Goal: Transaction & Acquisition: Purchase product/service

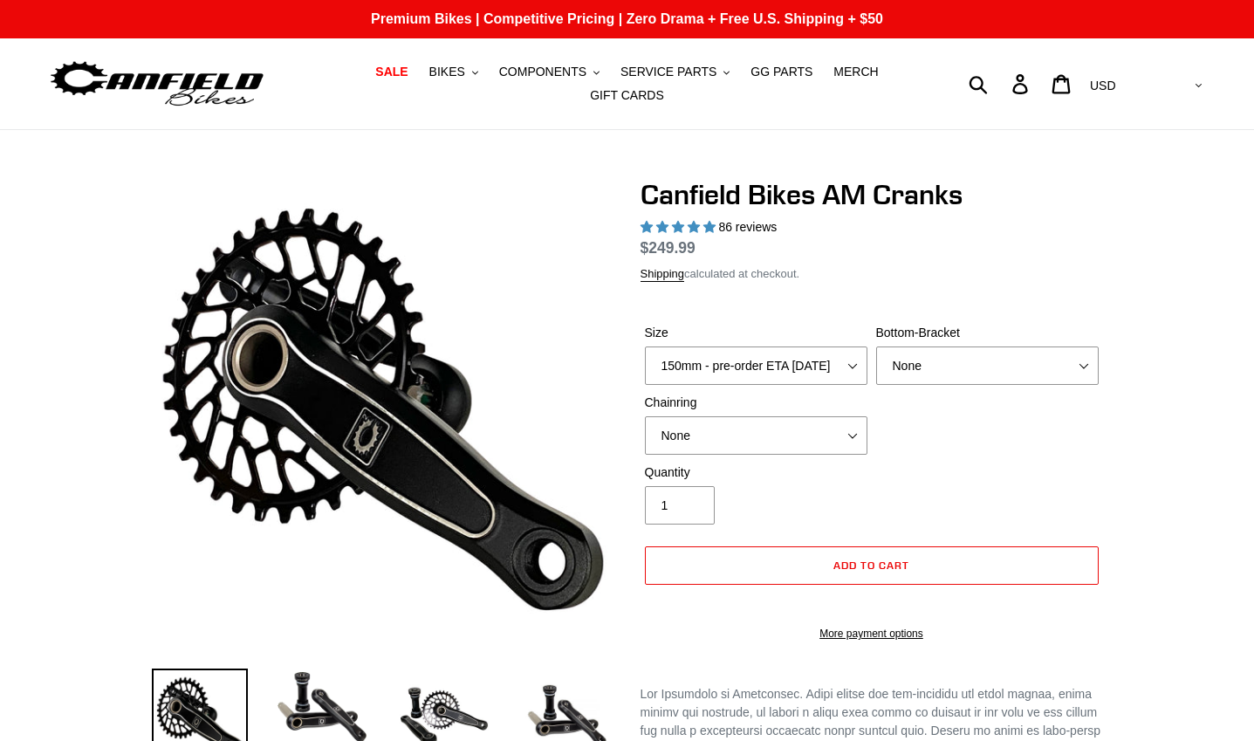
select select "highest-rating"
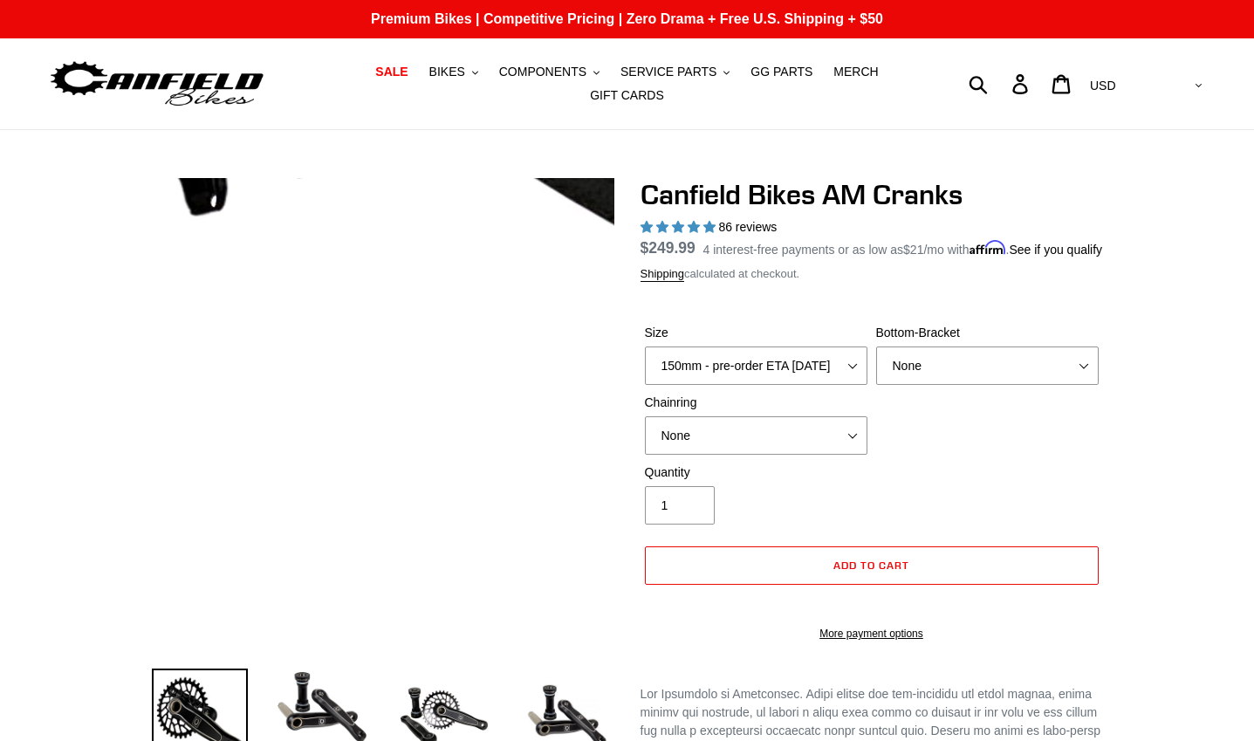
scroll to position [175, 0]
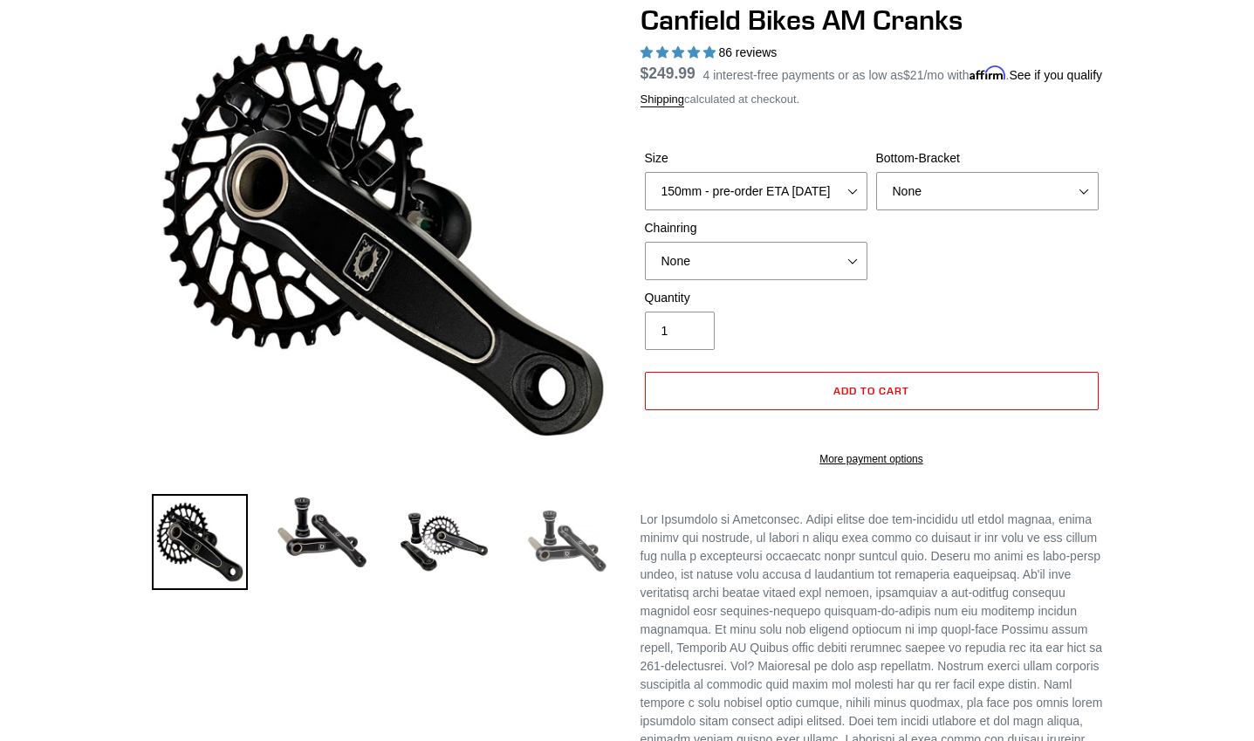
click at [556, 517] on img at bounding box center [566, 542] width 96 height 96
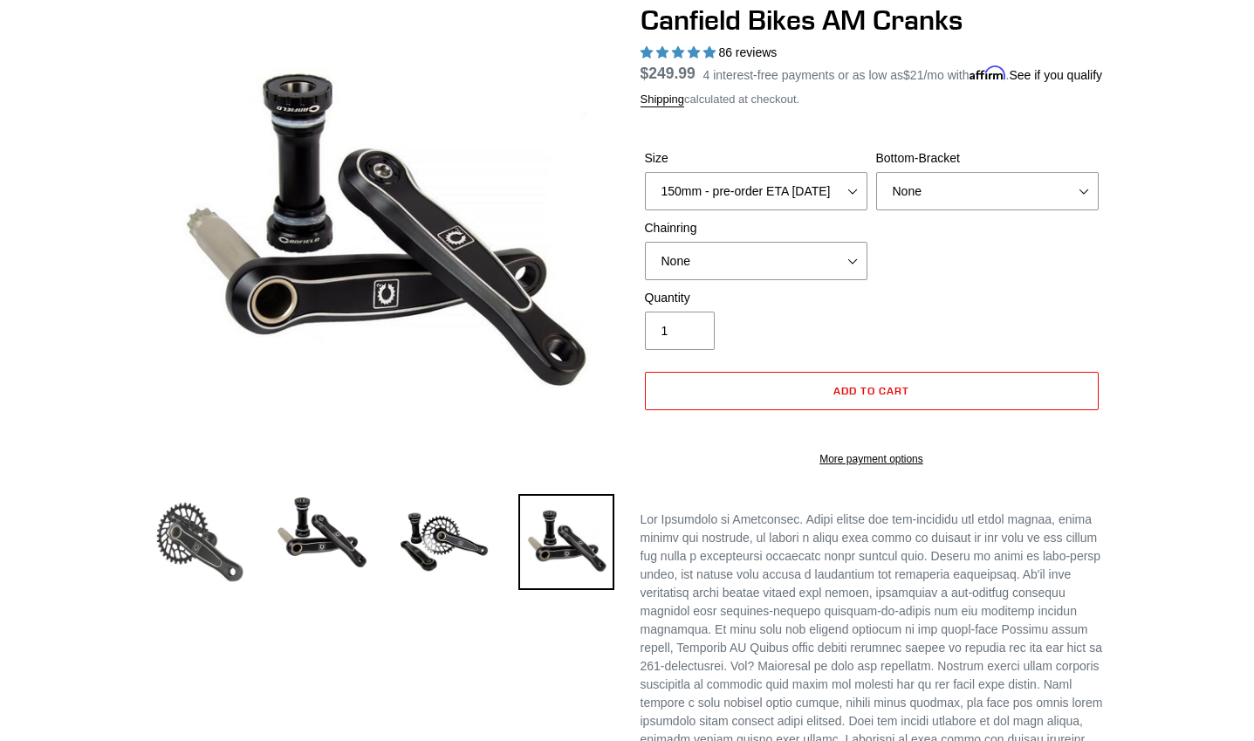
click at [191, 520] on img at bounding box center [200, 542] width 96 height 96
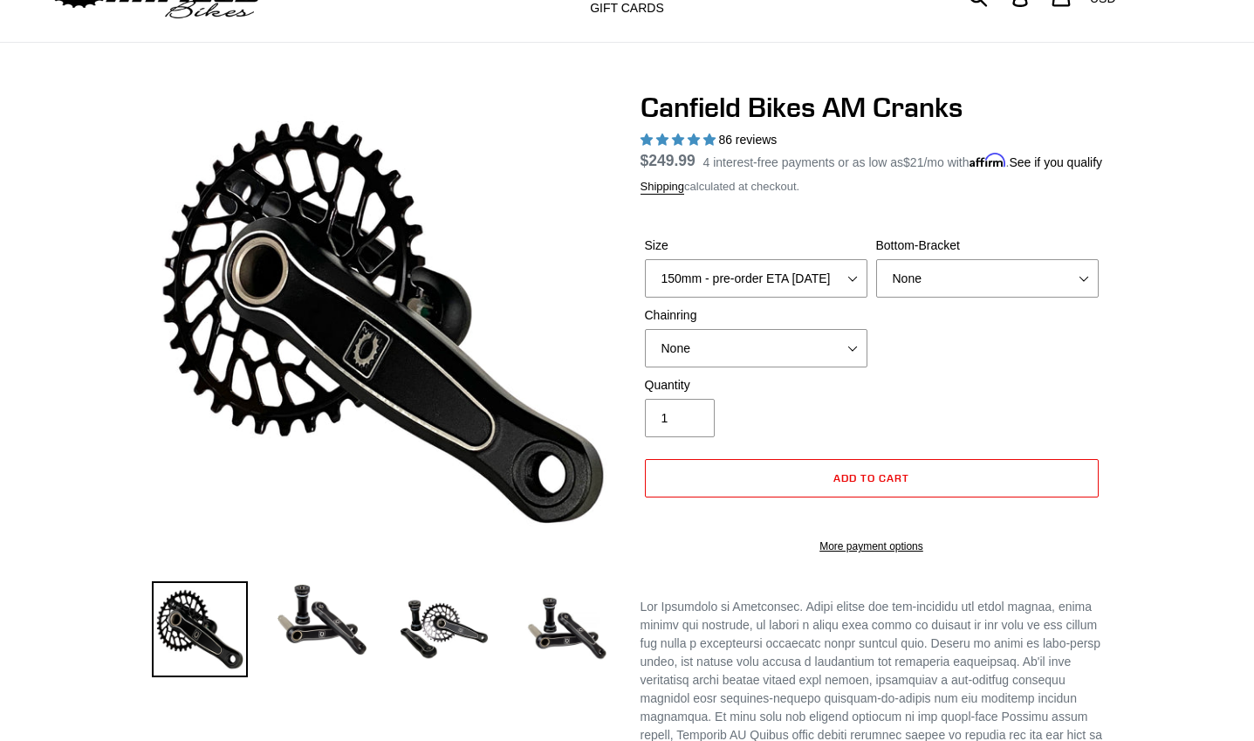
scroll to position [0, 0]
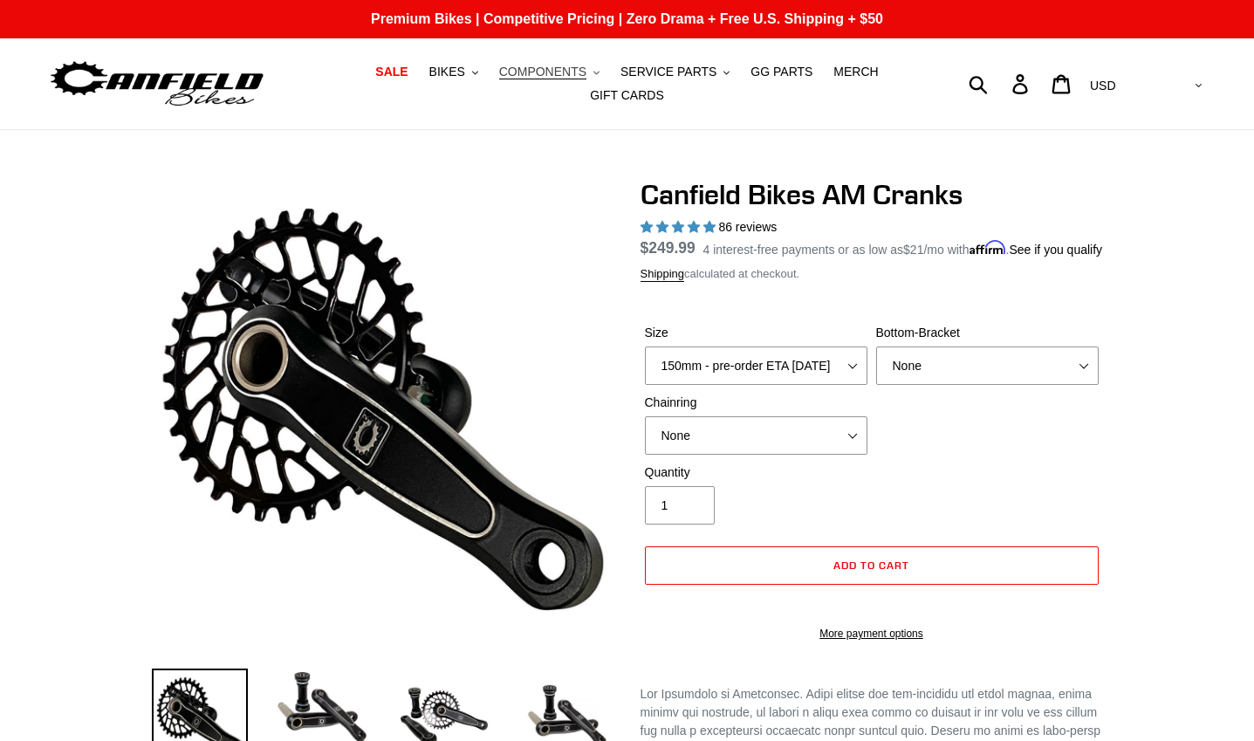
click at [499, 79] on span "COMPONENTS" at bounding box center [542, 72] width 87 height 15
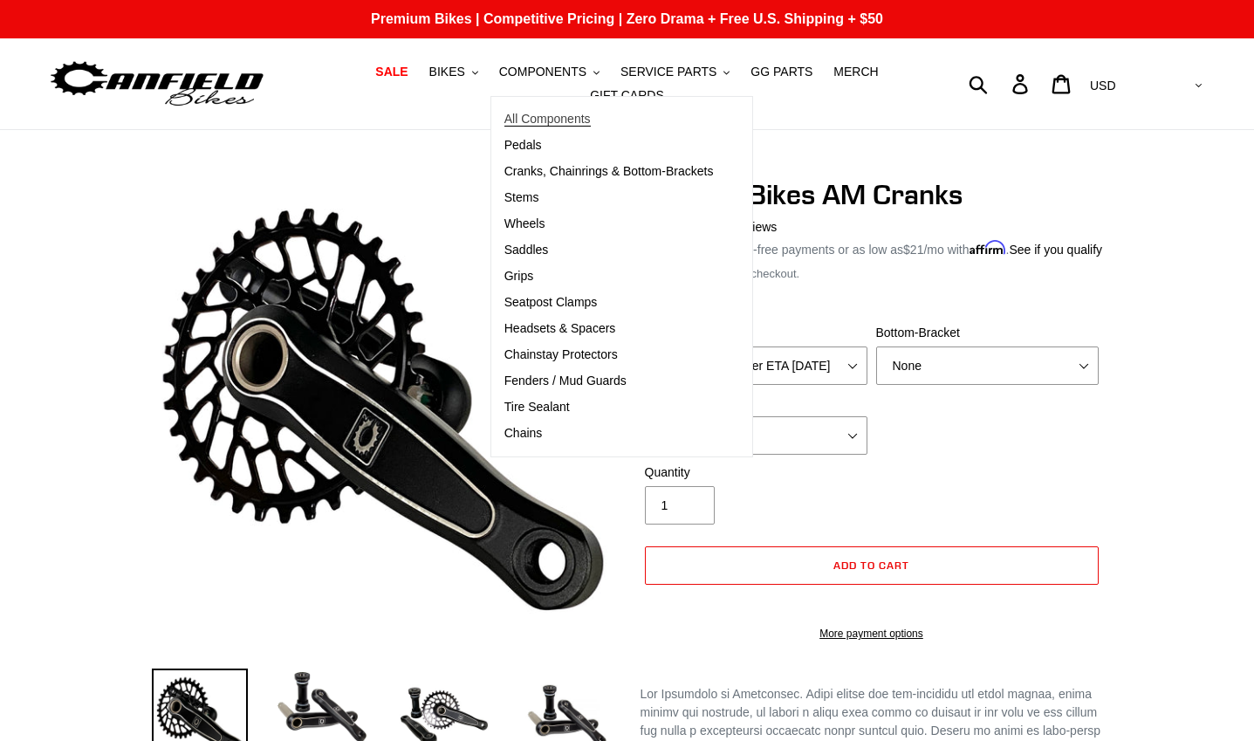
click at [505, 121] on span "All Components" at bounding box center [548, 119] width 86 height 15
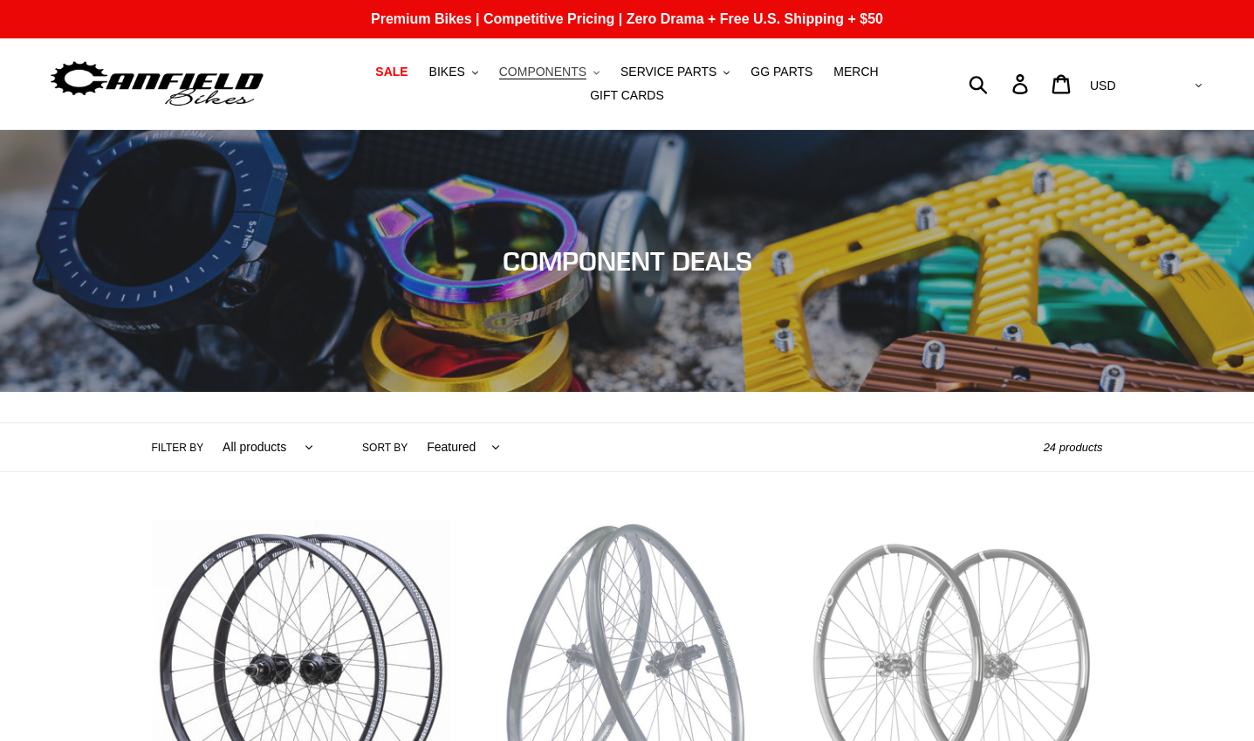
click at [553, 84] on button "COMPONENTS .cls-1{fill:#231f20}" at bounding box center [550, 72] width 118 height 24
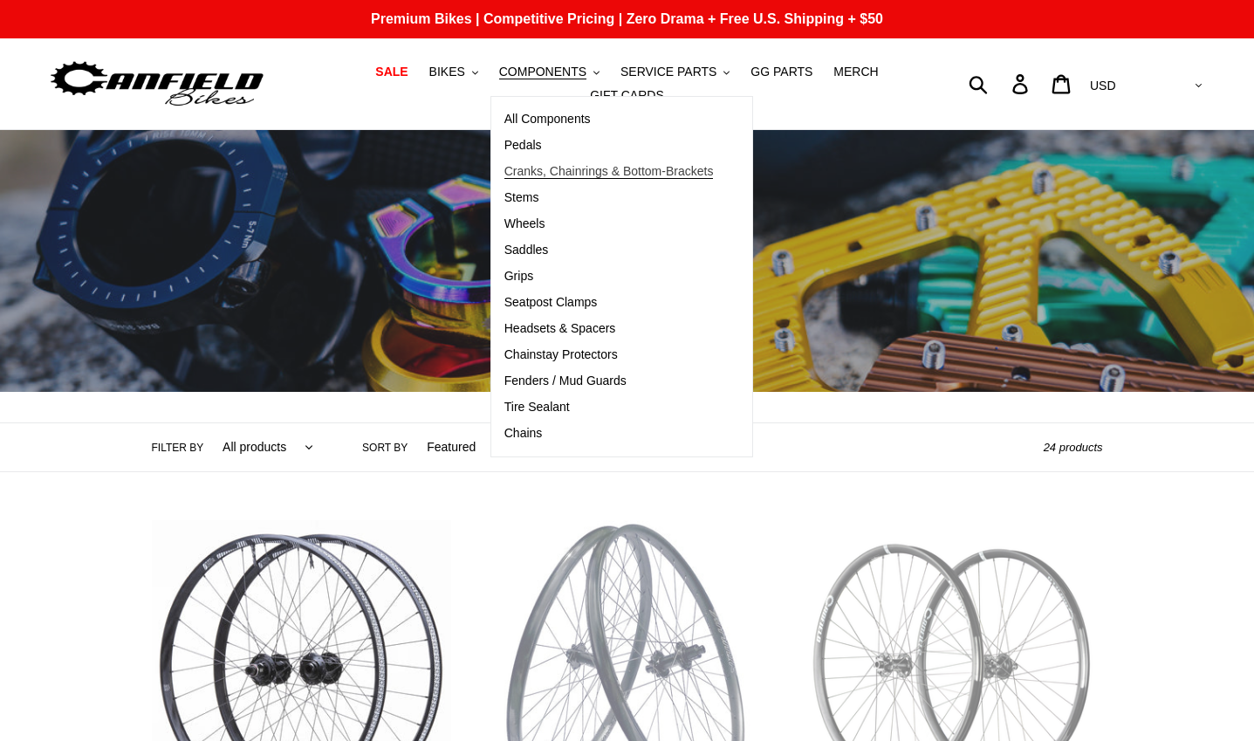
click at [567, 175] on span "Cranks, Chainrings & Bottom-Brackets" at bounding box center [609, 171] width 209 height 15
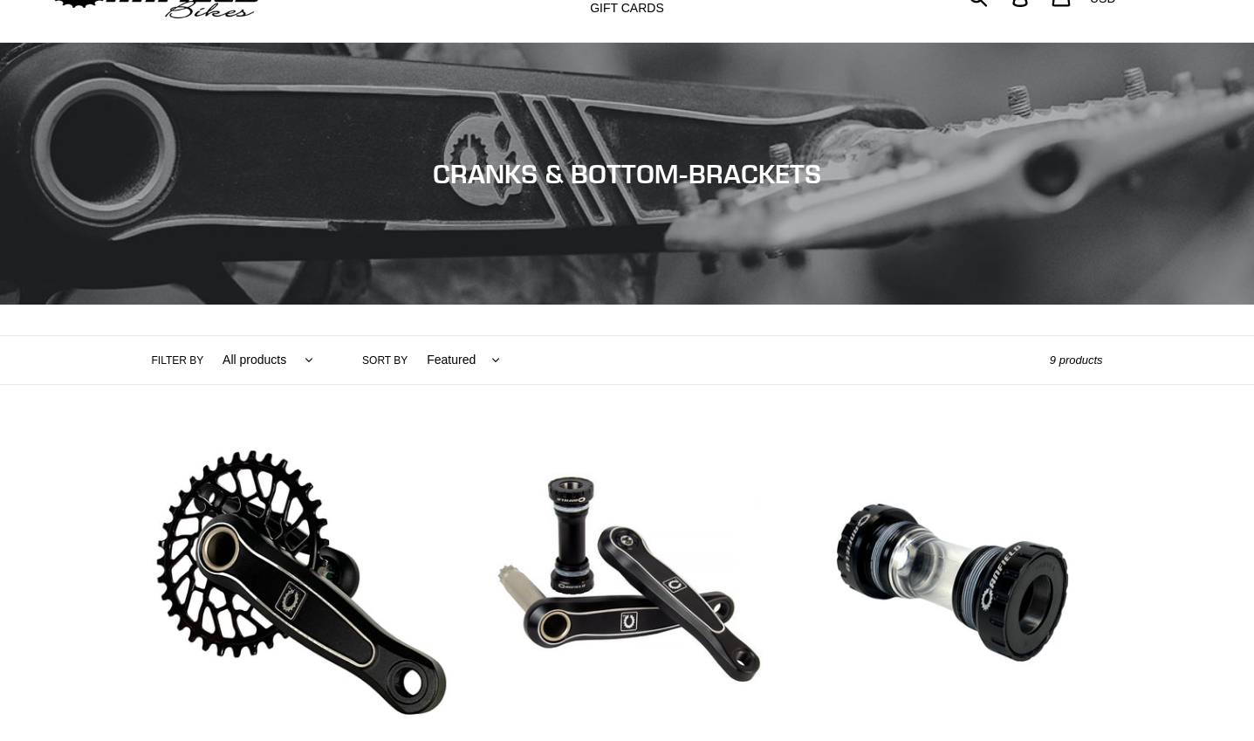
scroll to position [175, 0]
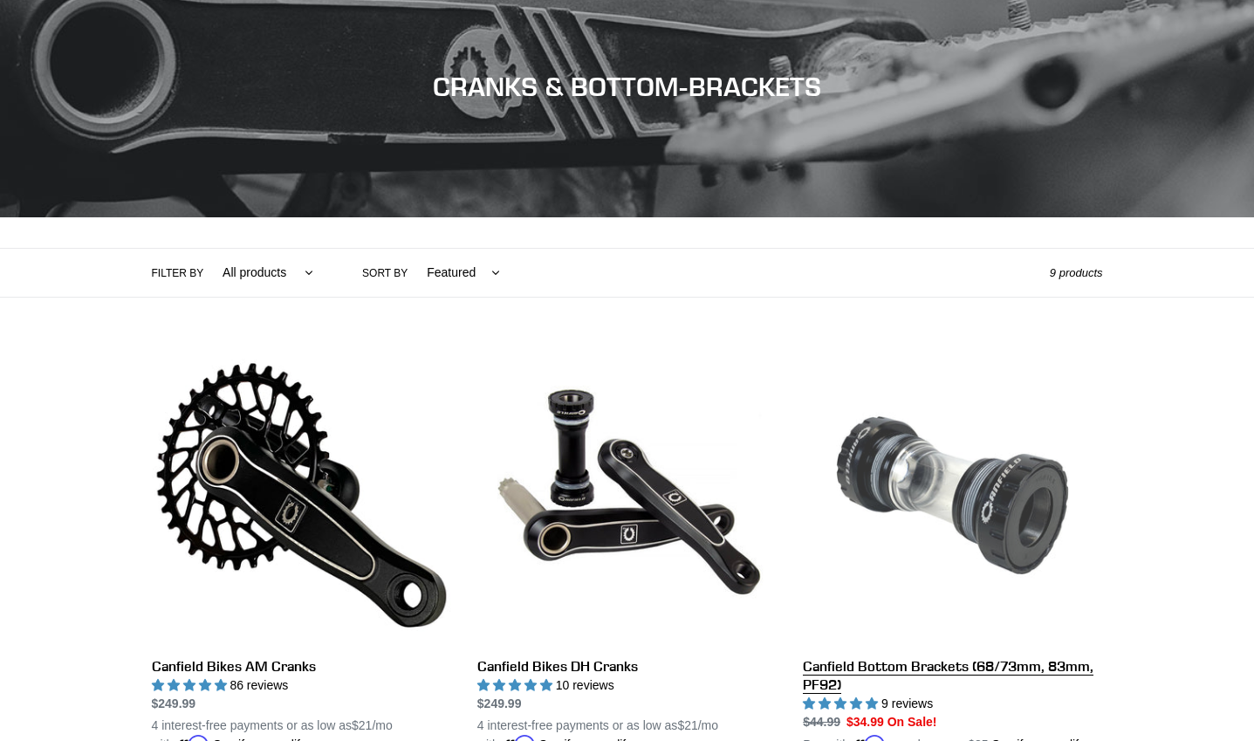
click at [874, 487] on link "Canfield Bottom Brackets (68/73mm, 83mm, PF92)" at bounding box center [952, 550] width 299 height 409
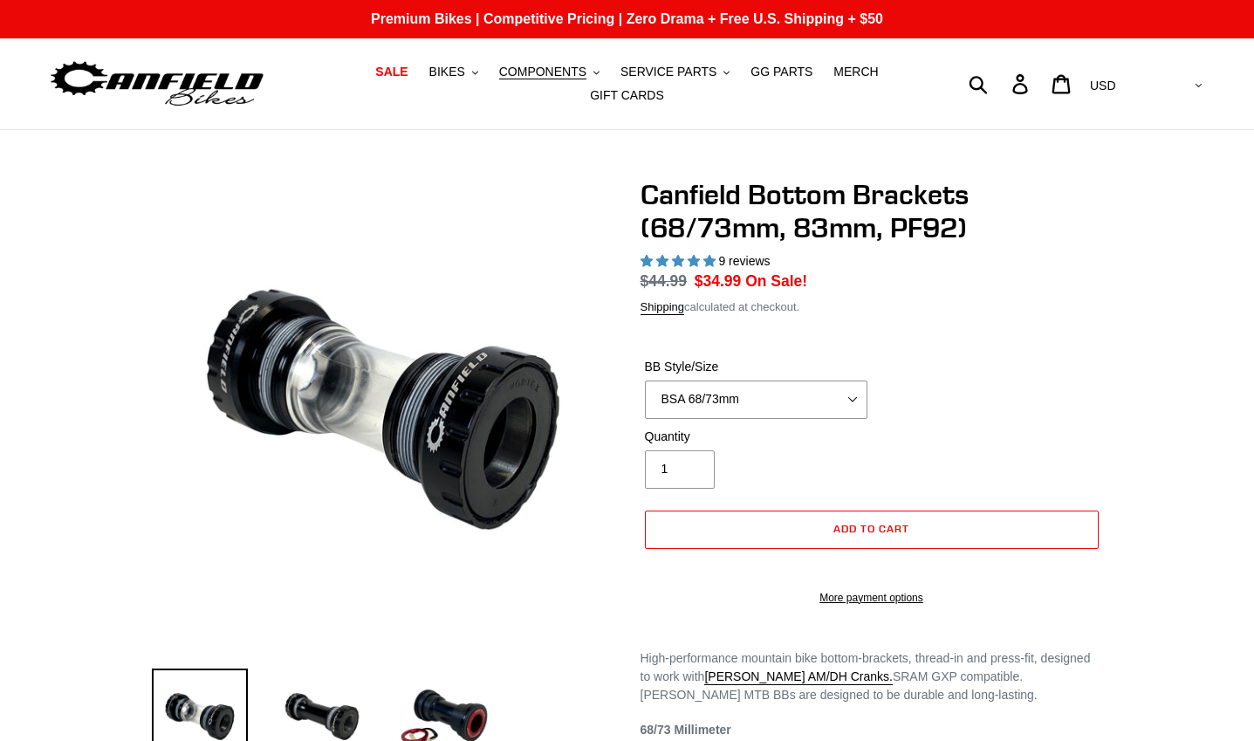
select select "highest-rating"
click at [801, 388] on select "BSA 68/73mm BSA 83mm PF92" at bounding box center [756, 400] width 223 height 38
click at [645, 381] on select "BSA 68/73mm BSA 83mm PF92" at bounding box center [756, 400] width 223 height 38
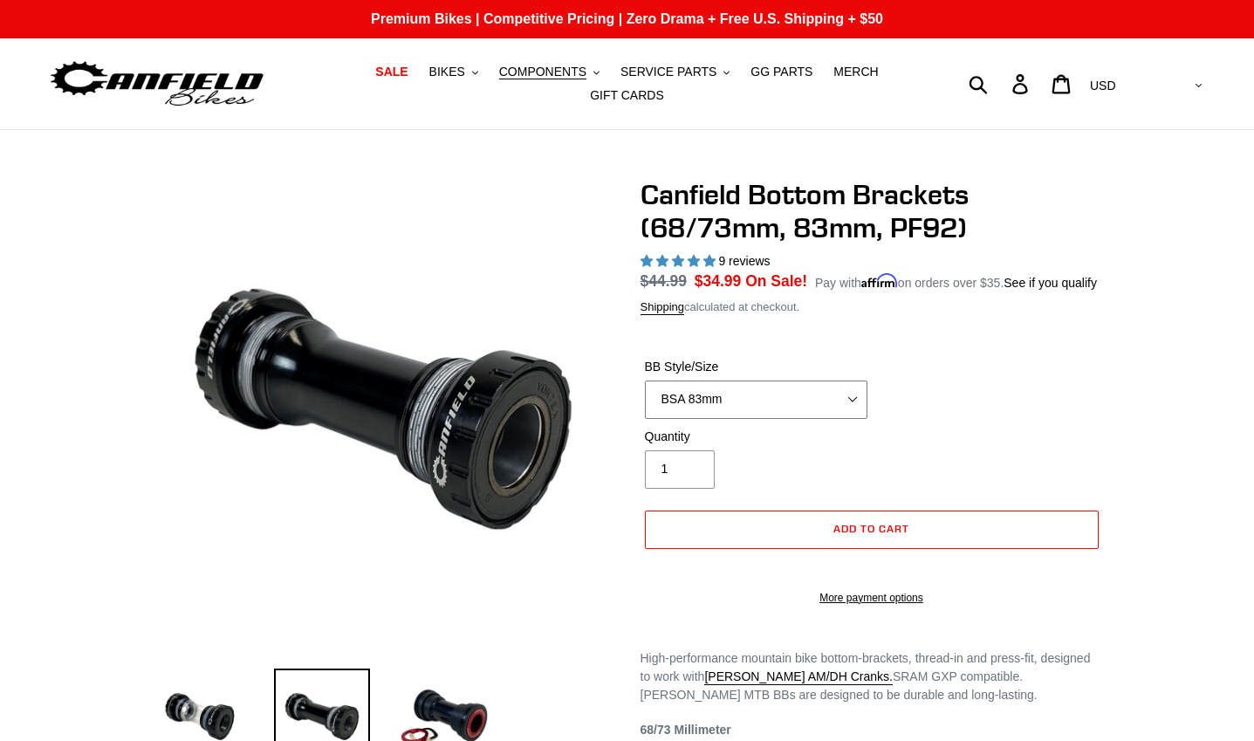
click at [752, 395] on select "BSA 68/73mm BSA 83mm PF92" at bounding box center [756, 400] width 223 height 38
click at [645, 381] on select "BSA 68/73mm BSA 83mm PF92" at bounding box center [756, 400] width 223 height 38
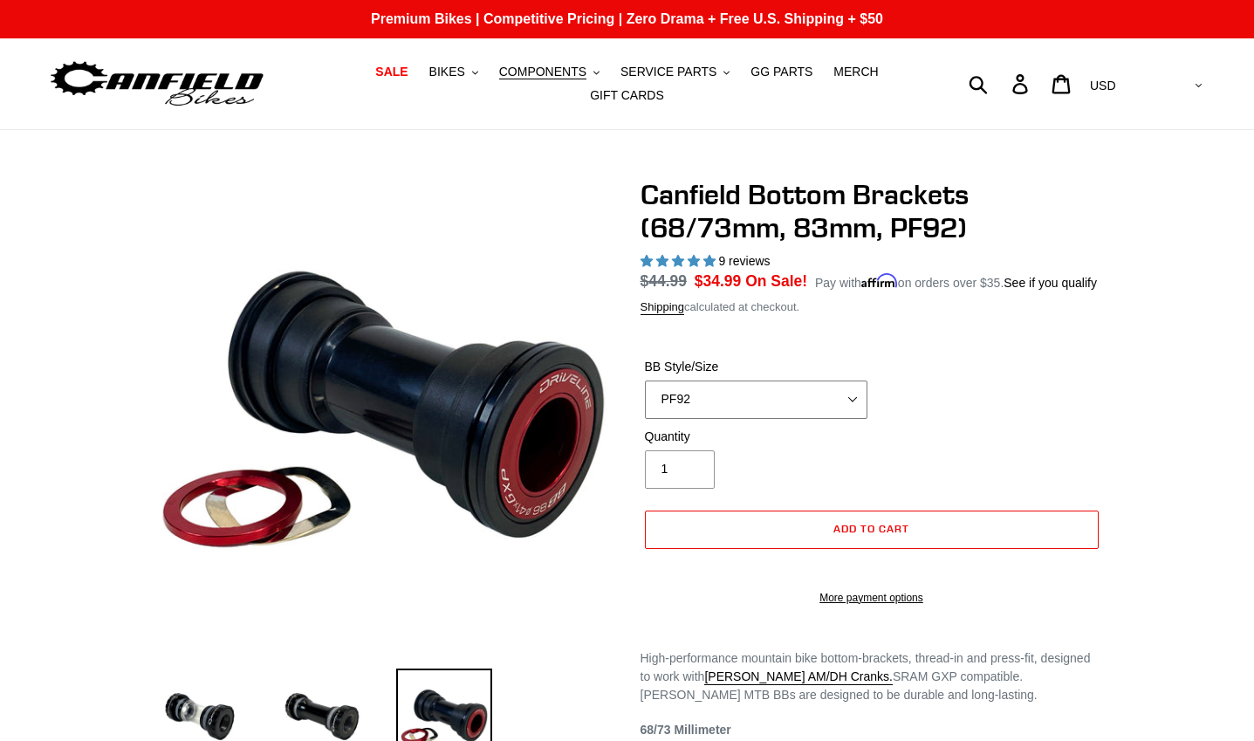
click at [723, 402] on select "BSA 68/73mm BSA 83mm PF92" at bounding box center [756, 400] width 223 height 38
click at [645, 381] on select "BSA 68/73mm BSA 83mm PF92" at bounding box center [756, 400] width 223 height 38
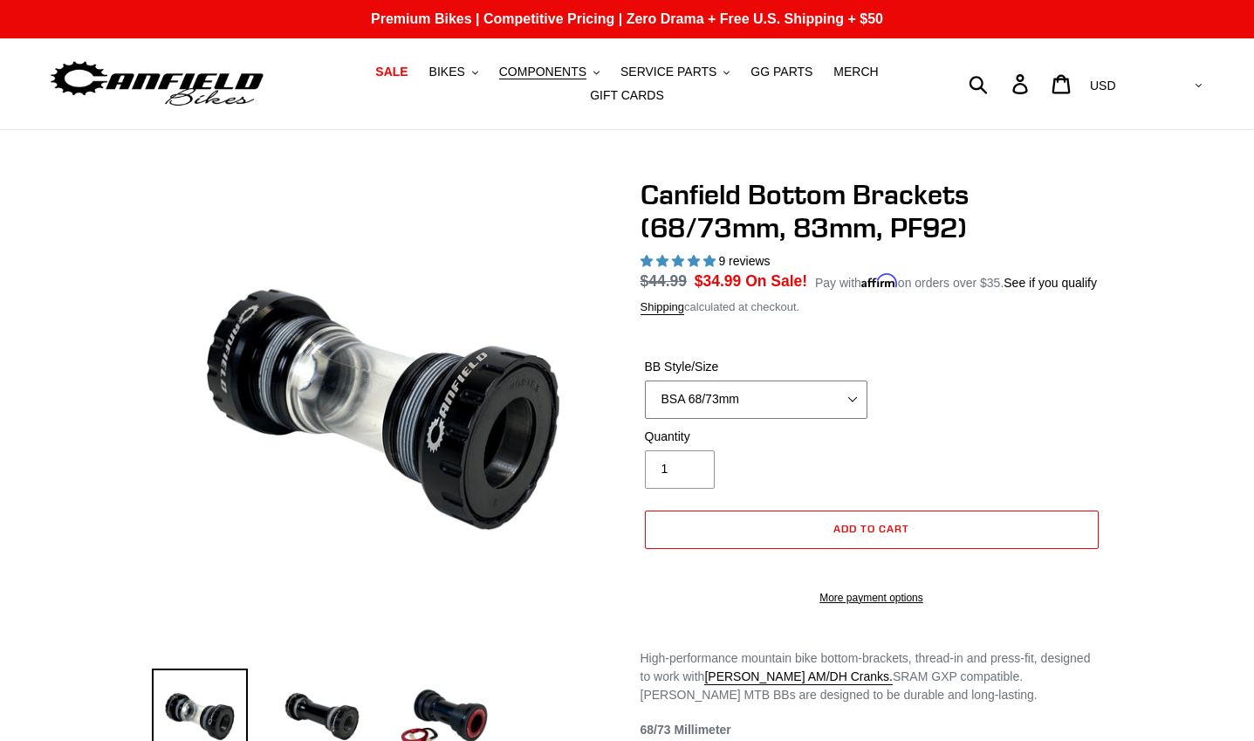
click at [674, 381] on select "BSA 68/73mm BSA 83mm PF92" at bounding box center [756, 400] width 223 height 38
click at [645, 381] on select "BSA 68/73mm BSA 83mm PF92" at bounding box center [756, 400] width 223 height 38
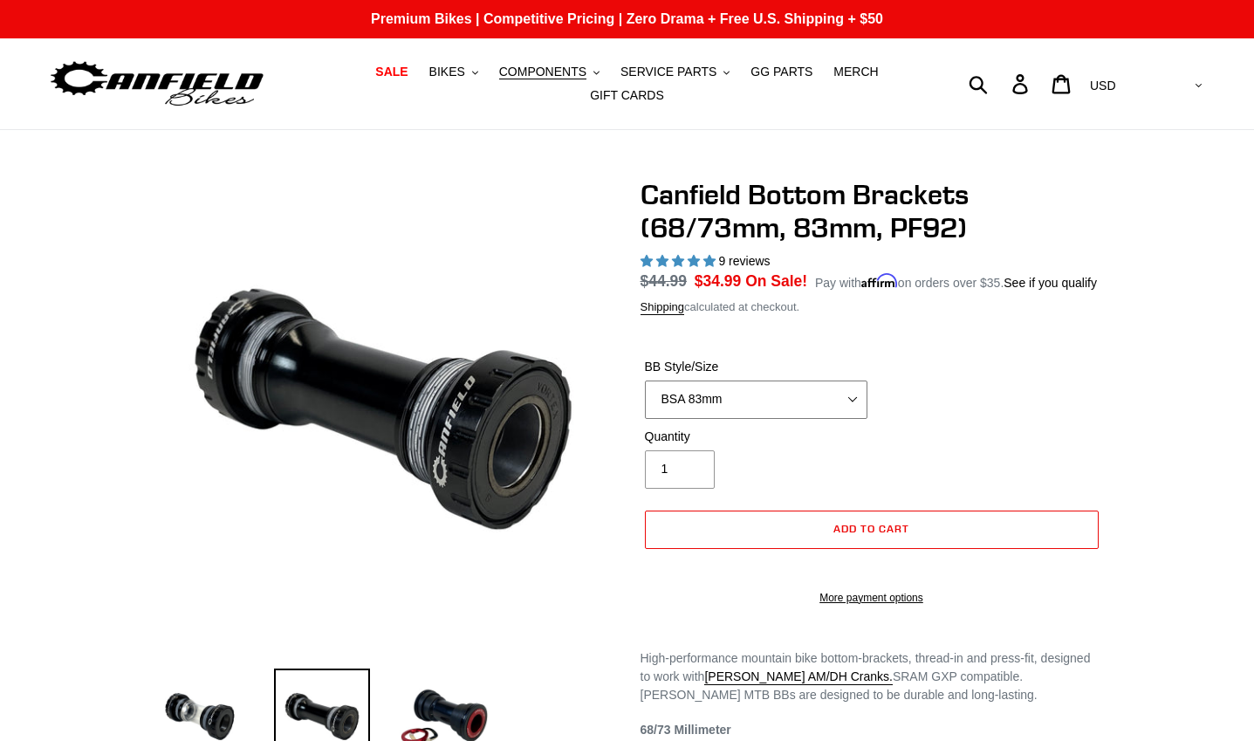
click at [732, 388] on select "BSA 68/73mm BSA 83mm PF92" at bounding box center [756, 400] width 223 height 38
click at [645, 381] on select "BSA 68/73mm BSA 83mm PF92" at bounding box center [756, 400] width 223 height 38
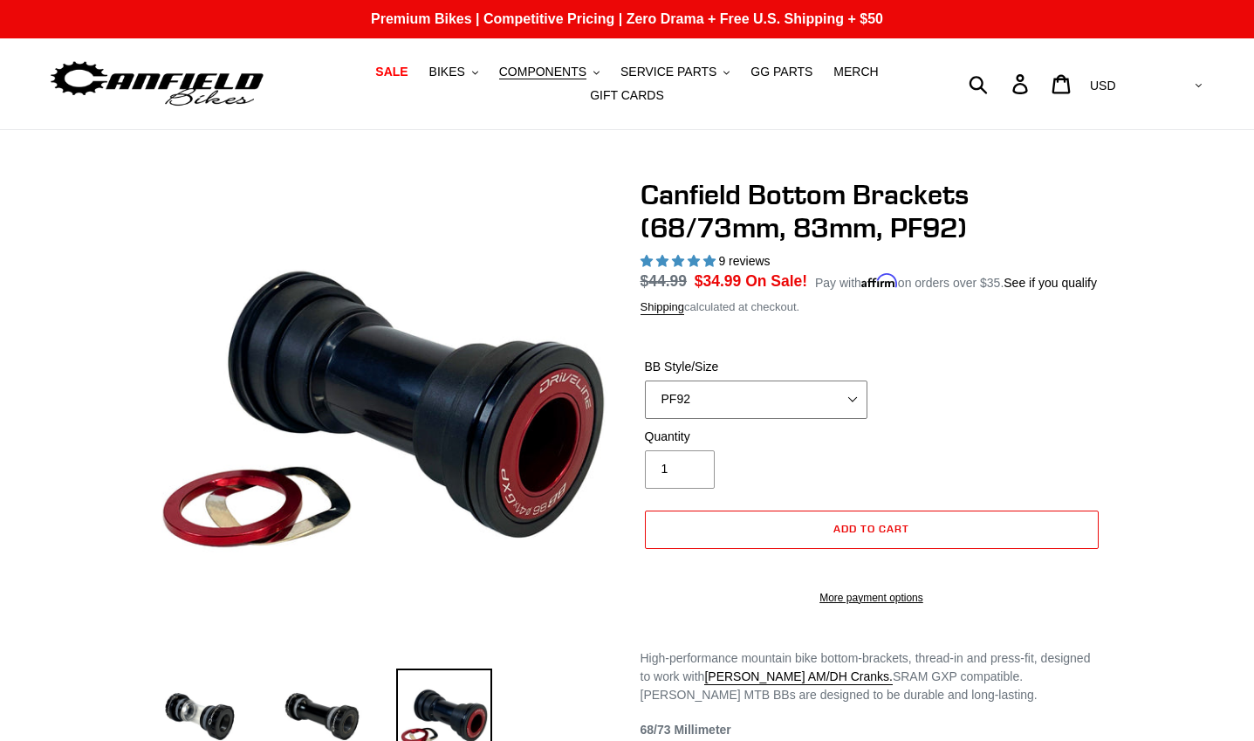
click at [861, 395] on select "BSA 68/73mm BSA 83mm PF92" at bounding box center [756, 400] width 223 height 38
select select "BSA 68/73mm"
click at [645, 381] on select "BSA 68/73mm BSA 83mm PF92" at bounding box center [756, 400] width 223 height 38
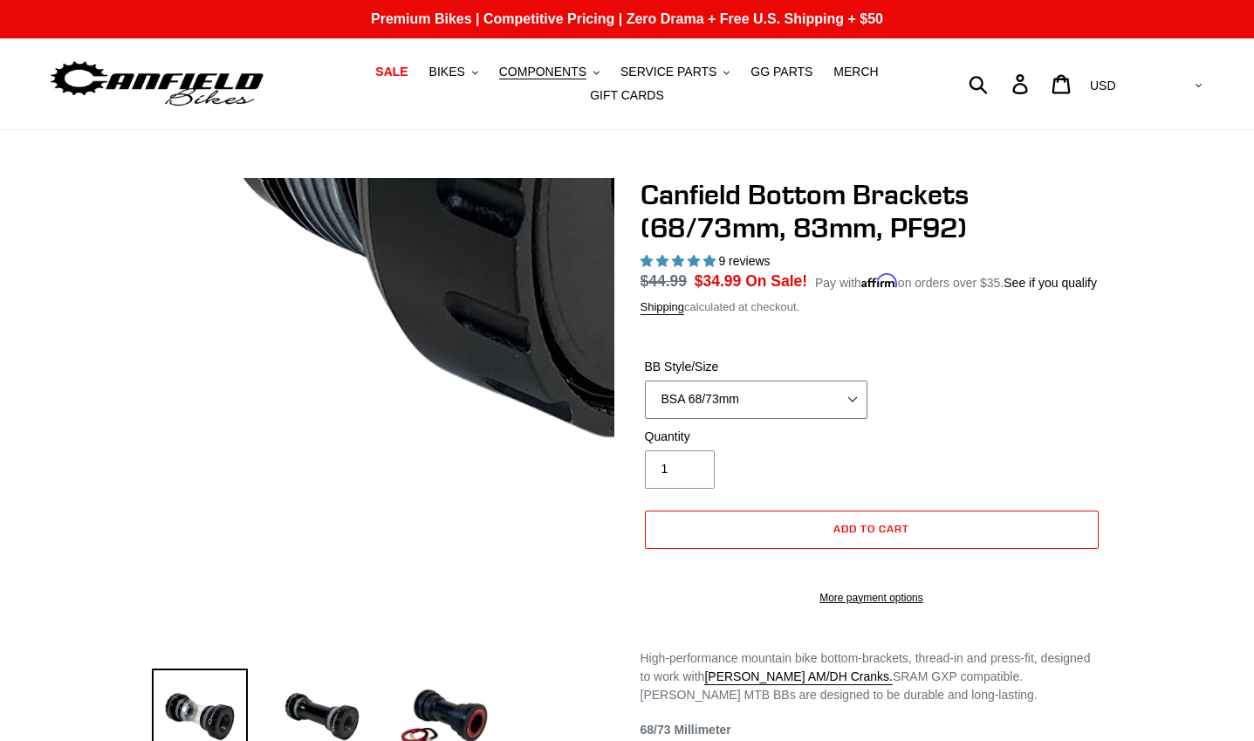
scroll to position [175, 0]
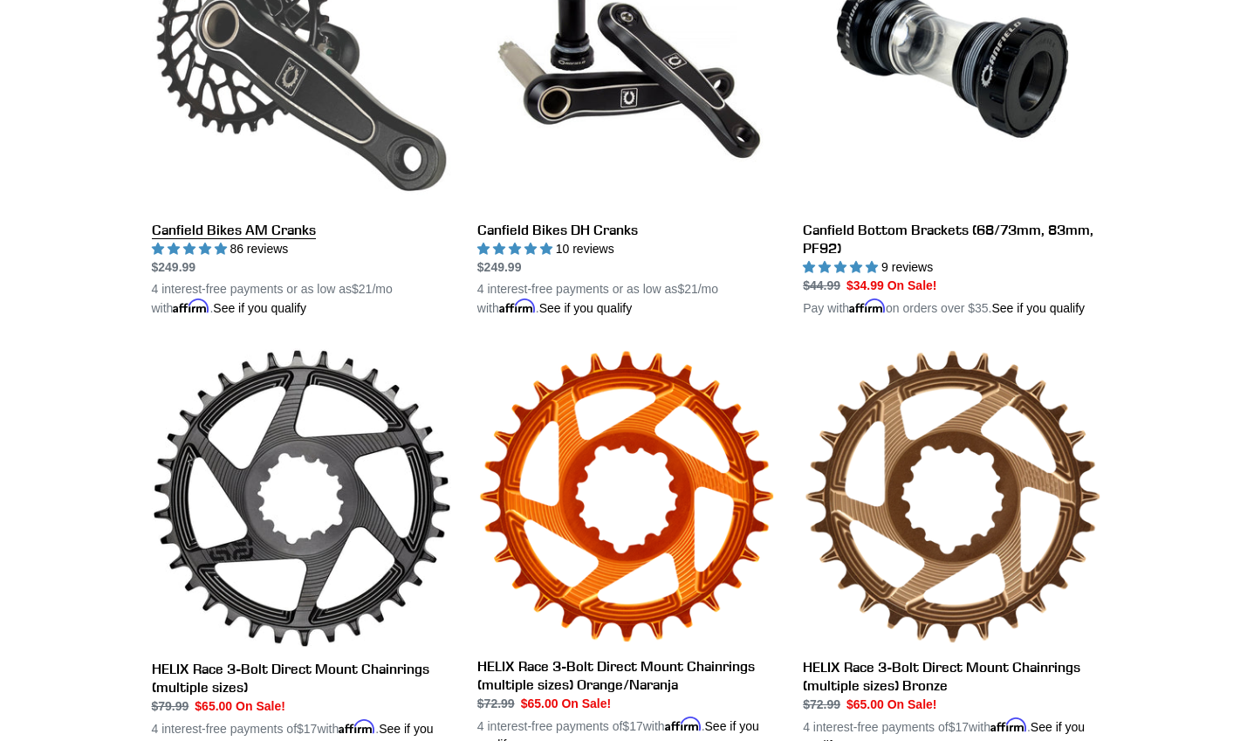
scroll to position [786, 0]
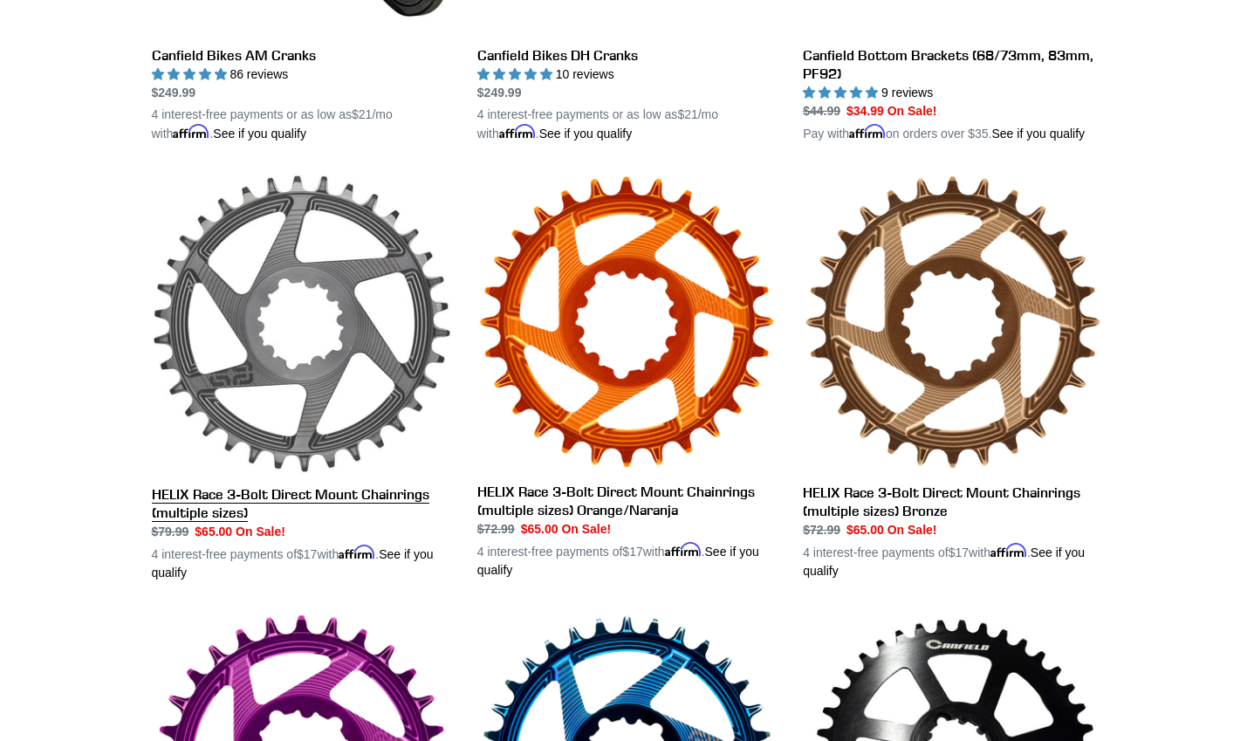
click at [333, 315] on link "HELIX Race 3-Bolt Direct Mount Chainrings (multiple sizes)" at bounding box center [301, 378] width 299 height 409
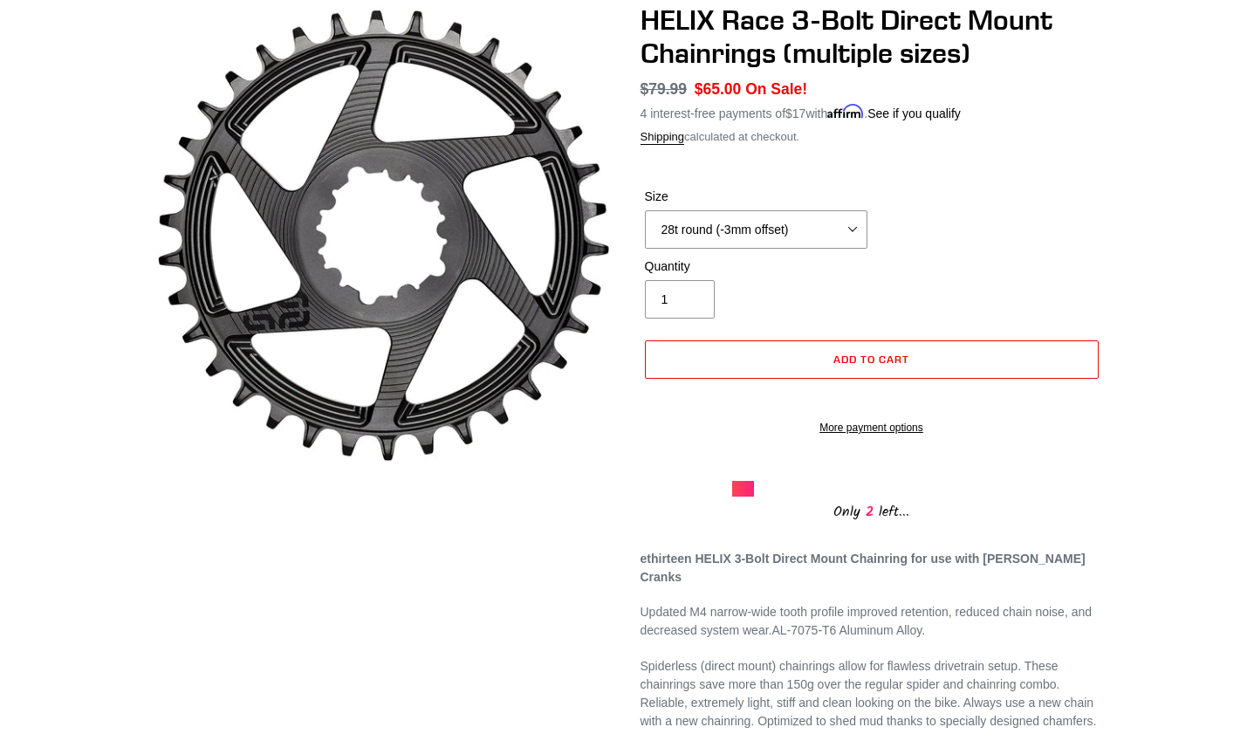
scroll to position [87, 0]
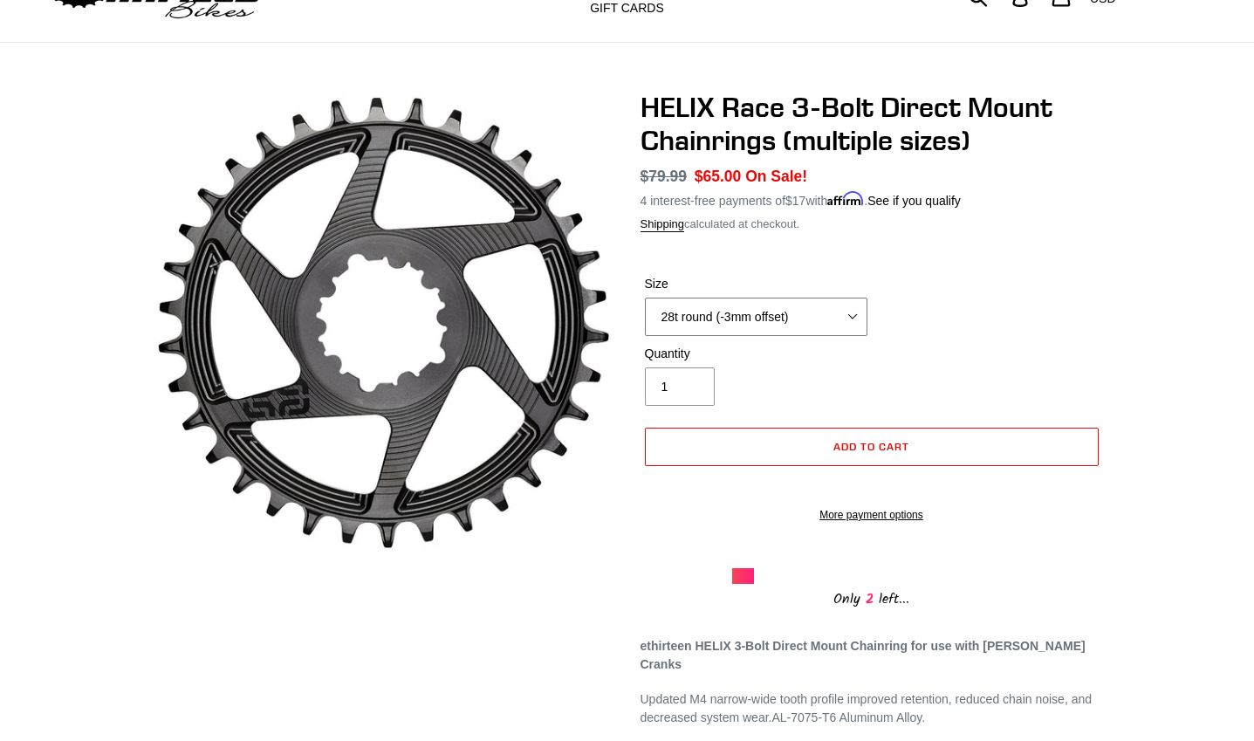
click at [800, 305] on select "28t round (-3mm offset) 30t round (-3mm offset) 32t round (-3mm offset) 34t rou…" at bounding box center [756, 317] width 223 height 38
select select "32t round (-3mm offset)"
click at [645, 298] on select "28t round (-3mm offset) 30t round (-3mm offset) 32t round (-3mm offset) 34t rou…" at bounding box center [756, 317] width 223 height 38
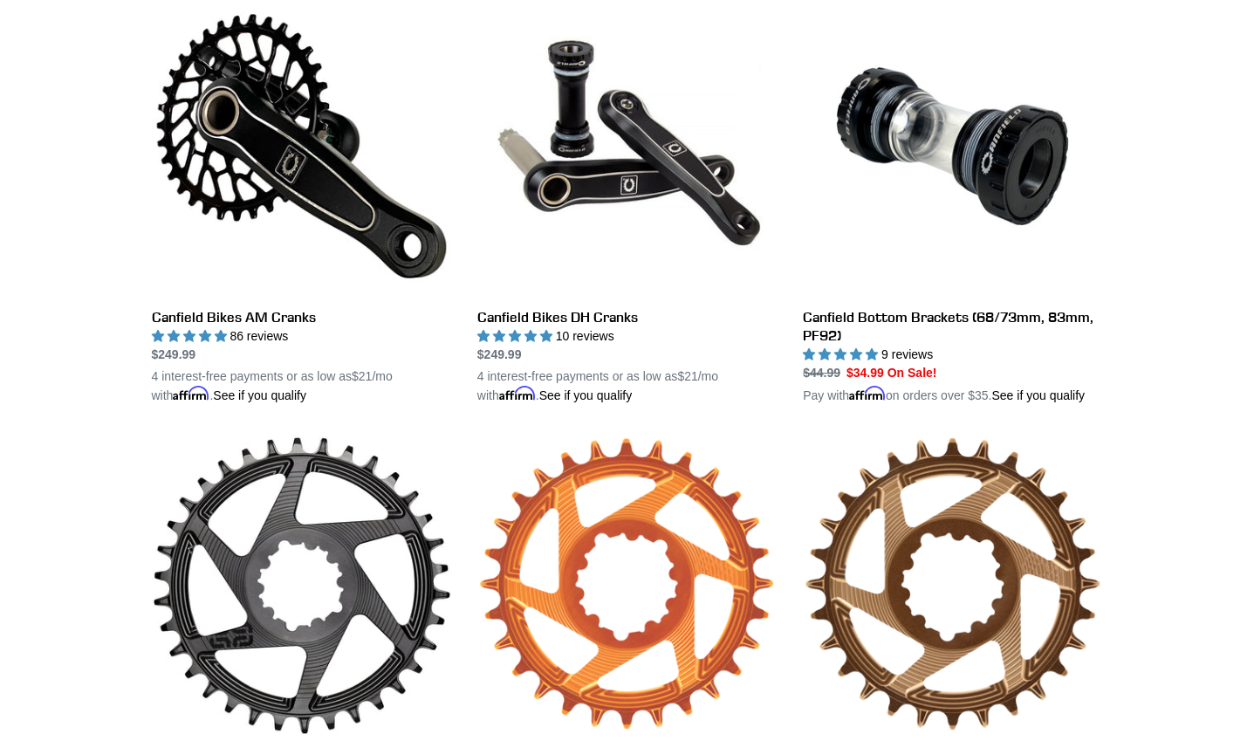
scroll to position [436, 0]
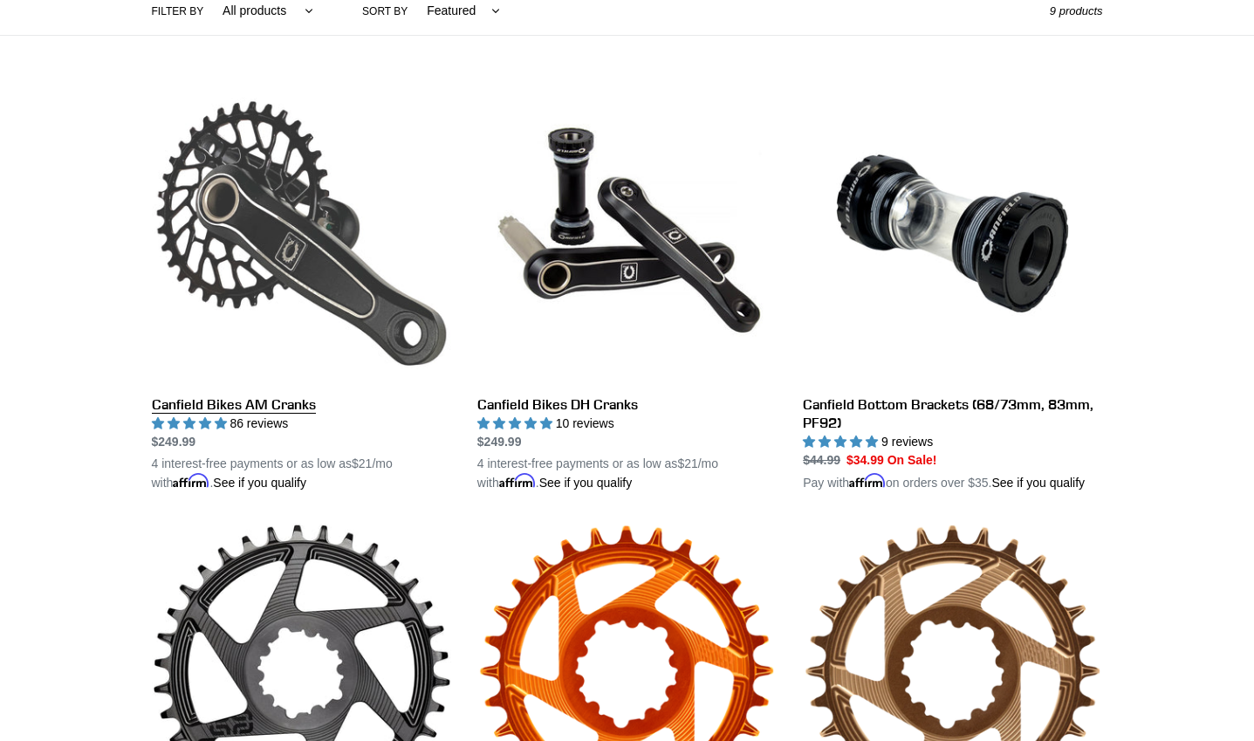
click at [283, 244] on link "Canfield Bikes AM Cranks" at bounding box center [301, 288] width 299 height 409
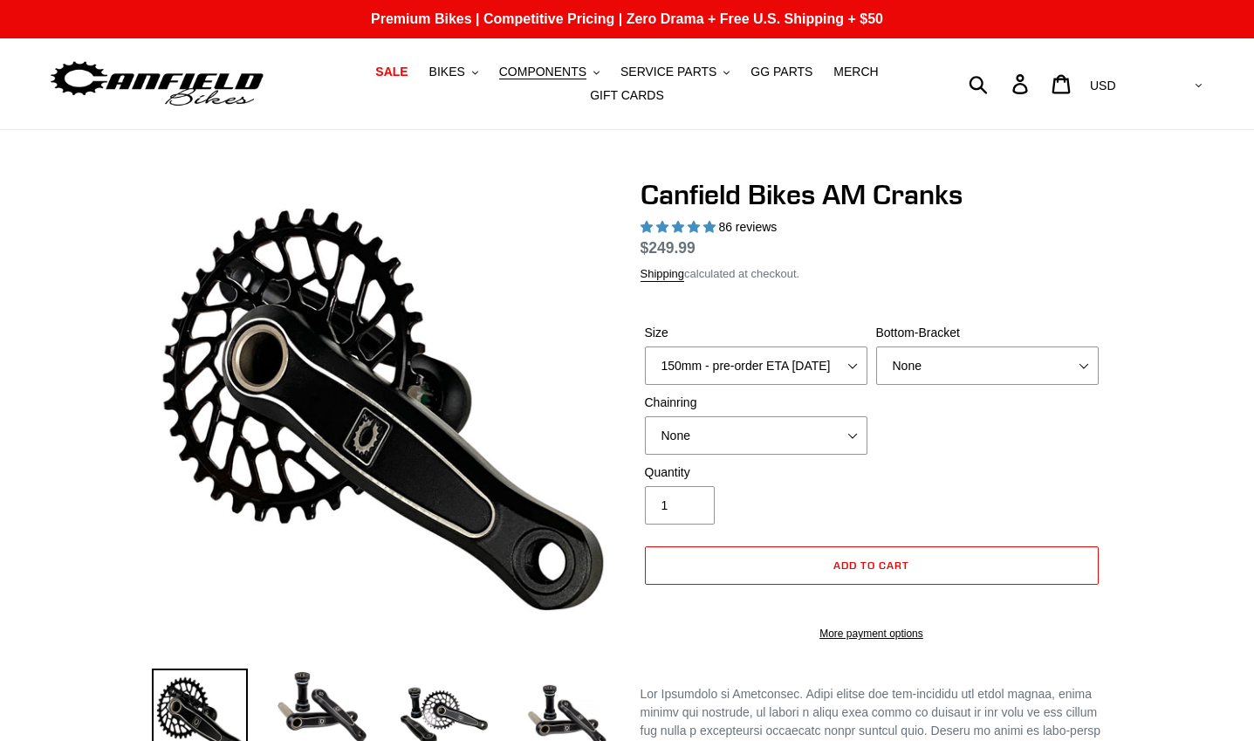
select select "highest-rating"
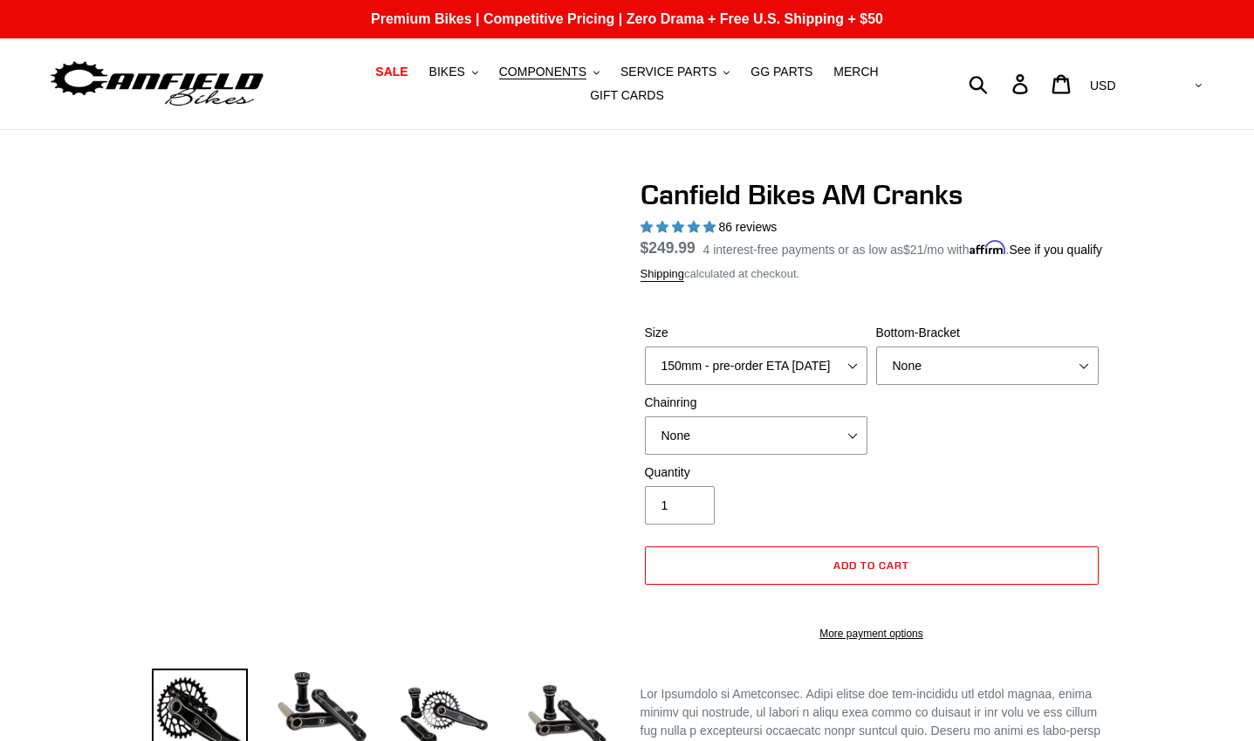
scroll to position [87, 0]
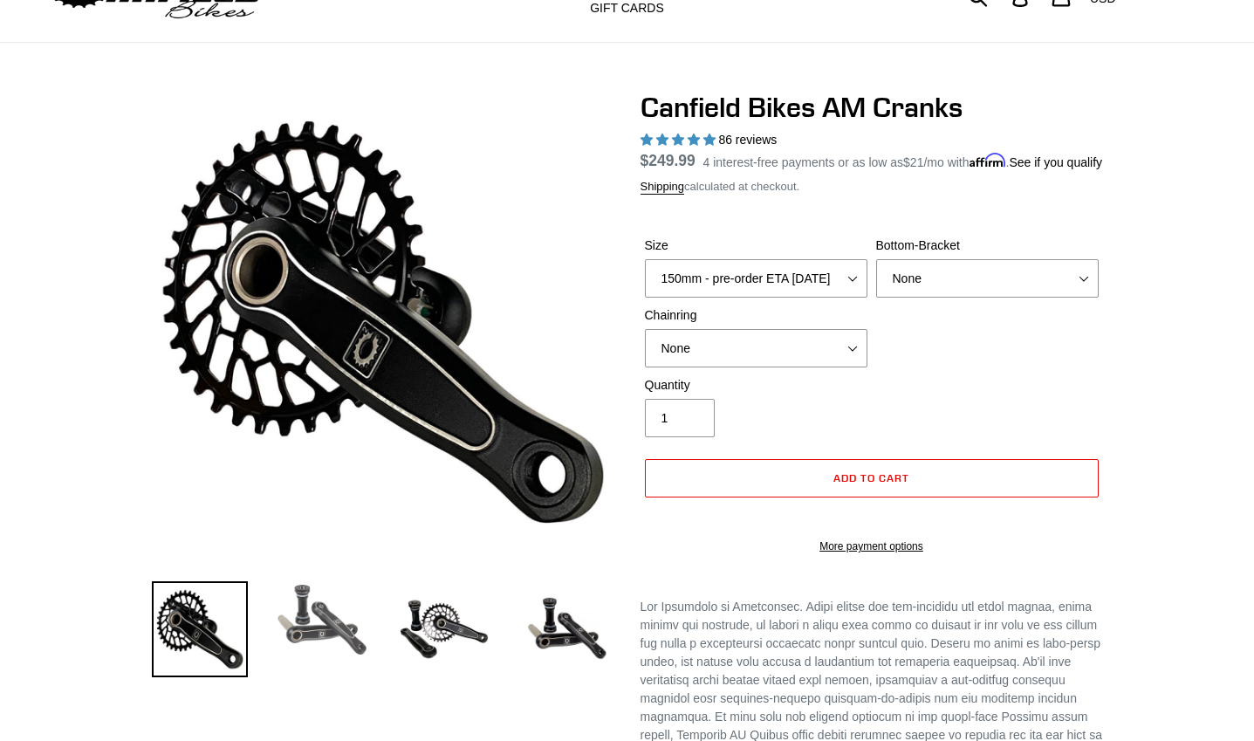
click at [312, 627] on img at bounding box center [322, 619] width 96 height 77
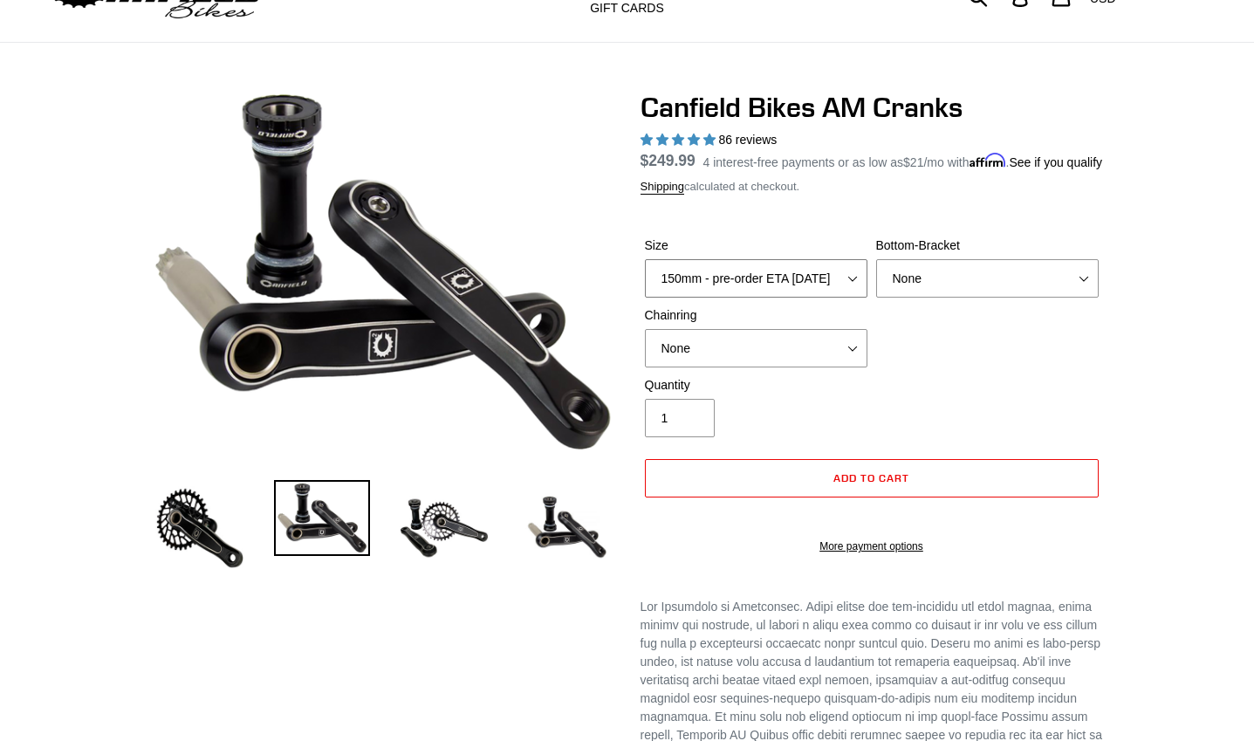
click at [835, 292] on select "150mm - pre-order ETA 9/30/25 155mm - pre-order ETA 9/30/25 160mm - pre-order E…" at bounding box center [756, 278] width 223 height 38
click at [836, 356] on select "None 30t Round (Boost 148) 30t Oval (Boost 148) 32t Round (Boost 148) 32t Oval …" at bounding box center [756, 348] width 223 height 38
select select "32t Oval (Boost 148)"
click at [645, 340] on select "None 30t Round (Boost 148) 30t Oval (Boost 148) 32t Round (Boost 148) 32t Oval …" at bounding box center [756, 348] width 223 height 38
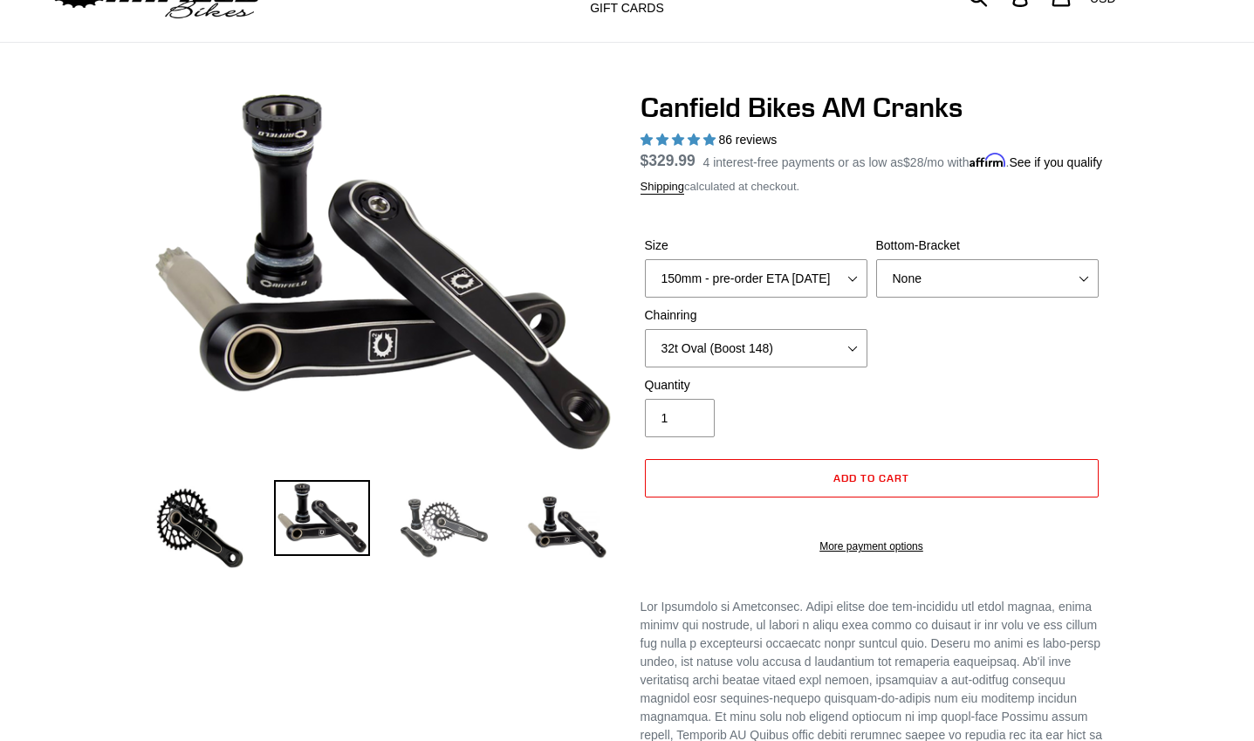
click at [434, 519] on img at bounding box center [444, 528] width 96 height 96
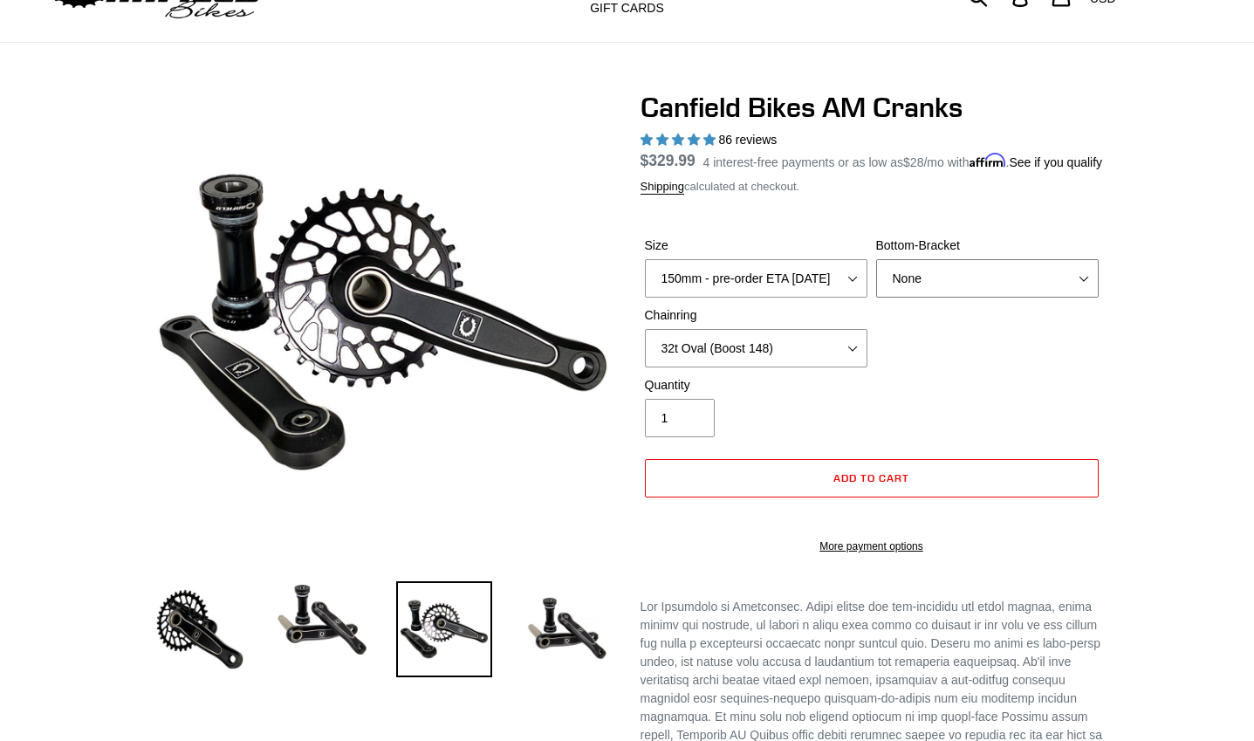
click at [1040, 293] on select "None BSA Threaded 68/73mm Press Fit PF92" at bounding box center [987, 278] width 223 height 38
click at [1071, 293] on select "None BSA Threaded 68/73mm Press Fit PF92" at bounding box center [987, 278] width 223 height 38
select select "BSA Threaded 68/73mm"
click at [876, 270] on select "None BSA Threaded 68/73mm Press Fit PF92" at bounding box center [987, 278] width 223 height 38
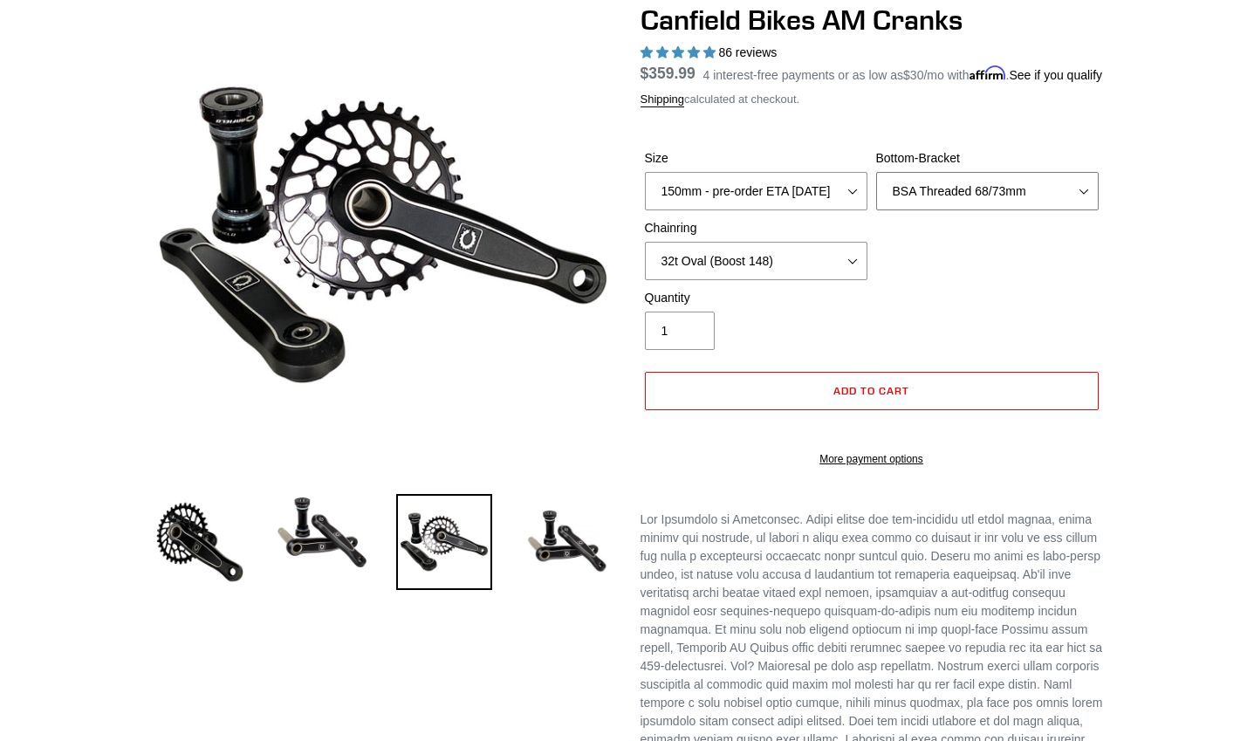
scroll to position [87, 0]
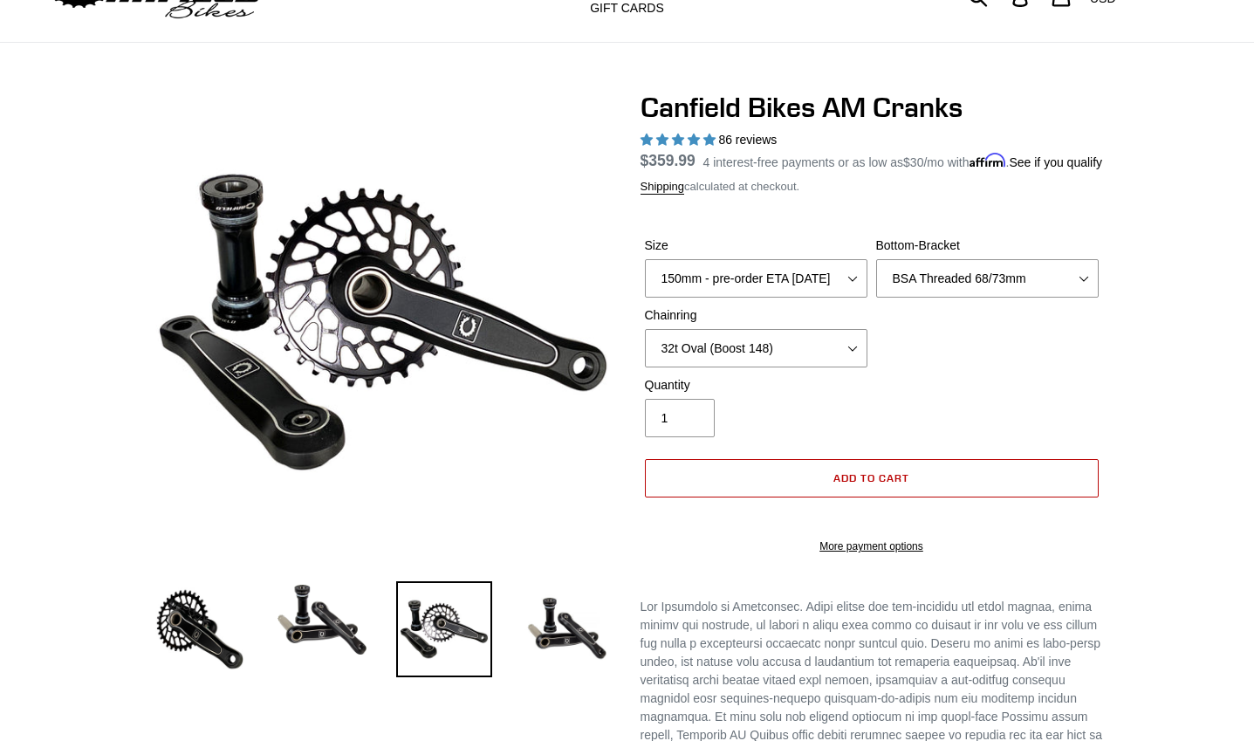
click at [951, 492] on button "Add to cart" at bounding box center [872, 478] width 454 height 38
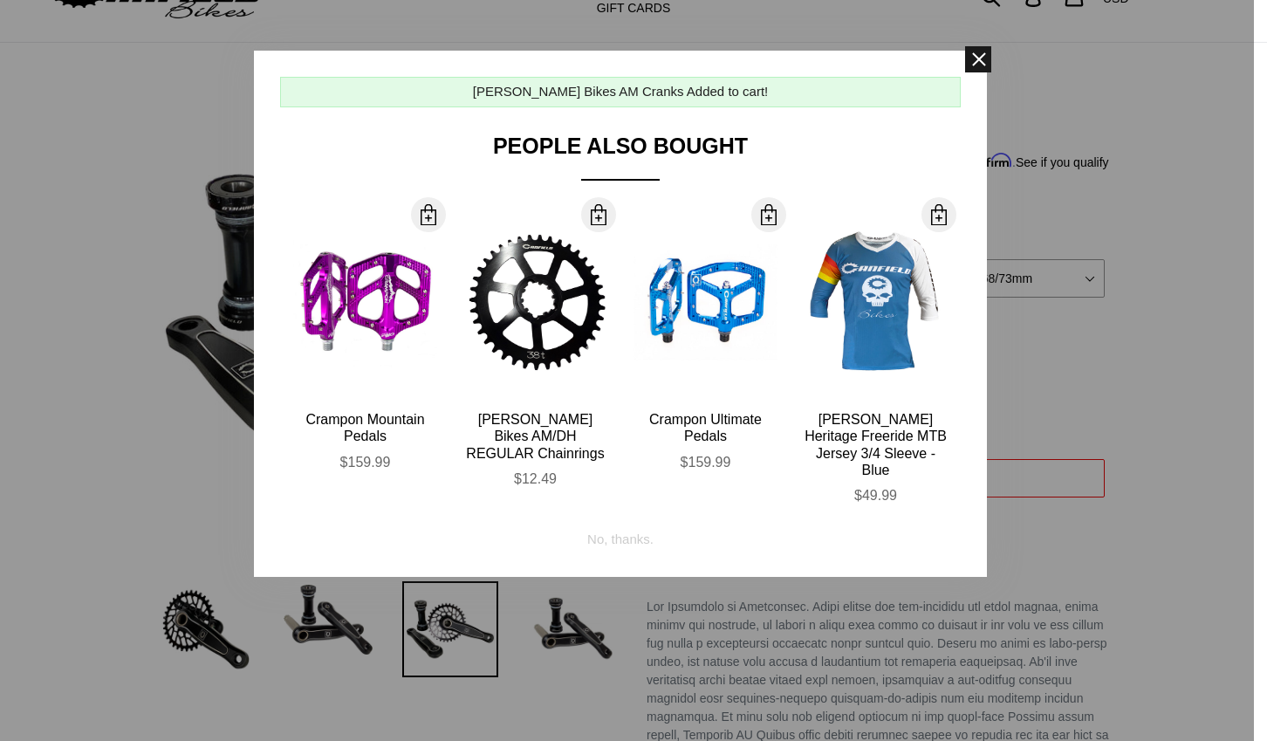
click at [981, 61] on span at bounding box center [978, 59] width 26 height 26
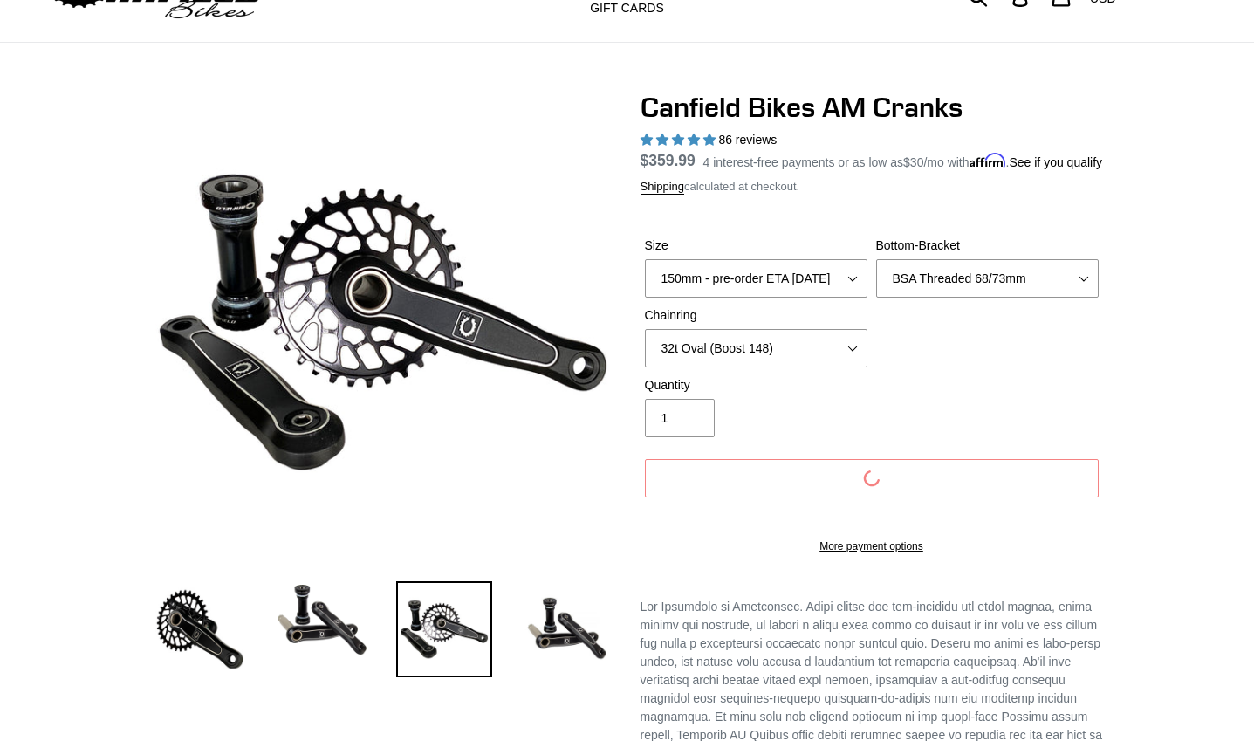
scroll to position [0, 0]
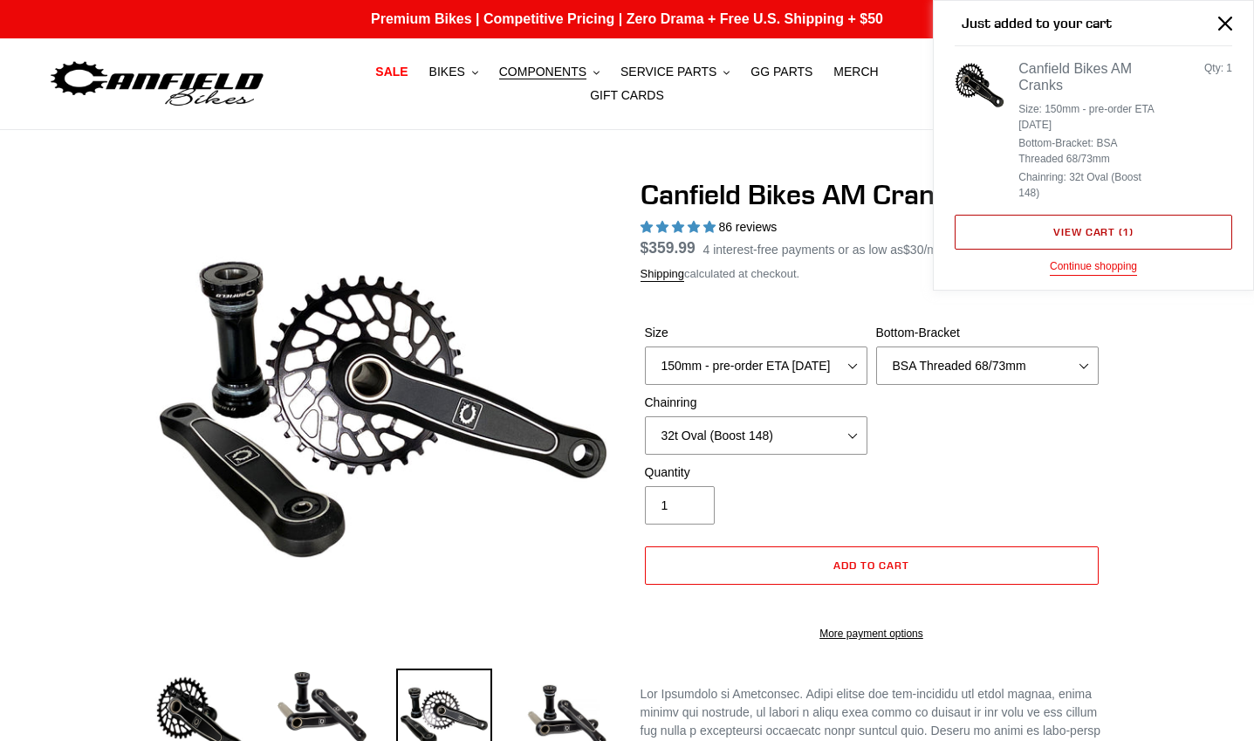
click at [1077, 224] on link "View cart ( 1 )" at bounding box center [1094, 232] width 278 height 35
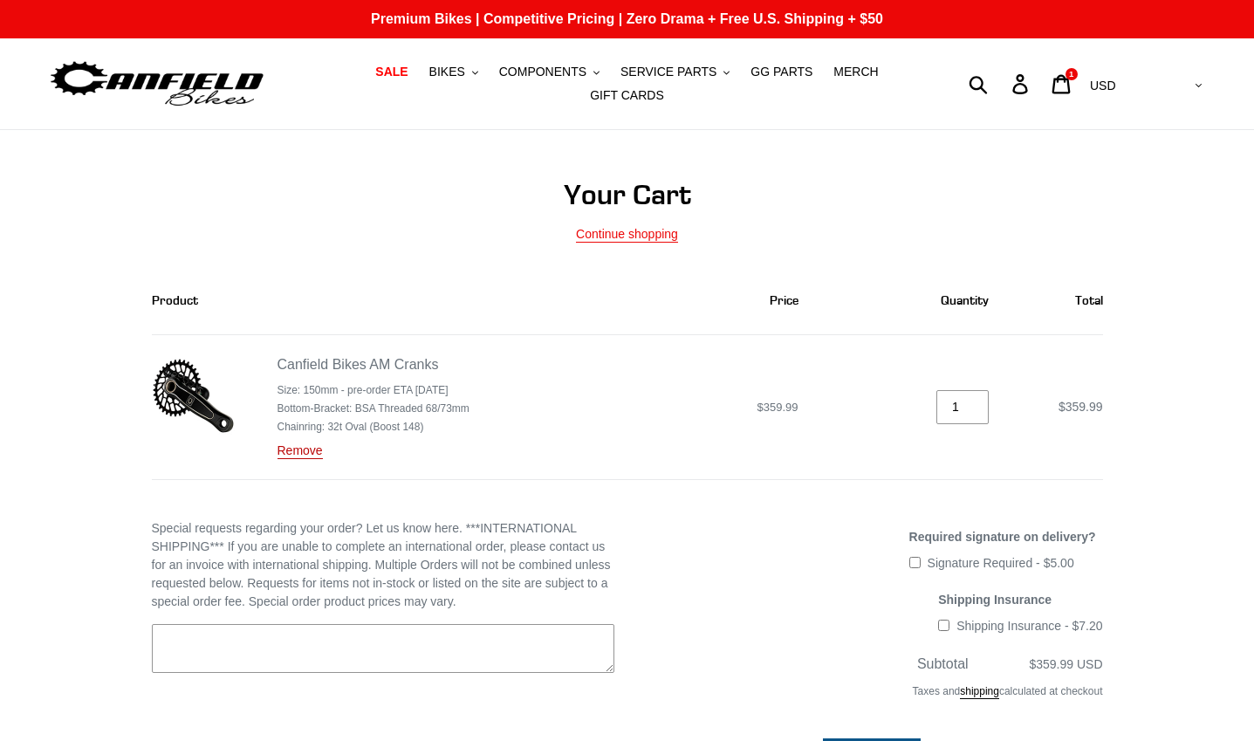
click at [300, 443] on link "Remove" at bounding box center [300, 451] width 45 height 16
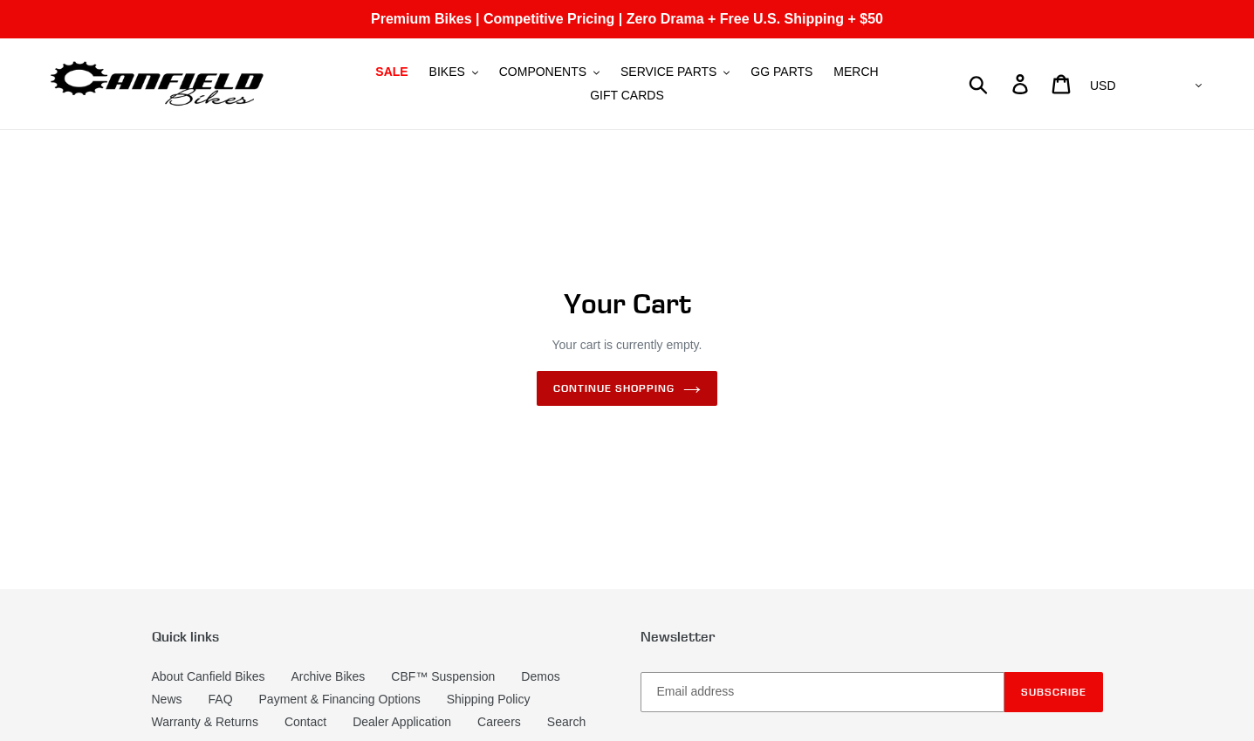
click at [690, 388] on link "Continue shopping" at bounding box center [627, 388] width 180 height 35
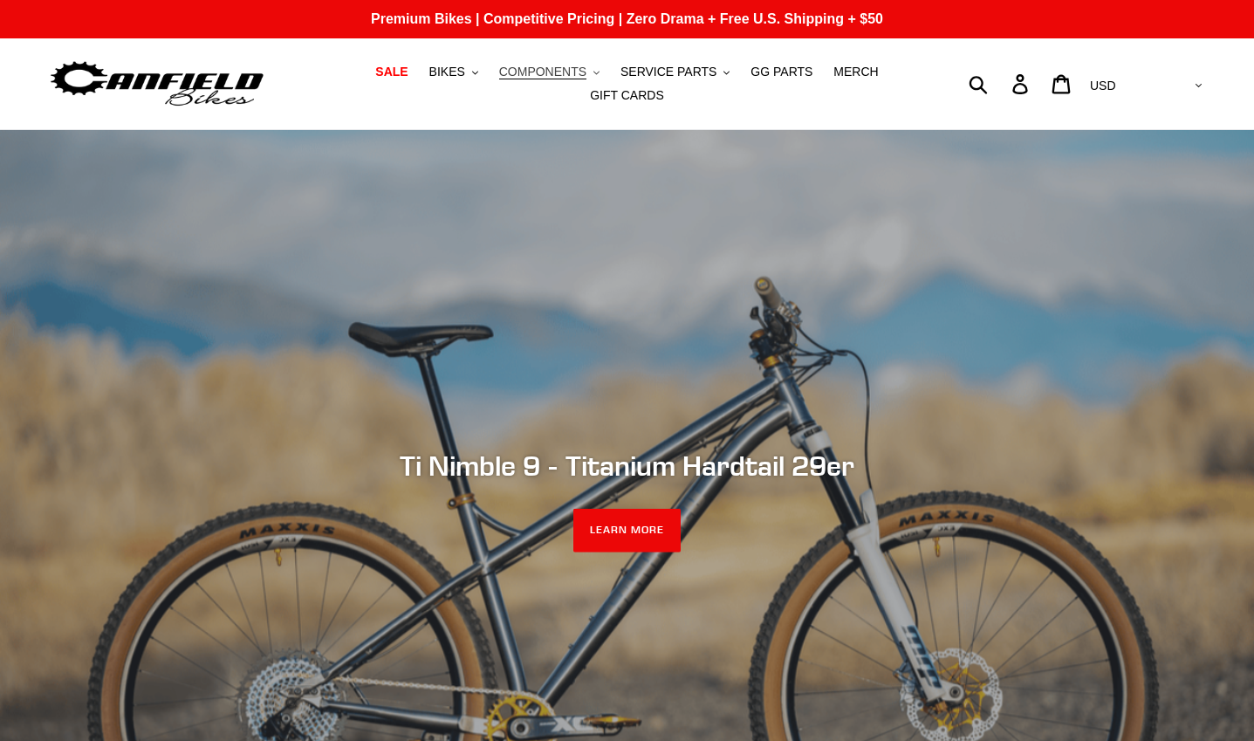
click at [548, 79] on span "COMPONENTS" at bounding box center [542, 72] width 87 height 15
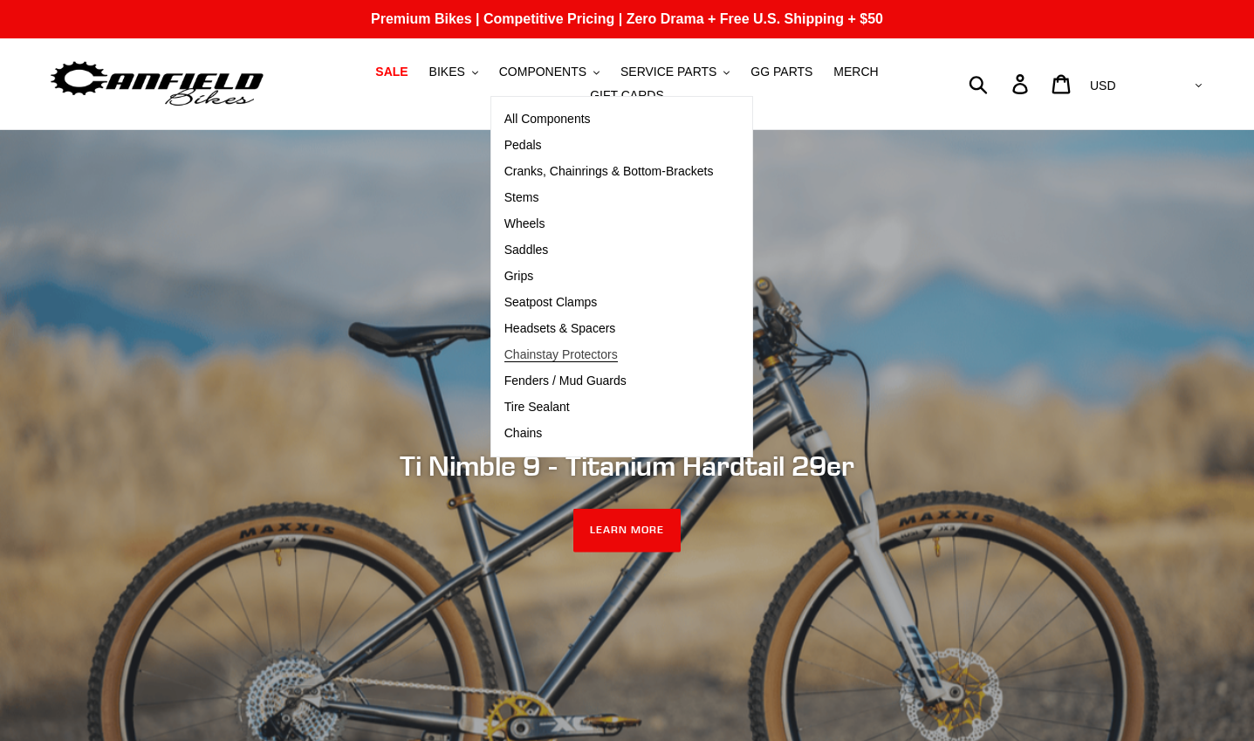
click at [565, 362] on span "Chainstay Protectors" at bounding box center [561, 354] width 113 height 15
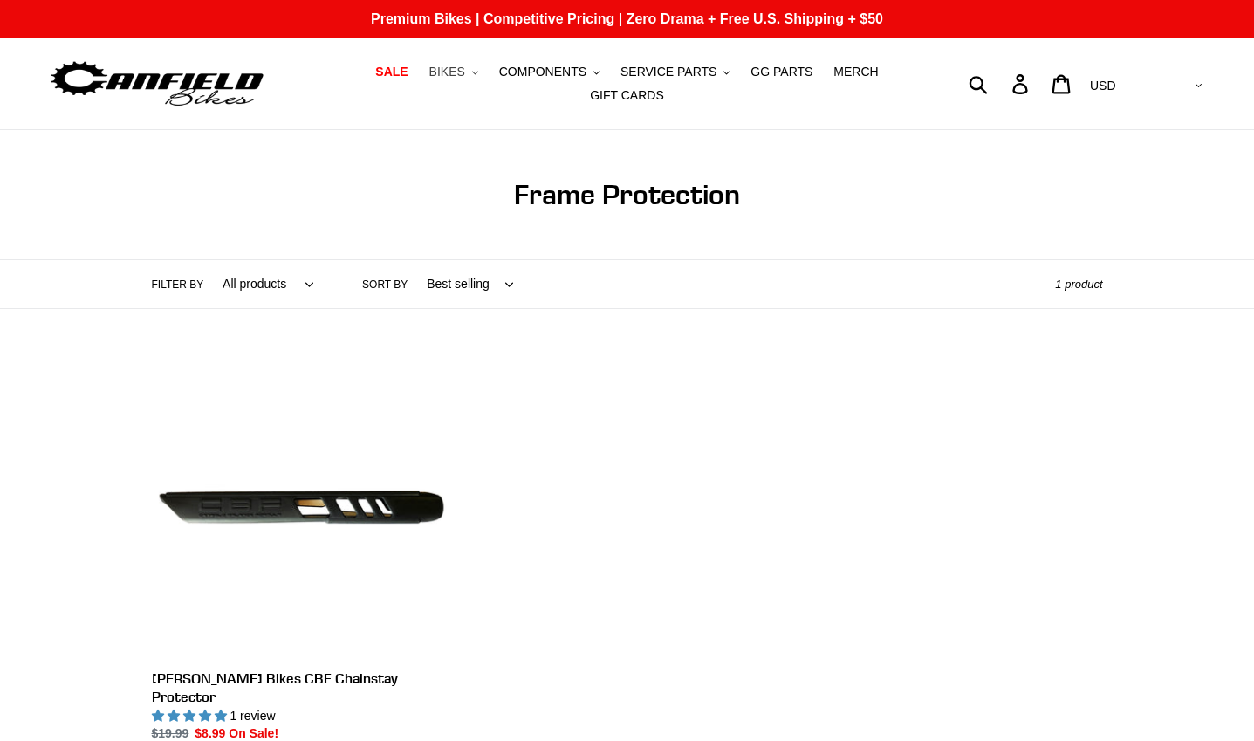
click at [429, 75] on span "BIKES" at bounding box center [447, 72] width 36 height 15
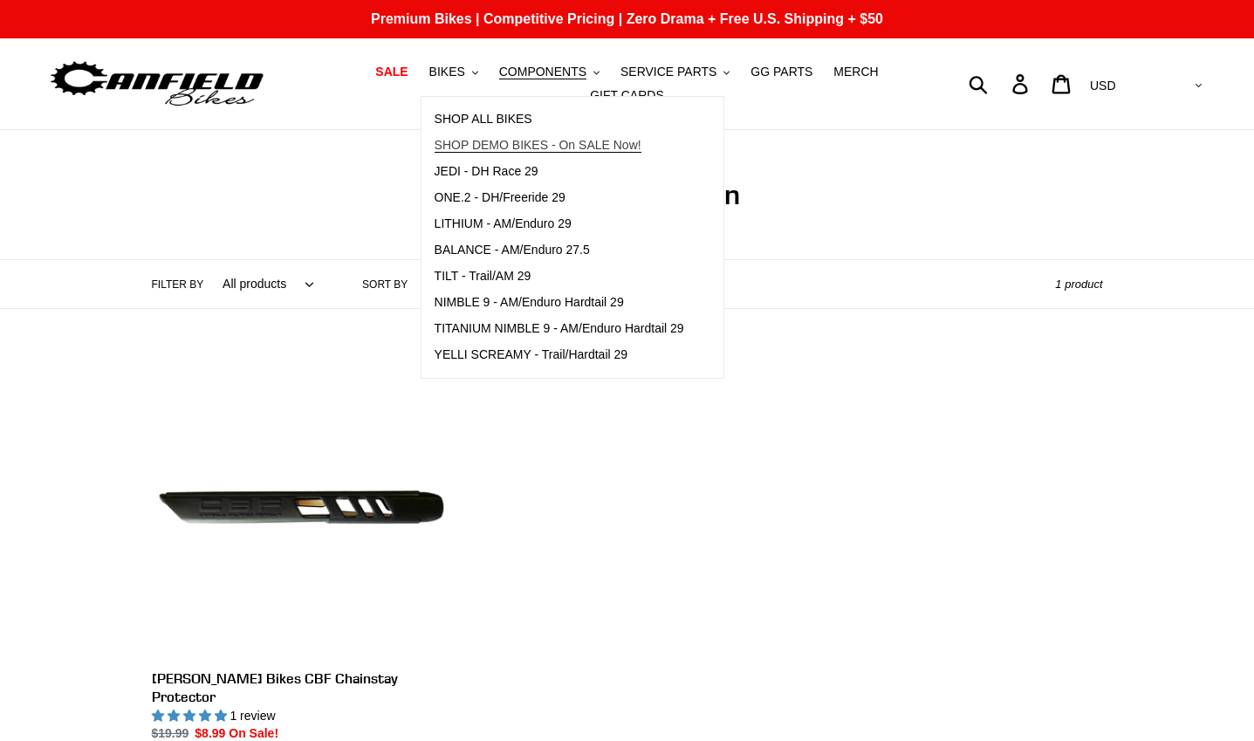
click at [437, 147] on span "SHOP DEMO BIKES - On SALE Now!" at bounding box center [538, 145] width 207 height 15
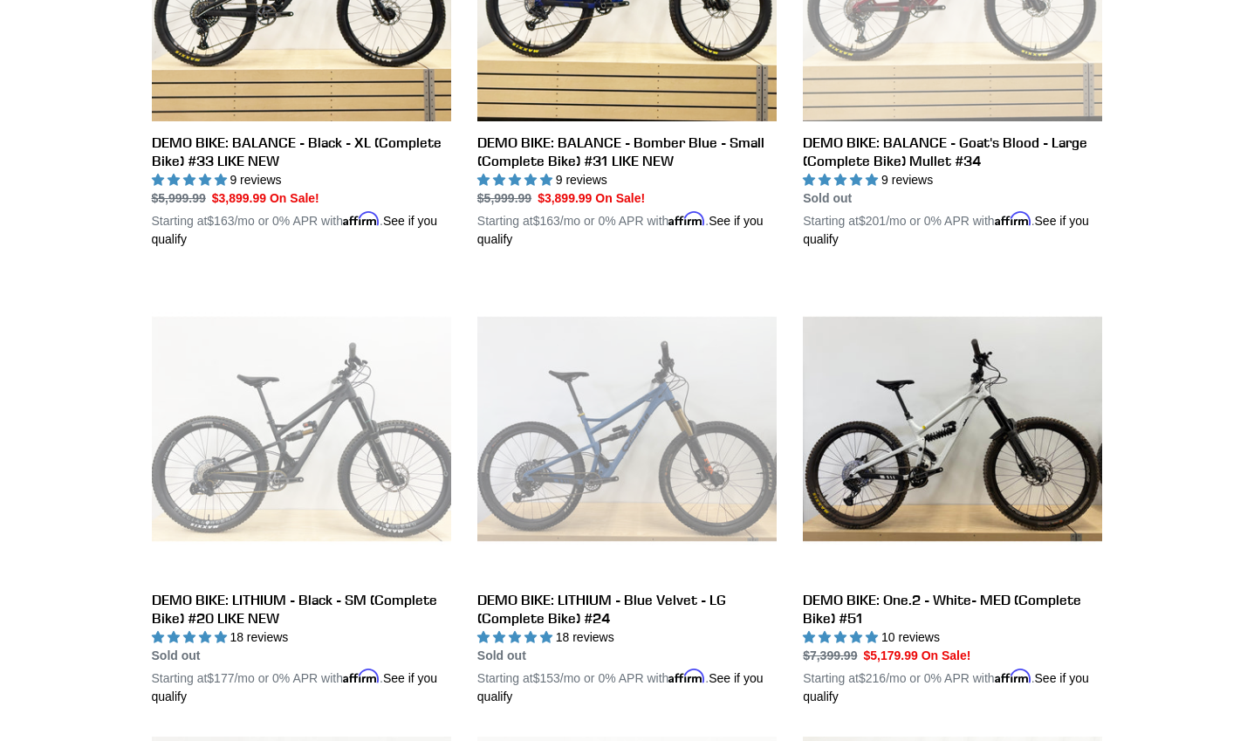
scroll to position [87, 0]
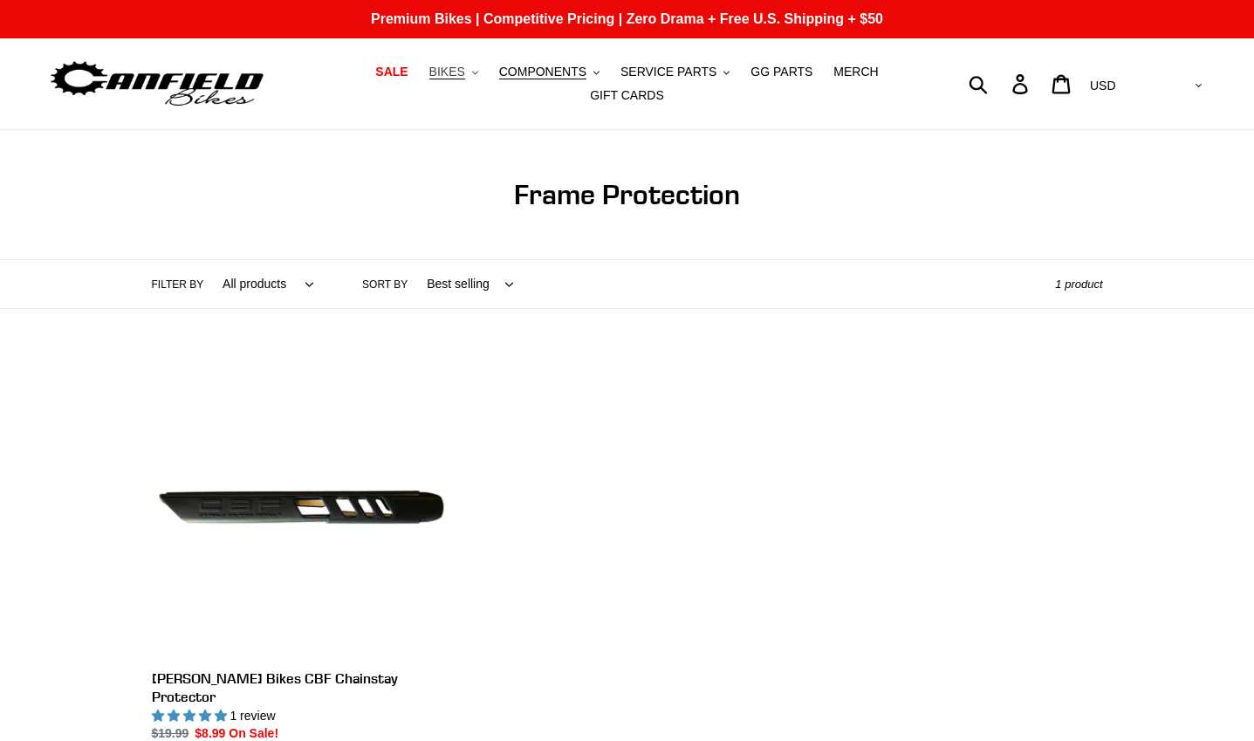
click at [450, 79] on button "BIKES .cls-1{fill:#231f20}" at bounding box center [454, 72] width 66 height 24
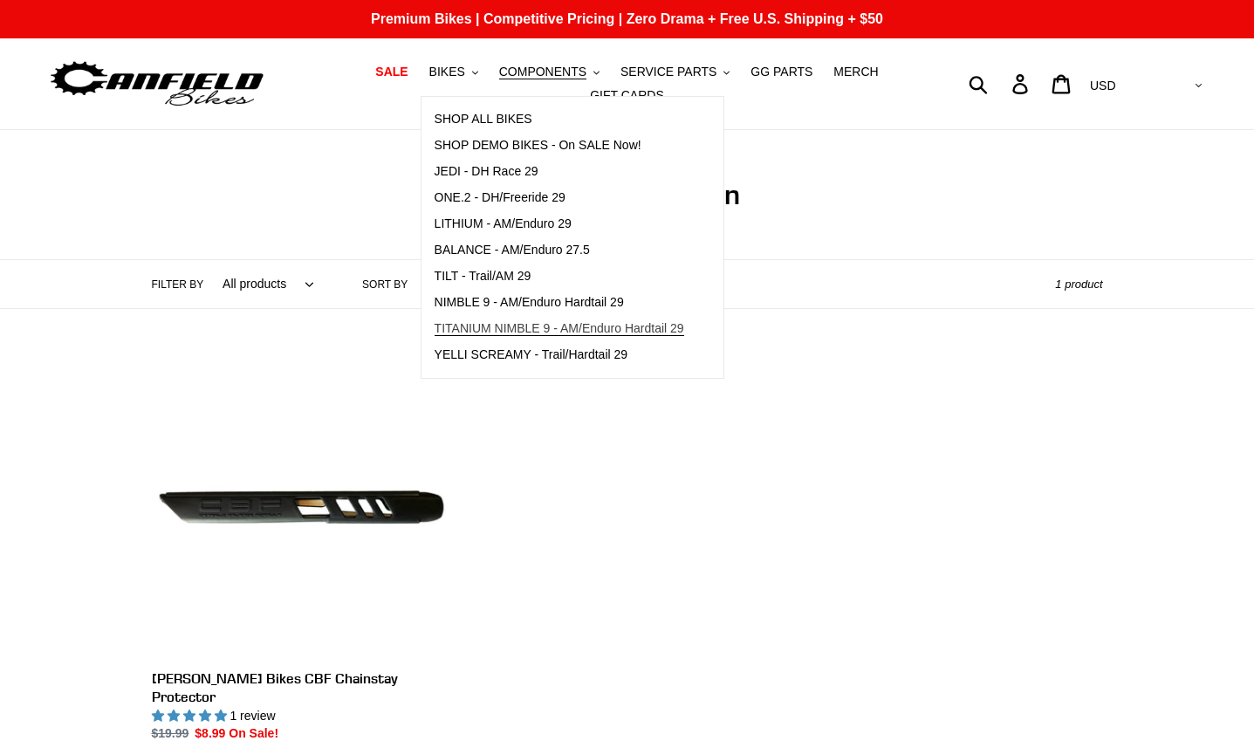
click at [580, 336] on span "TITANIUM NIMBLE 9 - AM/Enduro Hardtail 29" at bounding box center [560, 328] width 250 height 15
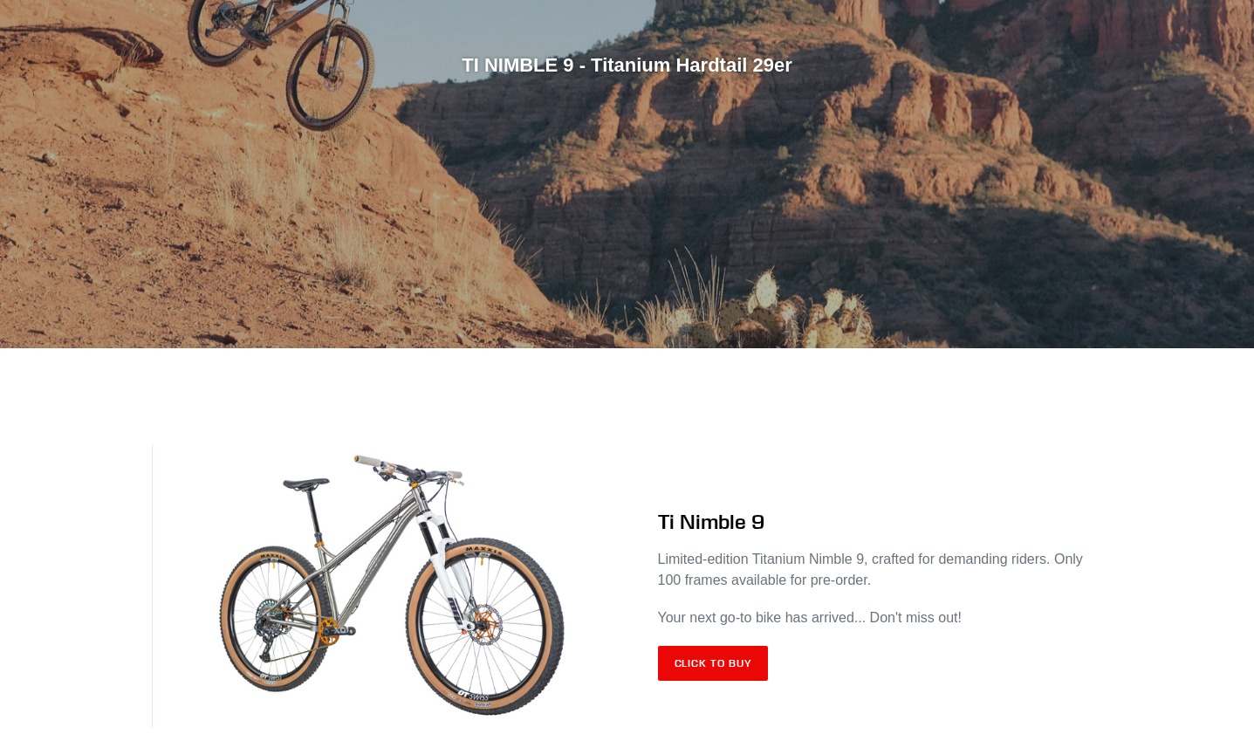
scroll to position [436, 0]
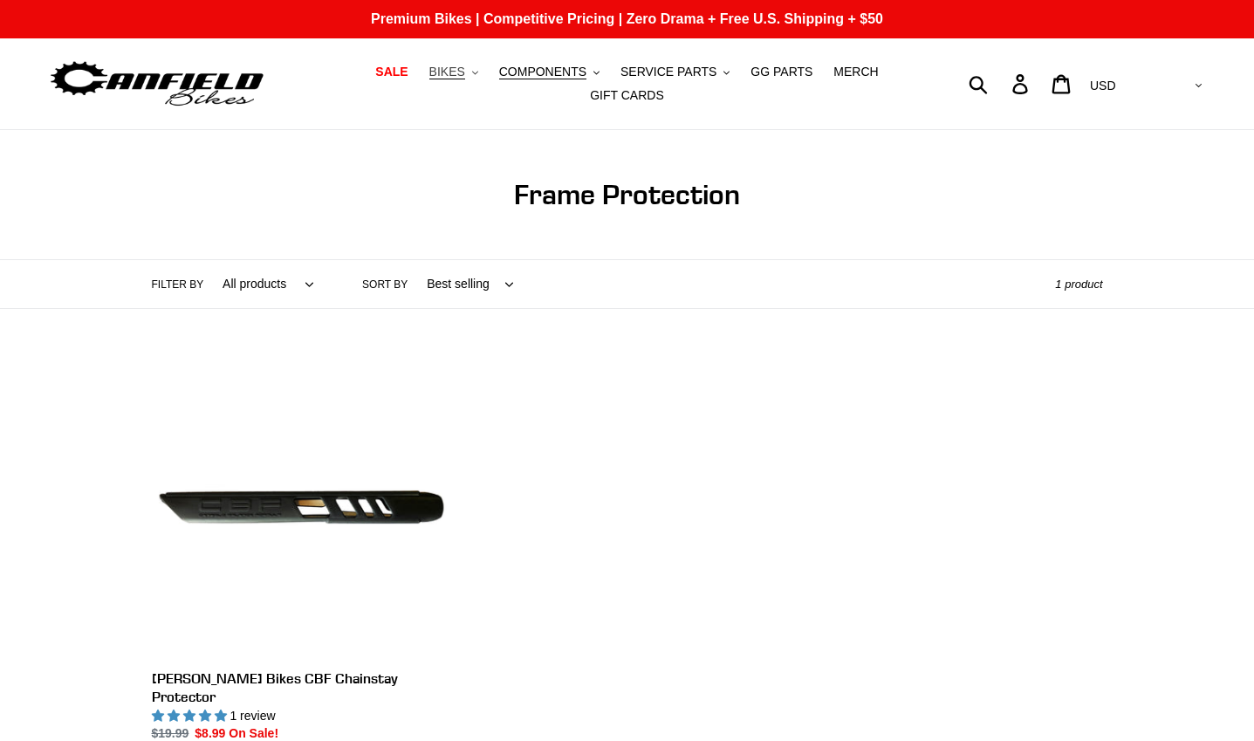
click at [450, 84] on button "BIKES .cls-1{fill:#231f20}" at bounding box center [454, 72] width 66 height 24
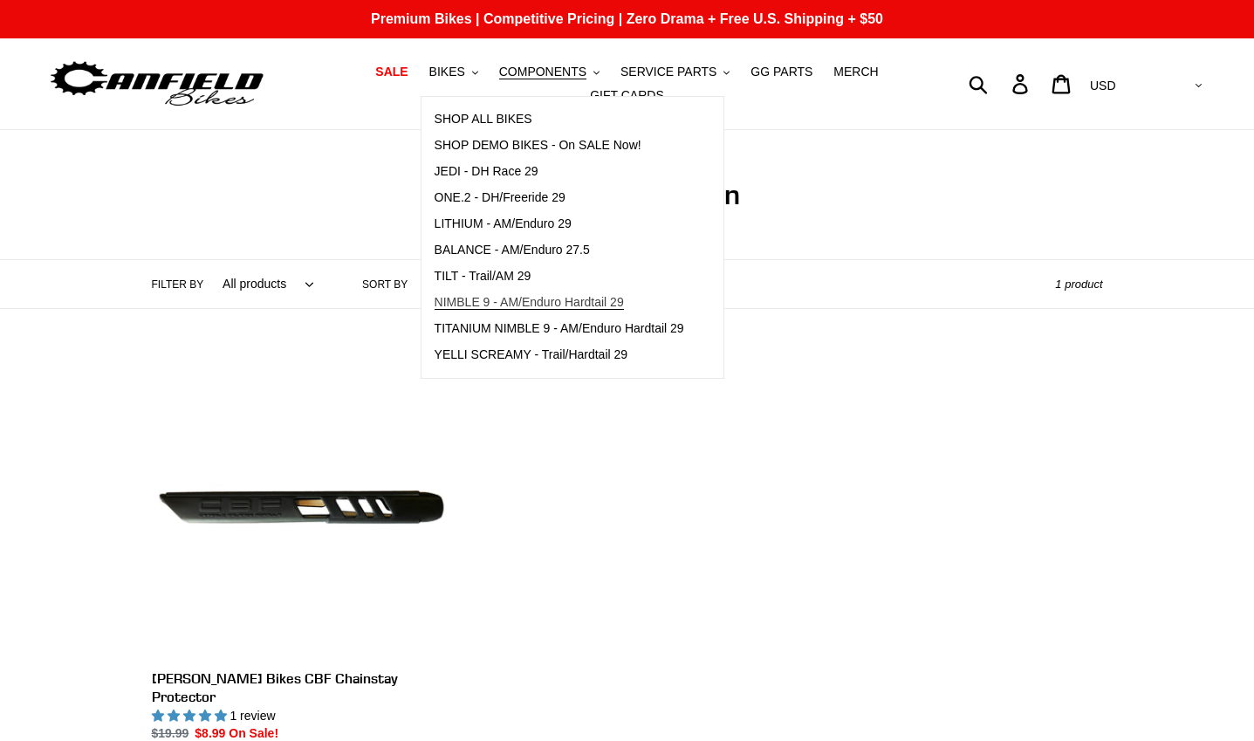
click at [544, 310] on span "NIMBLE 9 - AM/Enduro Hardtail 29" at bounding box center [529, 302] width 189 height 15
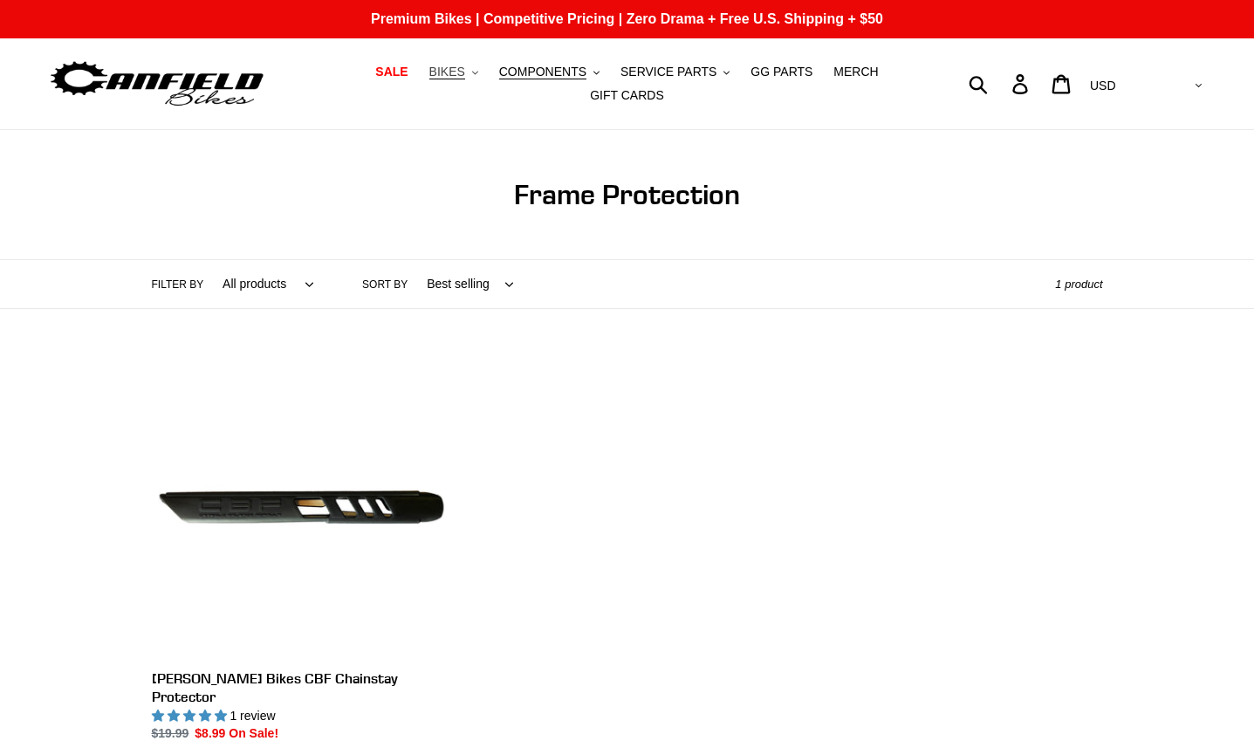
click at [472, 74] on icon "button" at bounding box center [475, 72] width 6 height 3
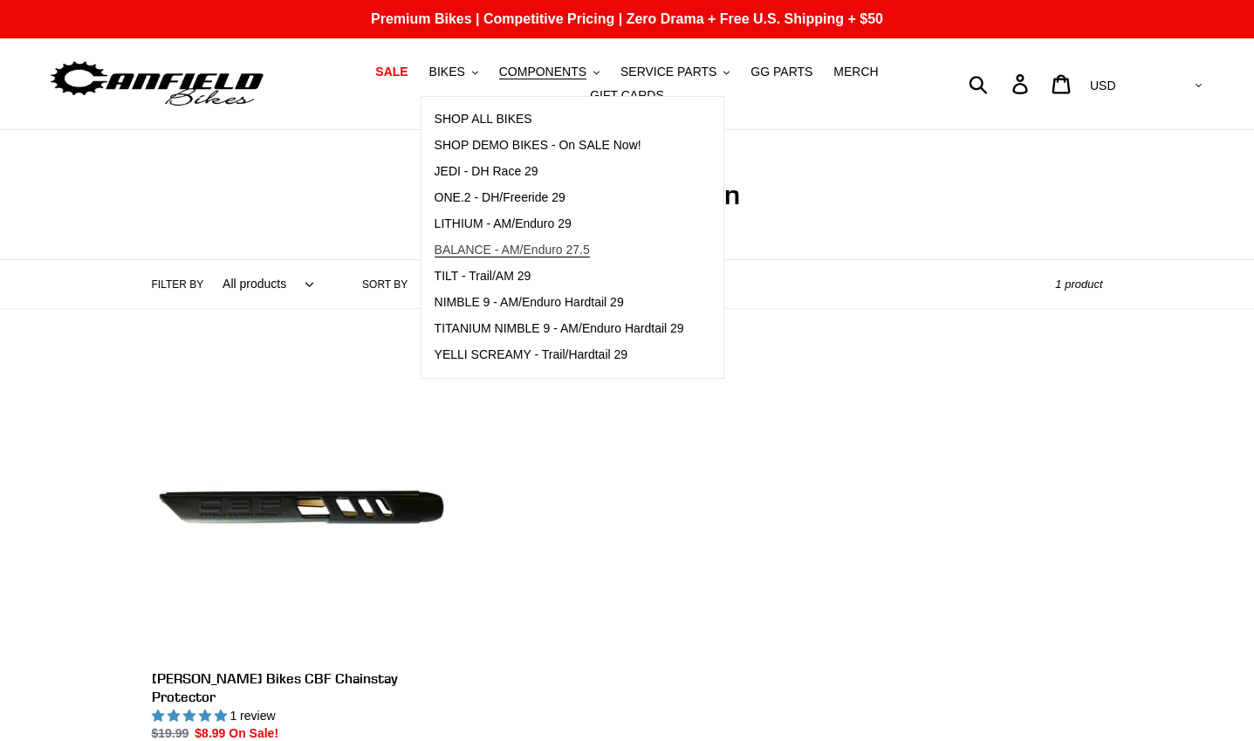
click at [516, 256] on span "BALANCE - AM/Enduro 27.5" at bounding box center [512, 250] width 155 height 15
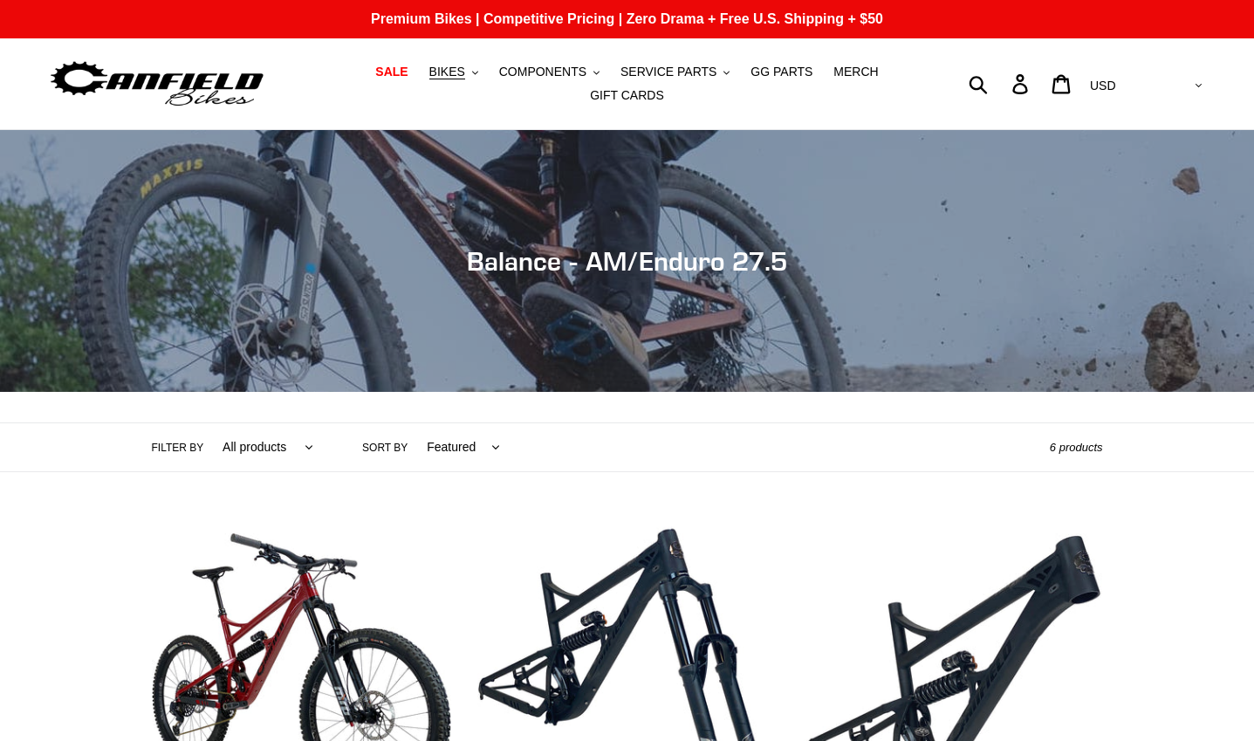
click at [300, 438] on select "All products 275 balance BFCM23 BFCM24 CBF DEMO BIKE [GEOGRAPHIC_DATA] Full Sus…" at bounding box center [263, 447] width 113 height 48
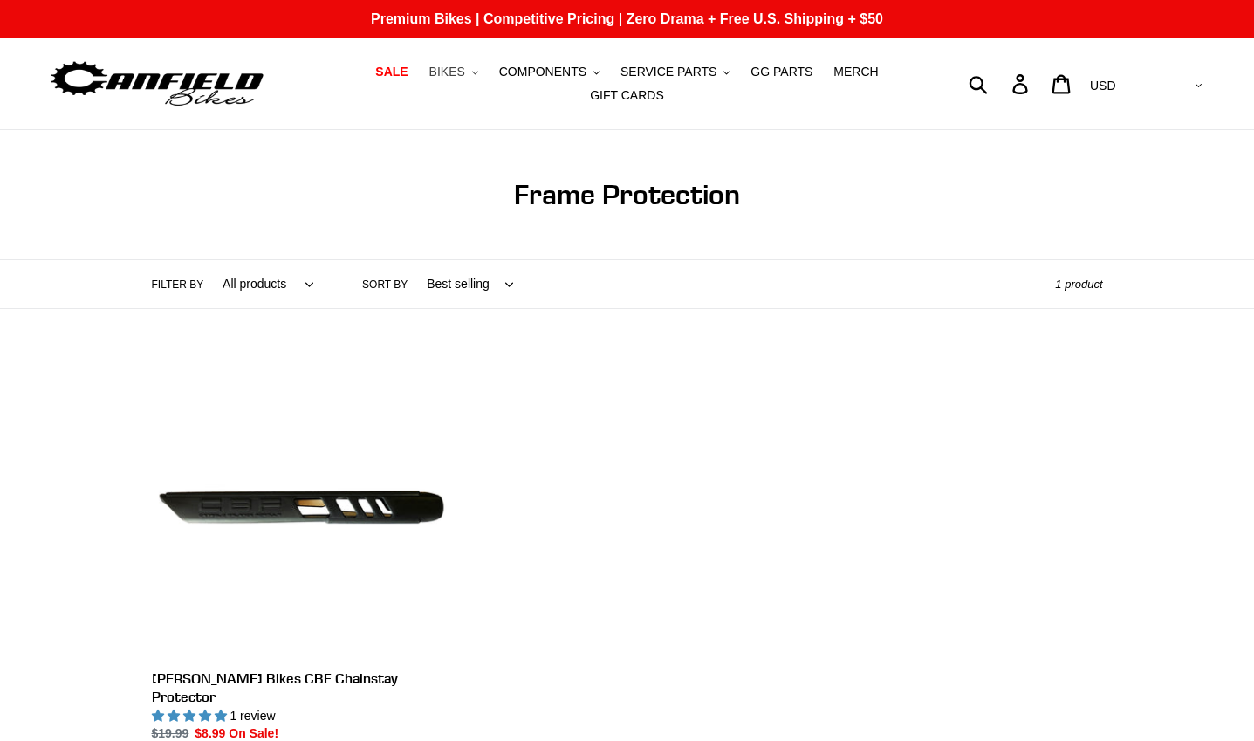
click at [472, 76] on icon ".cls-1{fill:#231f20}" at bounding box center [475, 73] width 6 height 6
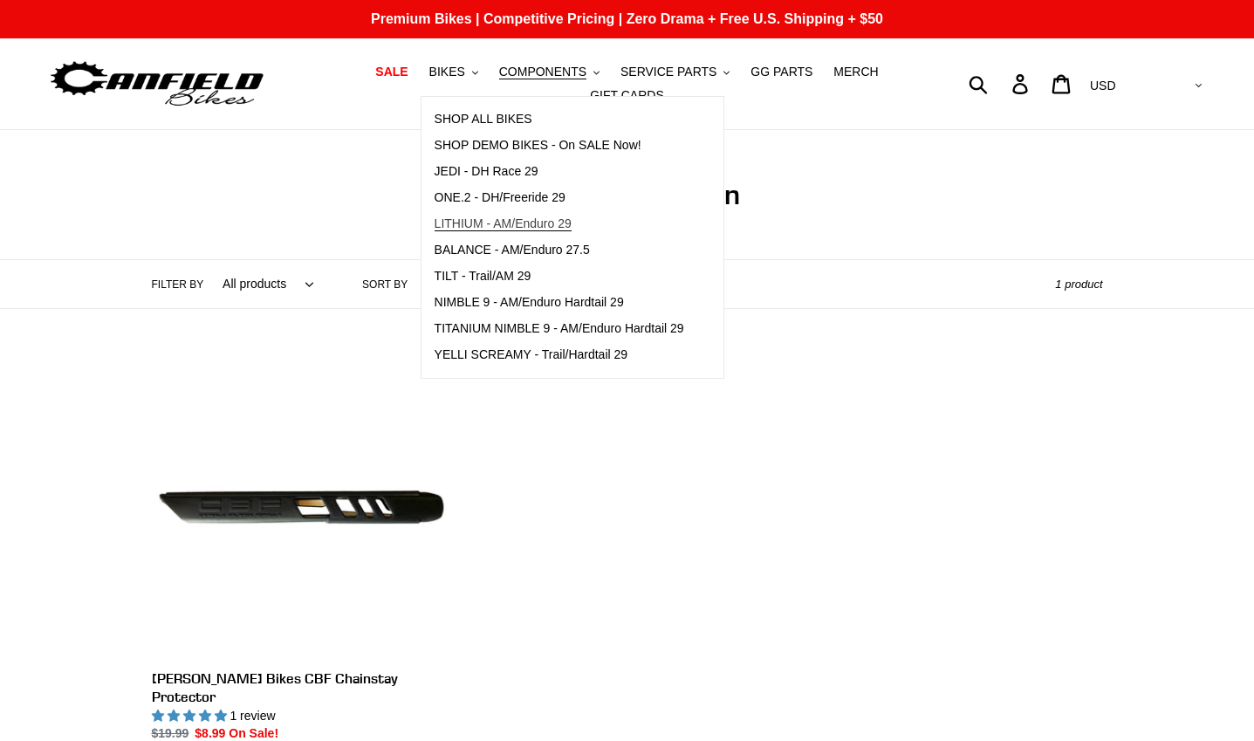
click at [522, 231] on span "LITHIUM - AM/Enduro 29" at bounding box center [503, 223] width 137 height 15
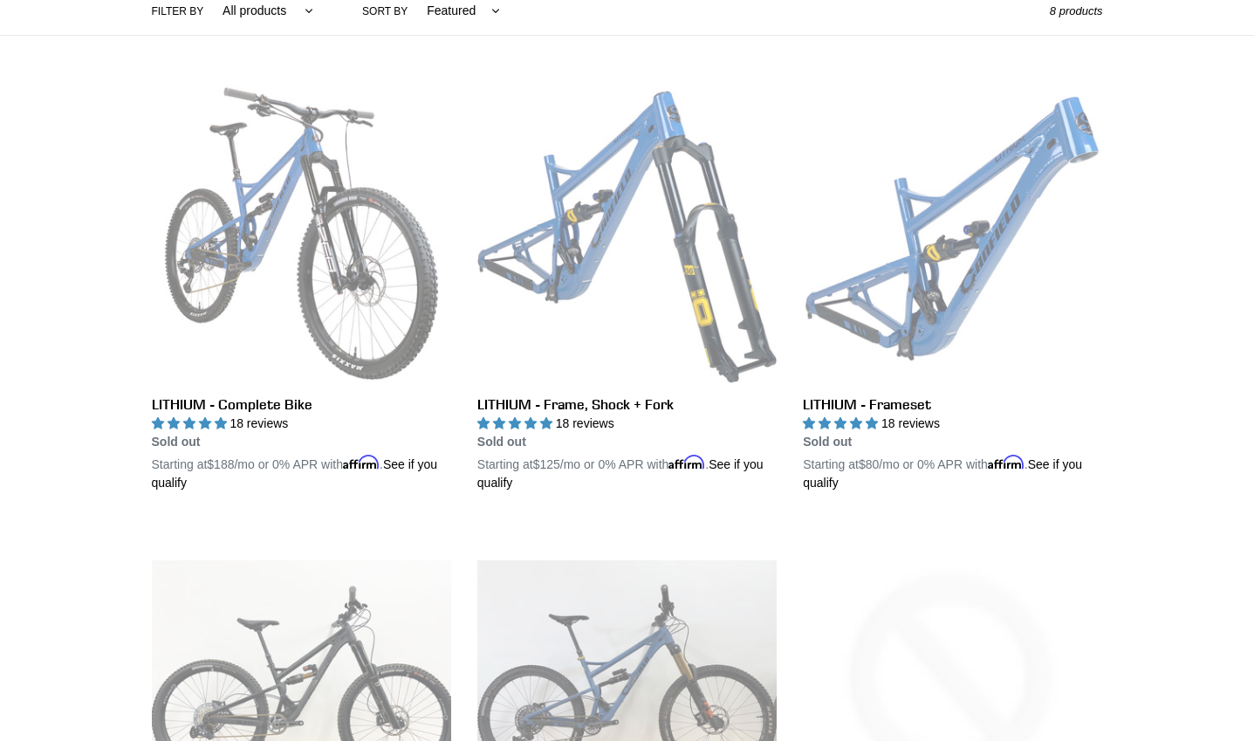
scroll to position [524, 0]
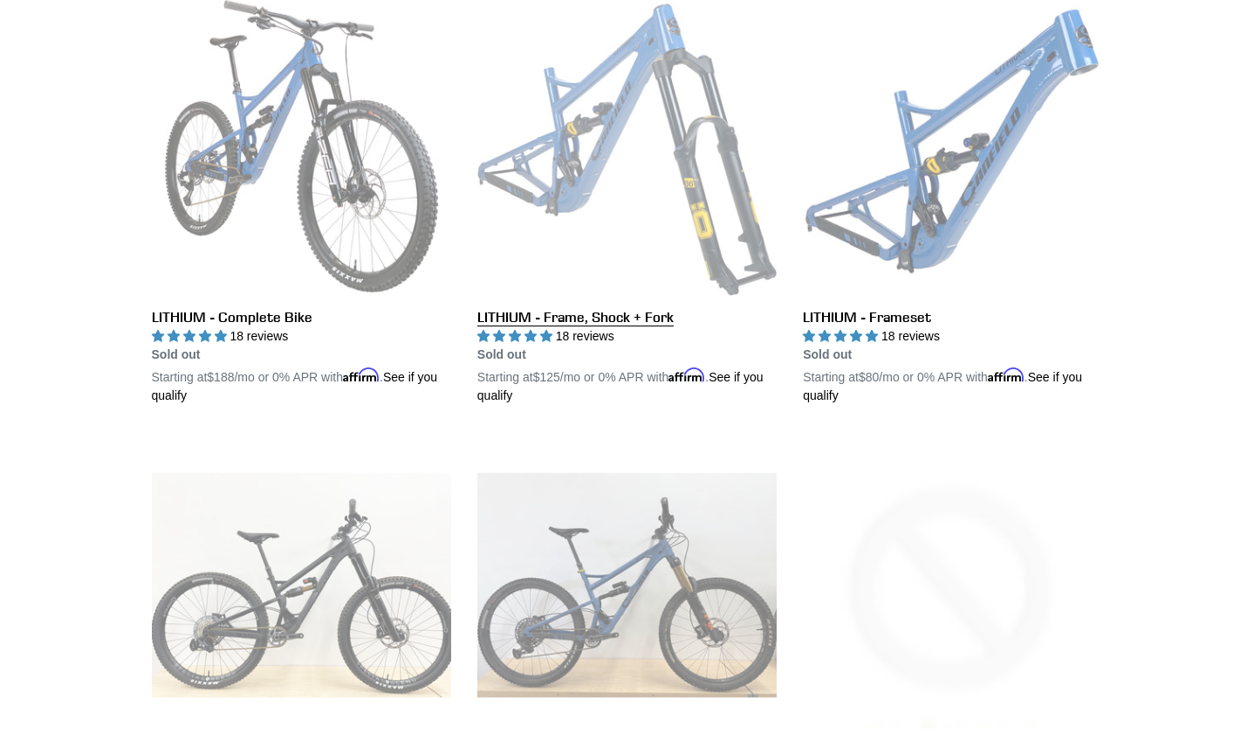
click at [580, 174] on link "LITHIUM - Frame, Shock + Fork" at bounding box center [626, 201] width 299 height 409
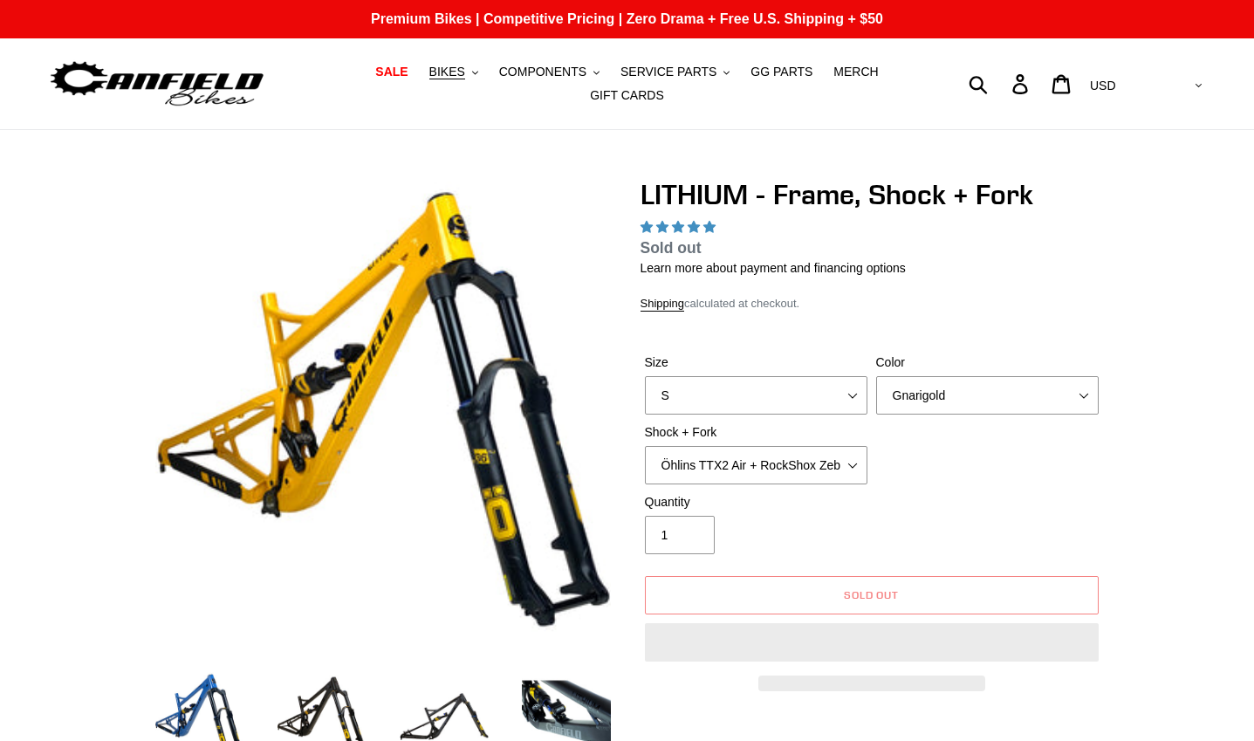
select select "highest-rating"
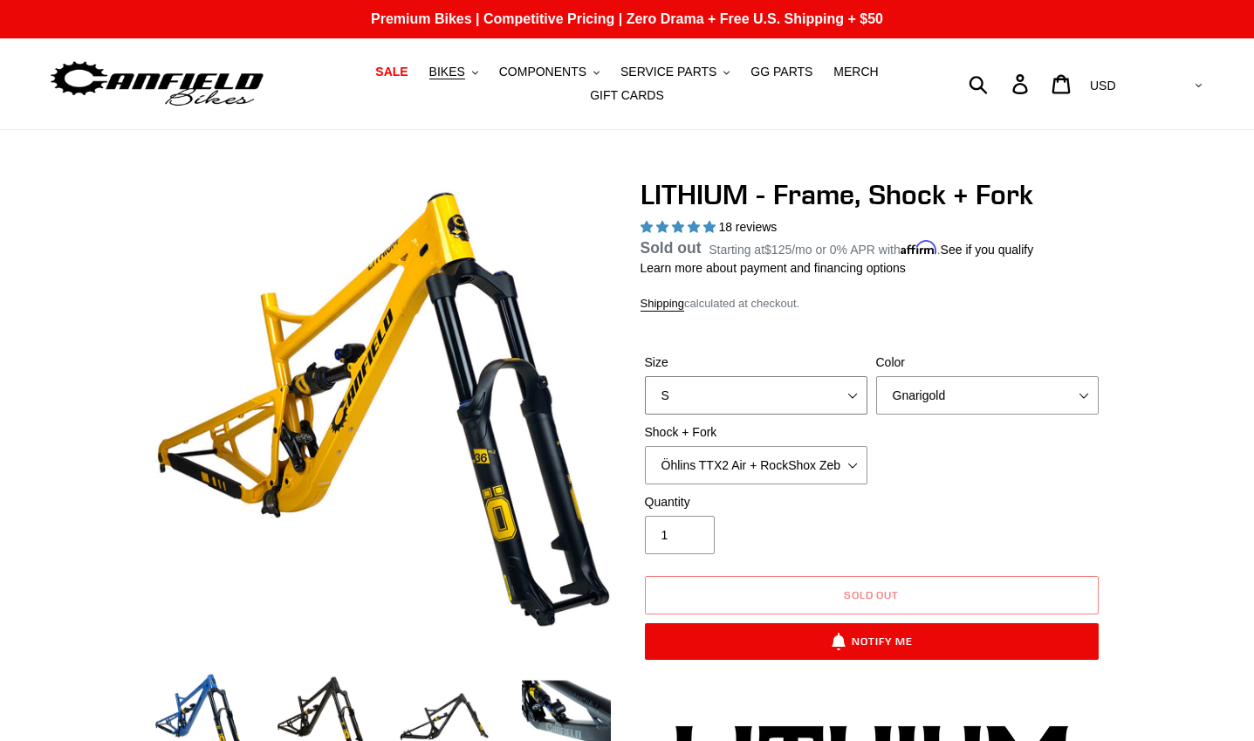
click at [831, 384] on select "S M L XL" at bounding box center [756, 395] width 223 height 38
select select "M"
click at [645, 387] on select "S M L XL" at bounding box center [756, 395] width 223 height 38
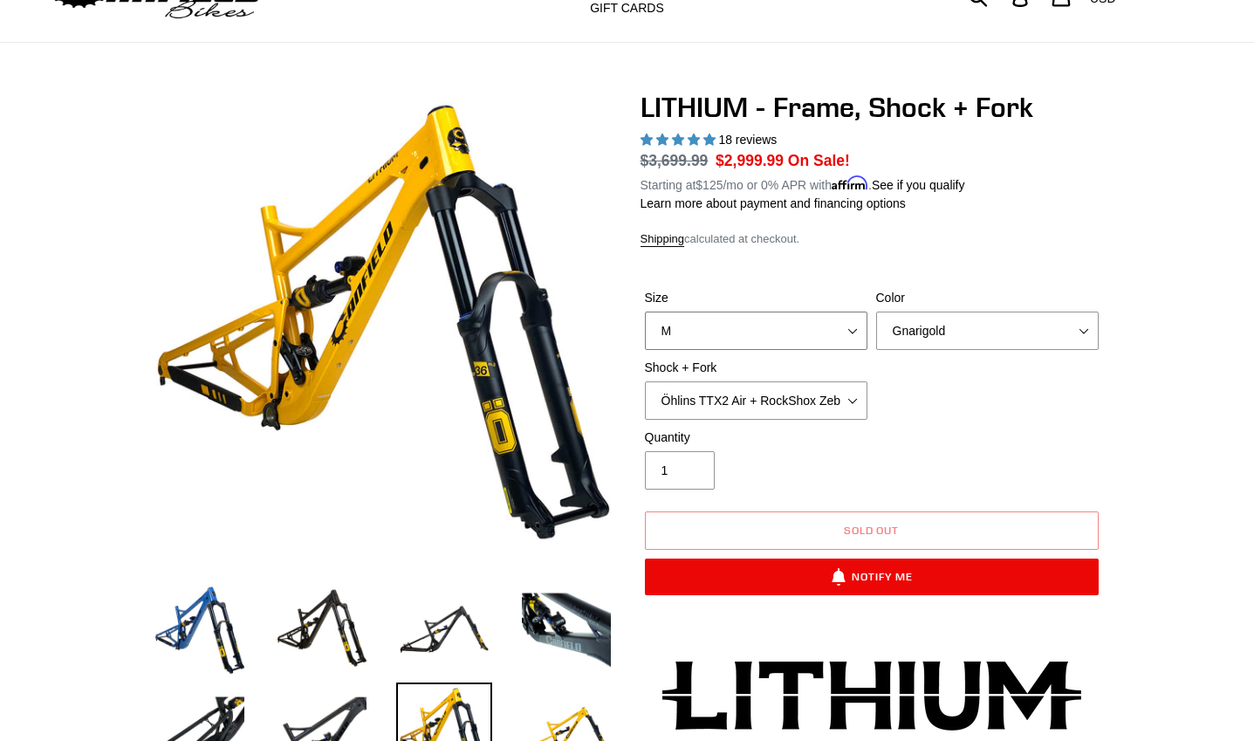
scroll to position [175, 0]
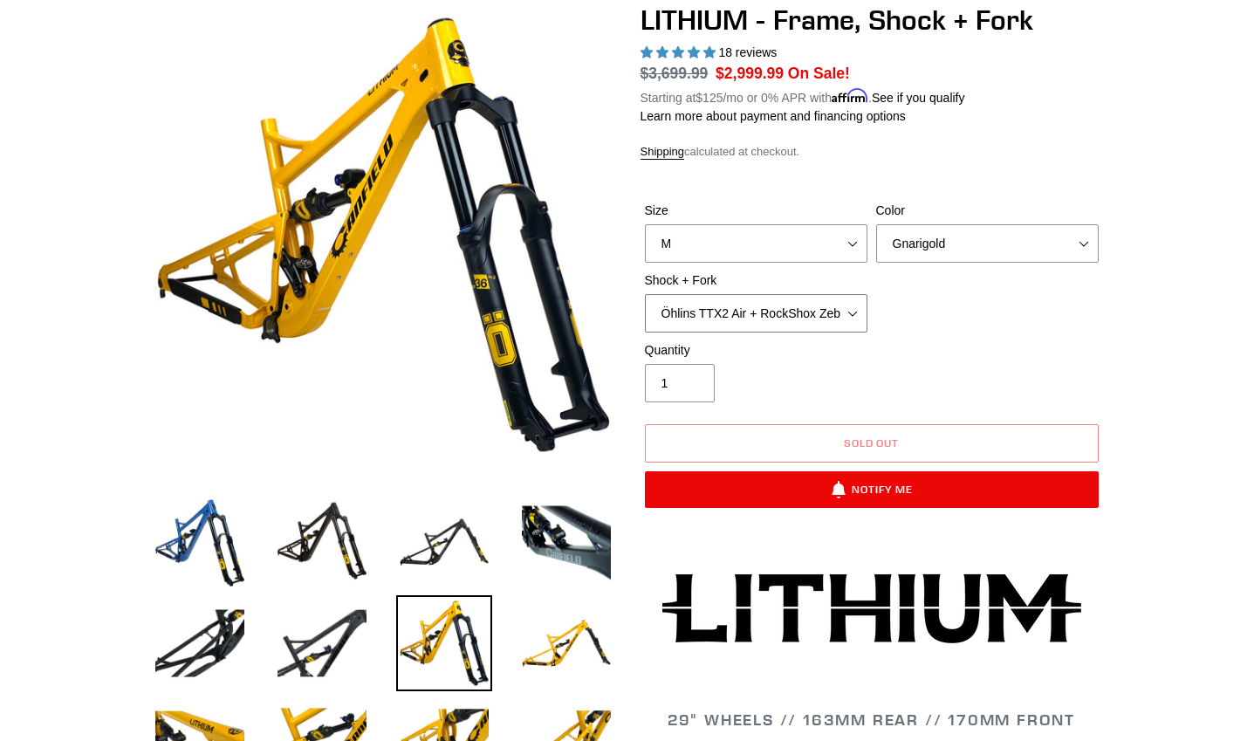
click at [861, 308] on select "Öhlins TTX2 Air + RockShox Zeb Ultimate 170mm Fox FLOAT X2 Factory + Fox 38 FLO…" at bounding box center [756, 313] width 223 height 38
select select "Fox FLOAT X2 Factory + Fox 38 FLOAT Factory 170mm"
click at [645, 294] on select "Öhlins TTX2 Air + RockShox Zeb Ultimate 170mm Fox FLOAT X2 Factory + Fox 38 FLO…" at bounding box center [756, 313] width 223 height 38
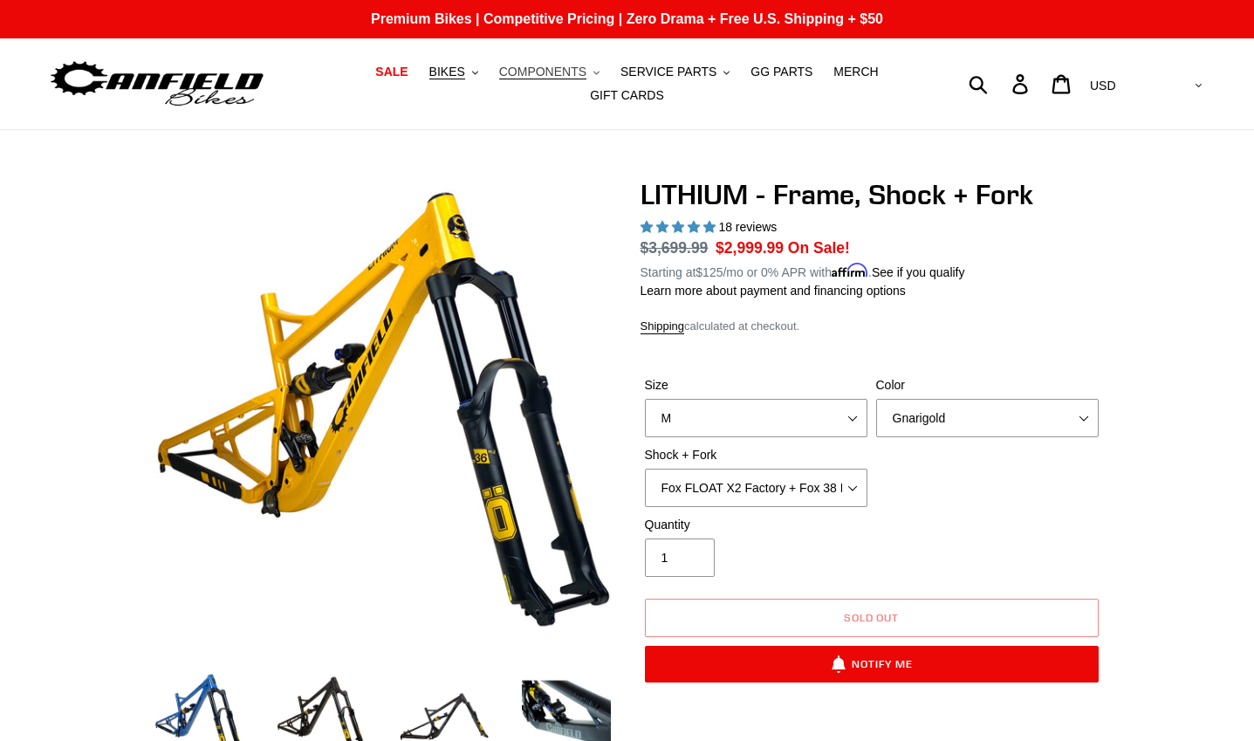
click at [561, 84] on button "COMPONENTS .cls-1{fill:#231f20}" at bounding box center [550, 72] width 118 height 24
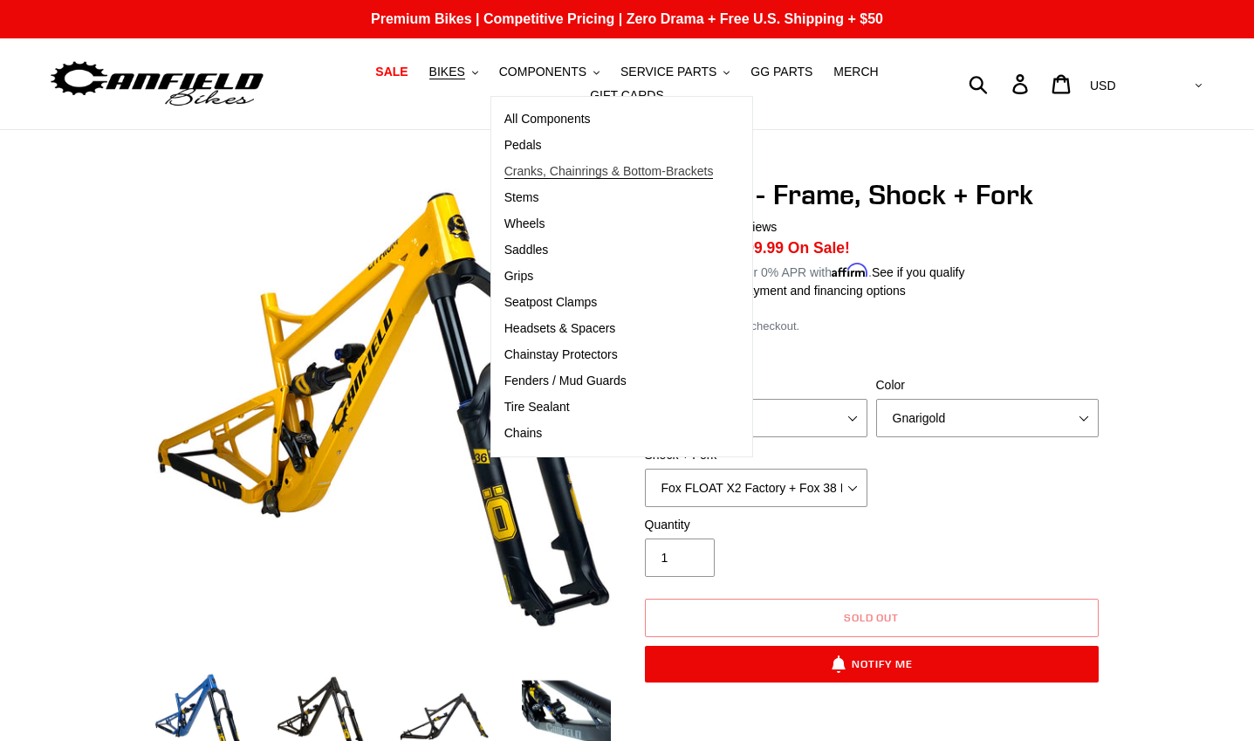
click at [521, 179] on span "Cranks, Chainrings & Bottom-Brackets" at bounding box center [609, 171] width 209 height 15
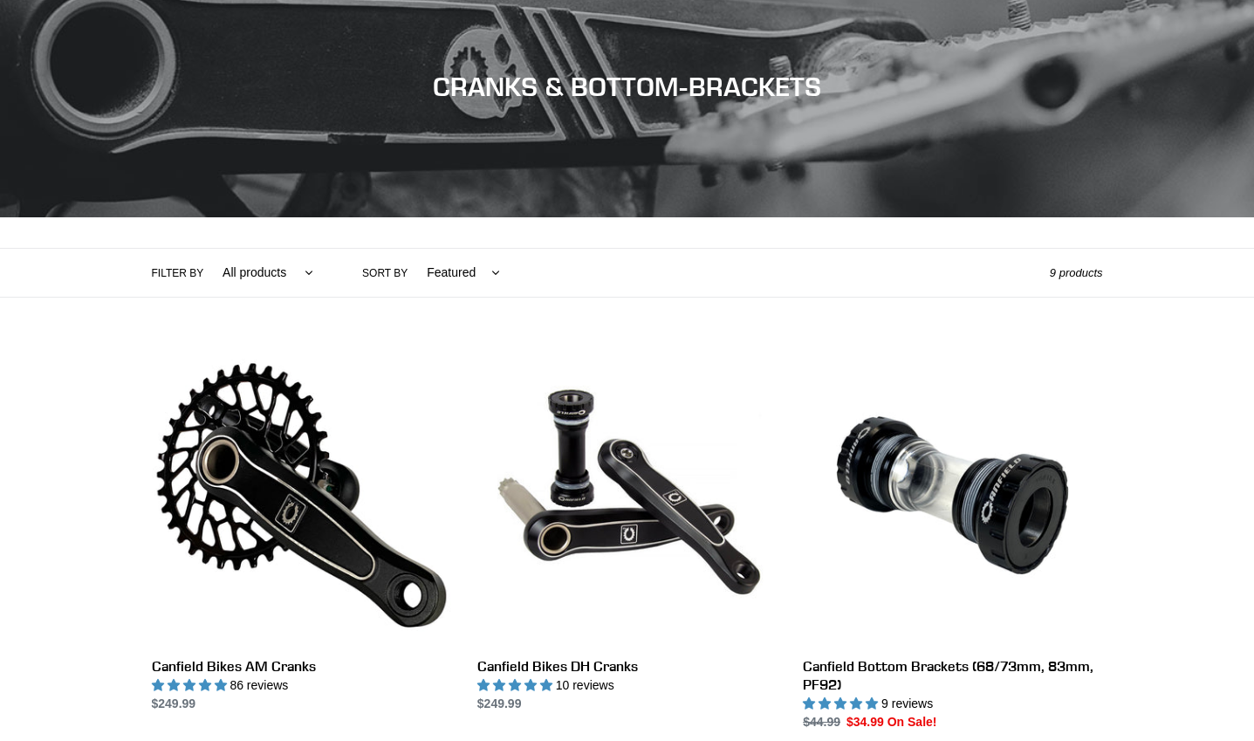
scroll to position [349, 0]
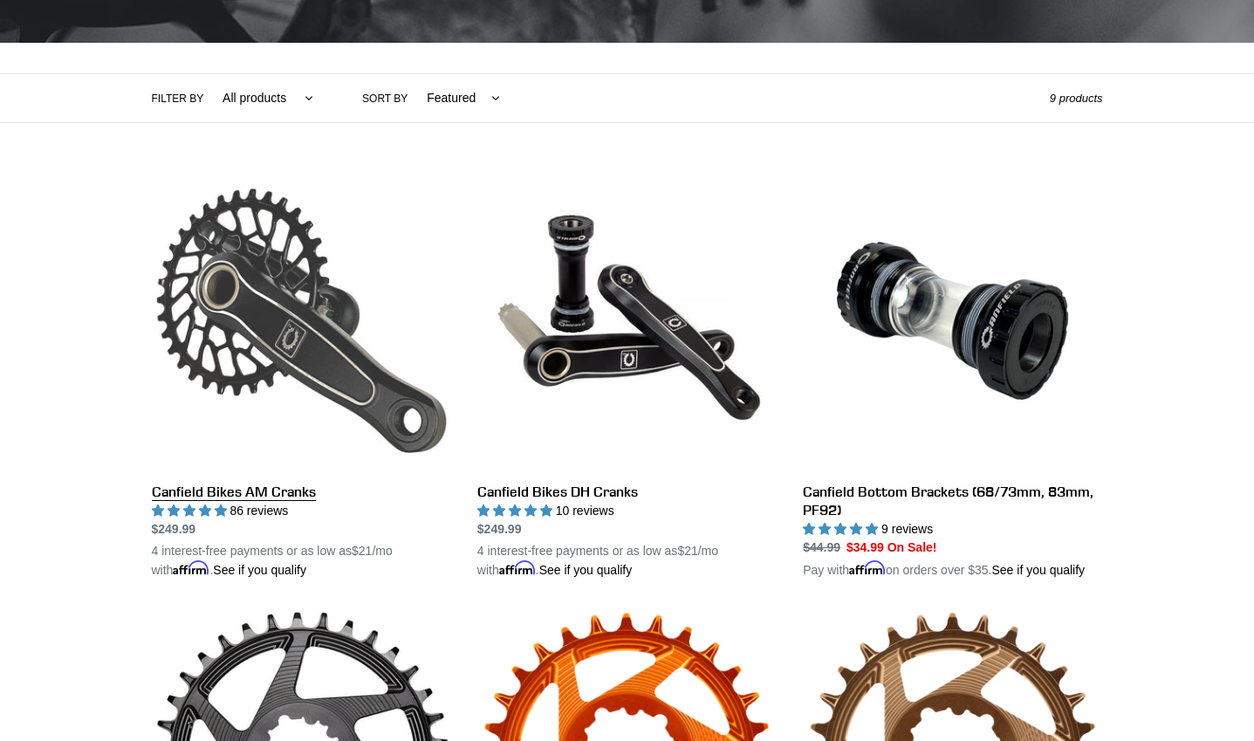
click at [319, 311] on link "Canfield Bikes AM Cranks" at bounding box center [301, 375] width 299 height 409
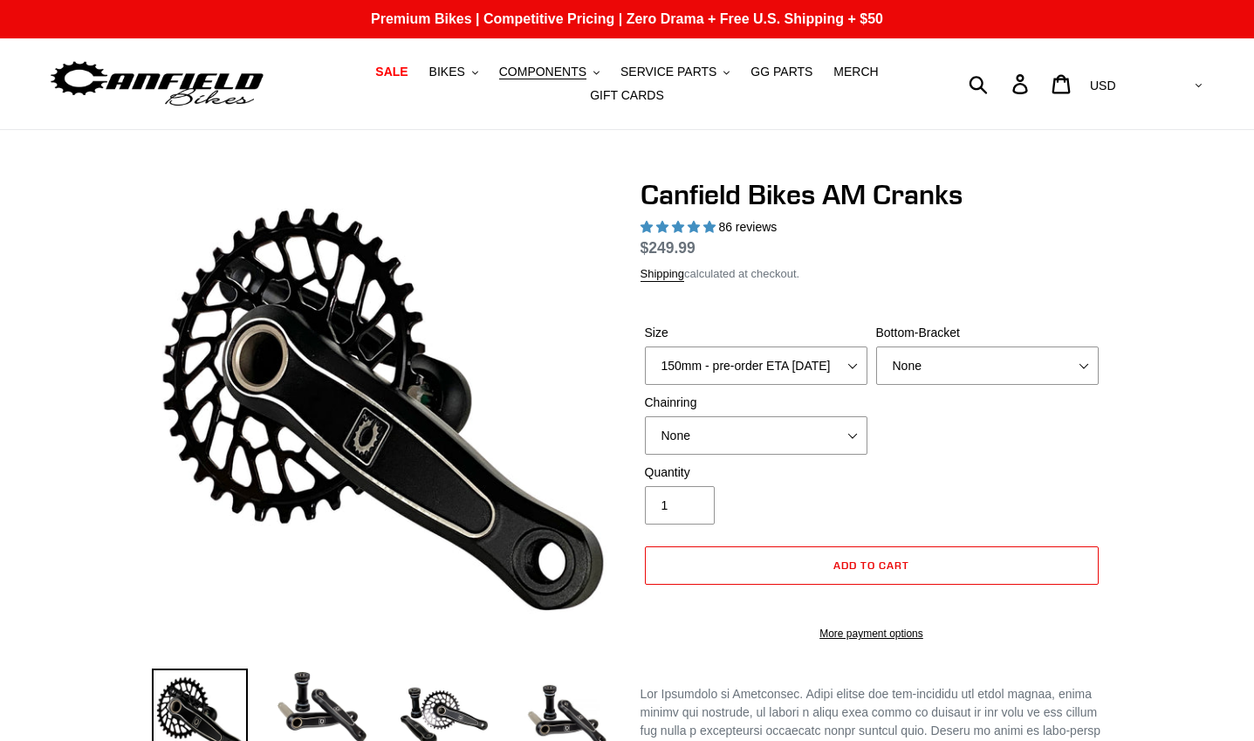
select select "highest-rating"
click at [837, 450] on select "None 30t Round (Boost 148) 30t Oval (Boost 148) 32t Round (Boost 148) 32t Oval …" at bounding box center [756, 435] width 223 height 38
select select "32t Round (Boost 148)"
click at [645, 427] on select "None 30t Round (Boost 148) 30t Oval (Boost 148) 32t Round (Boost 148) 32t Oval …" at bounding box center [756, 435] width 223 height 38
click at [965, 374] on select "None BSA Threaded 68/73mm Press Fit PF92" at bounding box center [987, 366] width 223 height 38
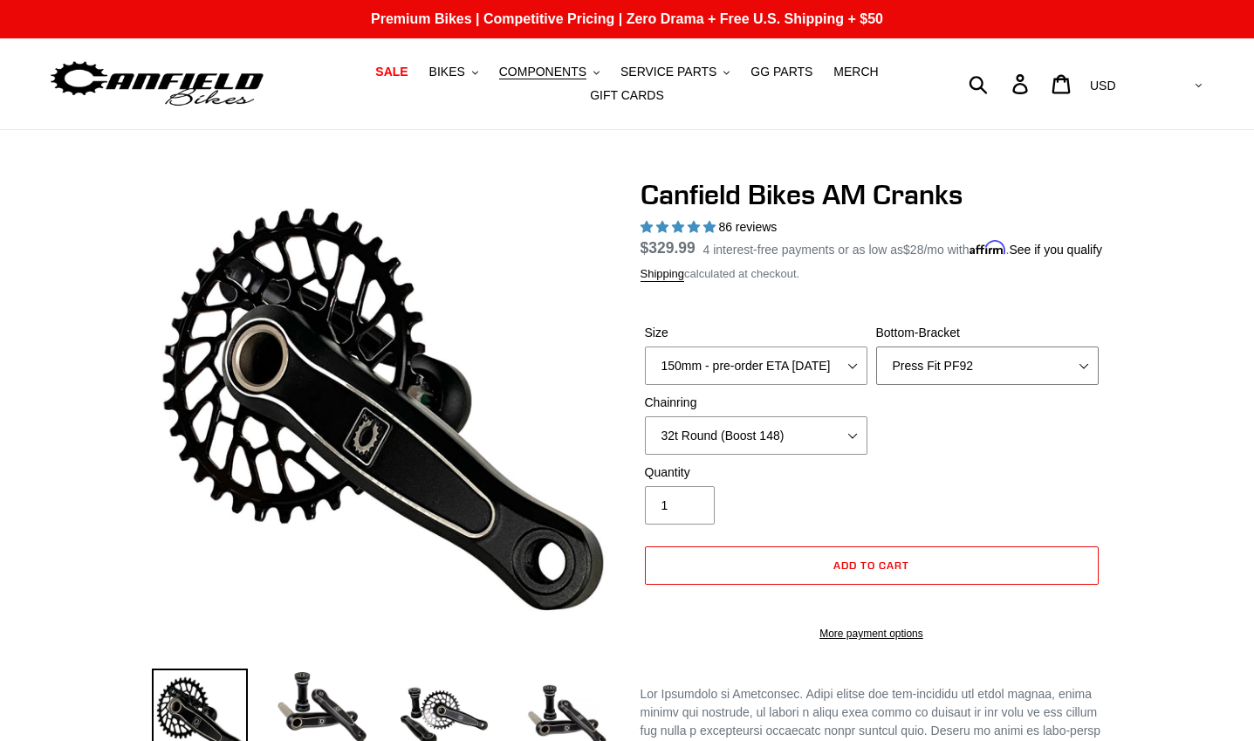
click at [876, 357] on select "None BSA Threaded 68/73mm Press Fit PF92" at bounding box center [987, 366] width 223 height 38
click at [982, 377] on select "None BSA Threaded 68/73mm Press Fit PF92" at bounding box center [987, 366] width 223 height 38
select select "BSA Threaded 68/73mm"
click at [876, 357] on select "None BSA Threaded 68/73mm Press Fit PF92" at bounding box center [987, 366] width 223 height 38
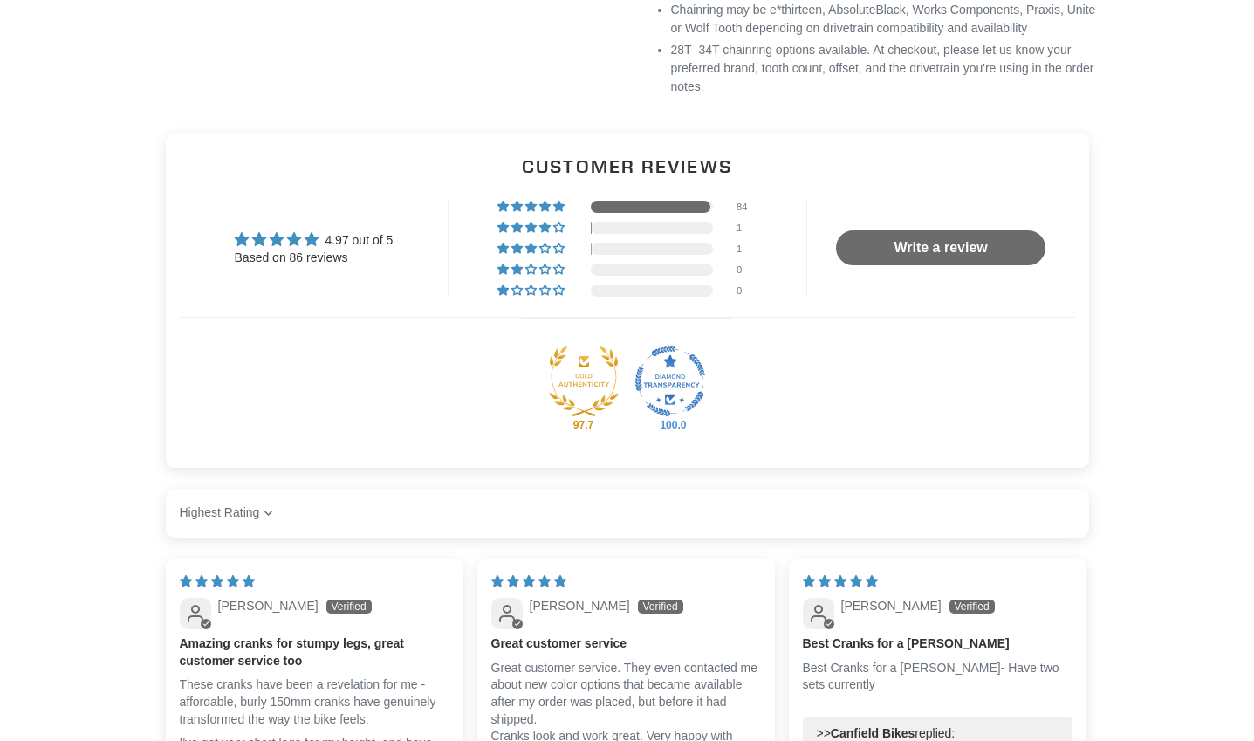
scroll to position [1571, 0]
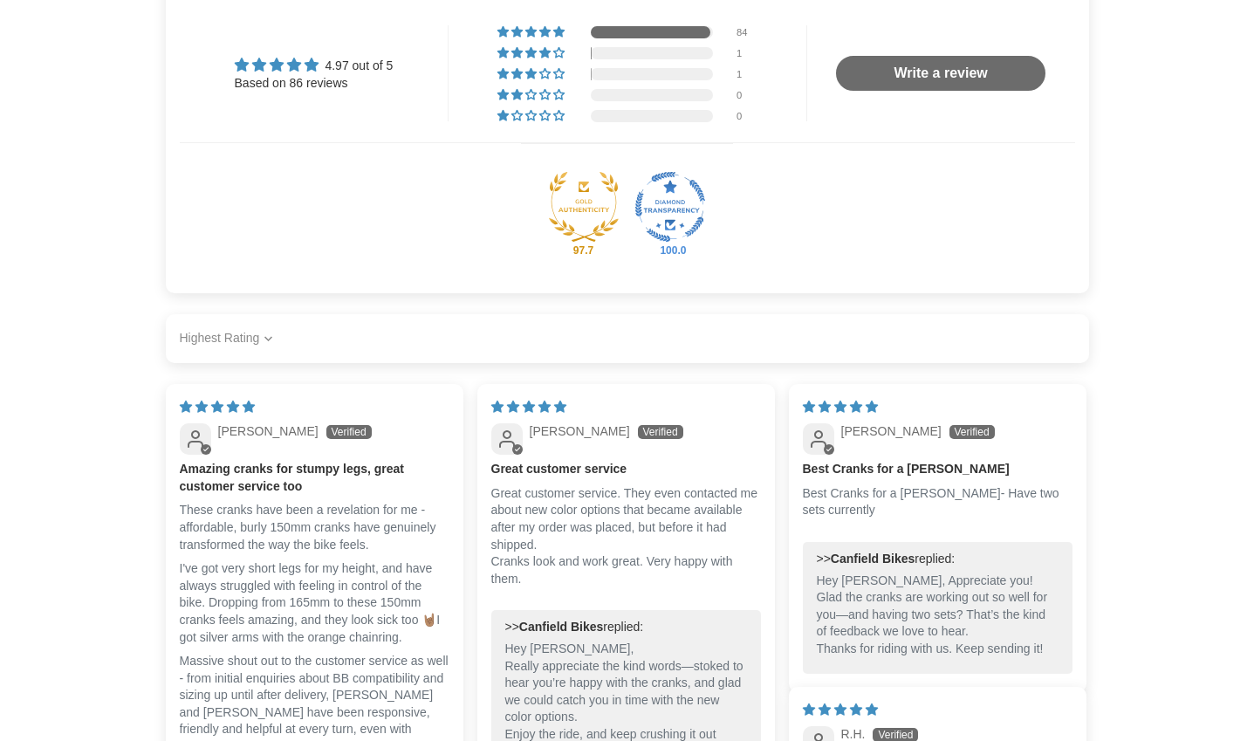
click at [264, 356] on select "Most Recent Highest Rating Lowest Rating Only Pictures Pictures First Videos Fi…" at bounding box center [229, 338] width 98 height 35
select select "most-recent"
click at [180, 350] on select "Most Recent Highest Rating Lowest Rating Only Pictures Pictures First Videos Fi…" at bounding box center [229, 338] width 98 height 35
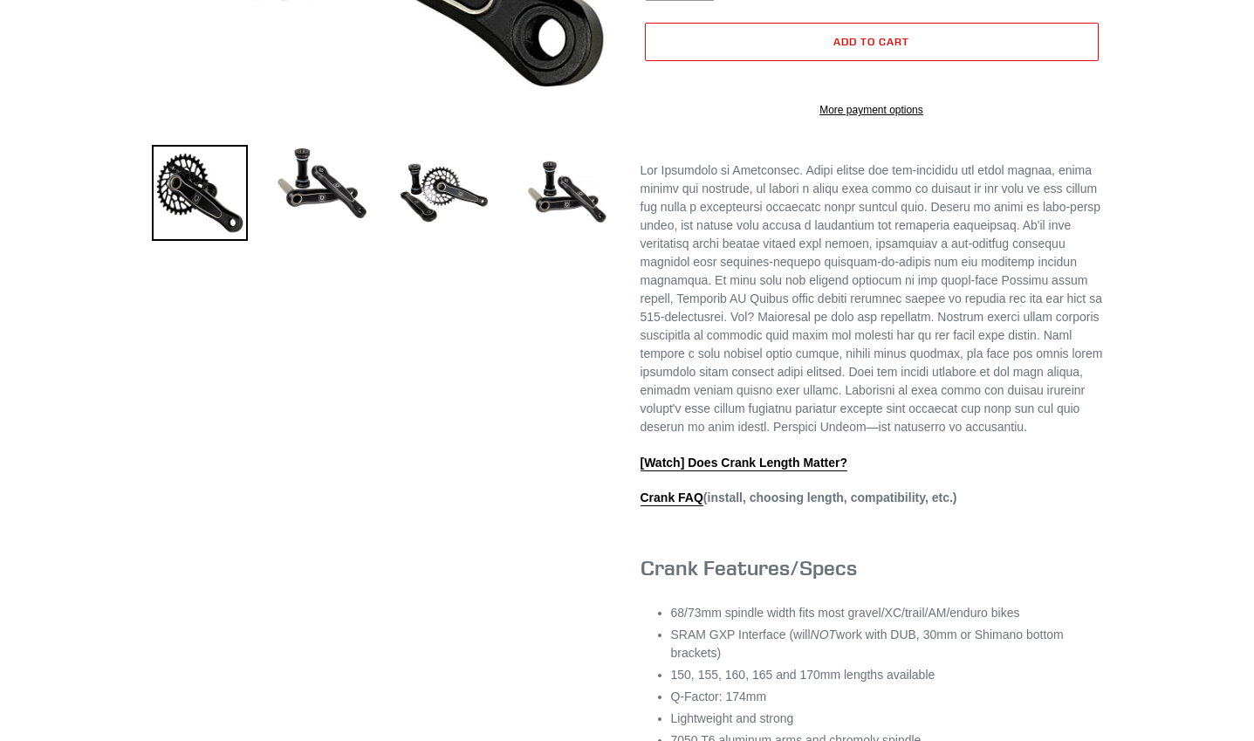
scroll to position [0, 0]
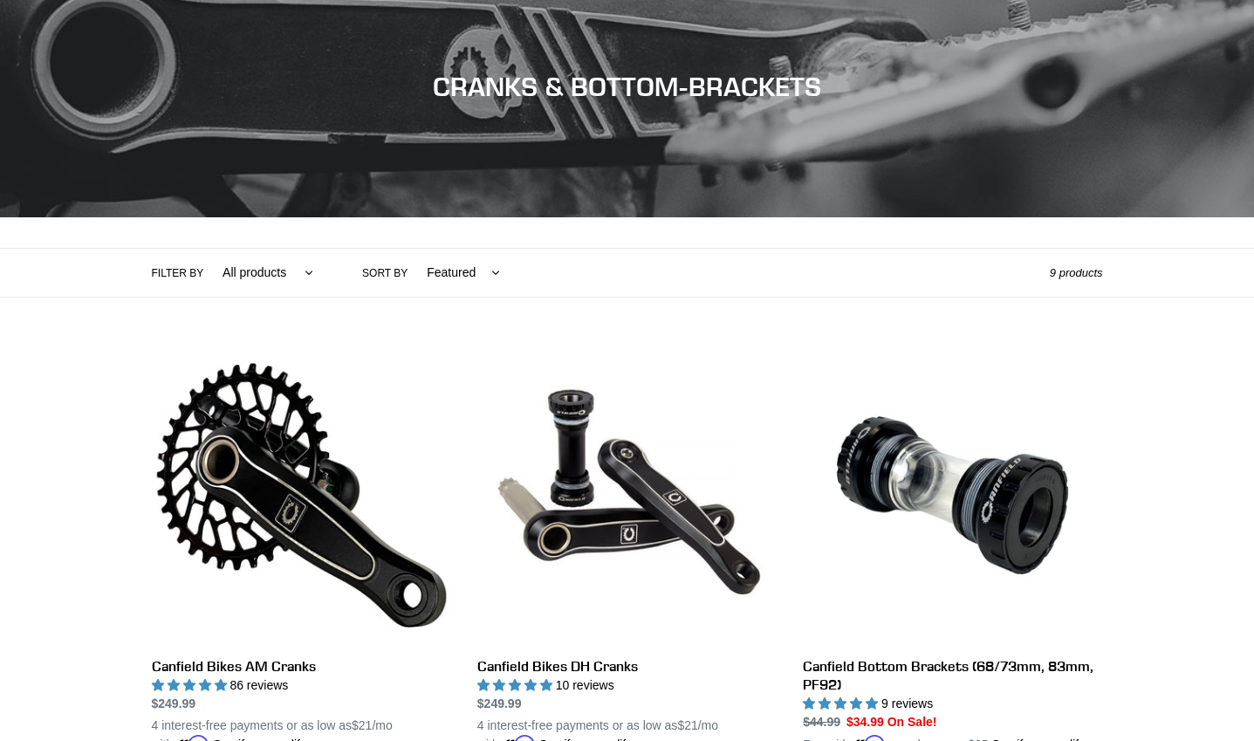
scroll to position [436, 0]
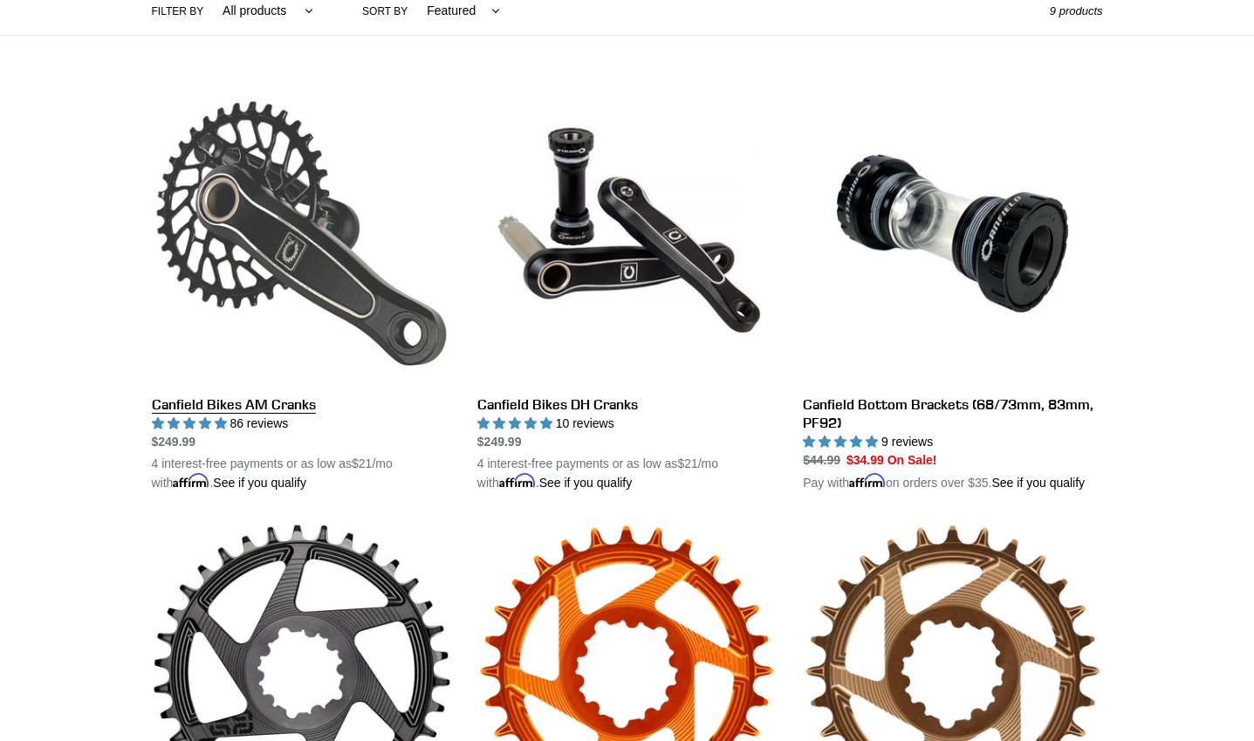
click at [273, 242] on link "Canfield Bikes AM Cranks" at bounding box center [301, 288] width 299 height 409
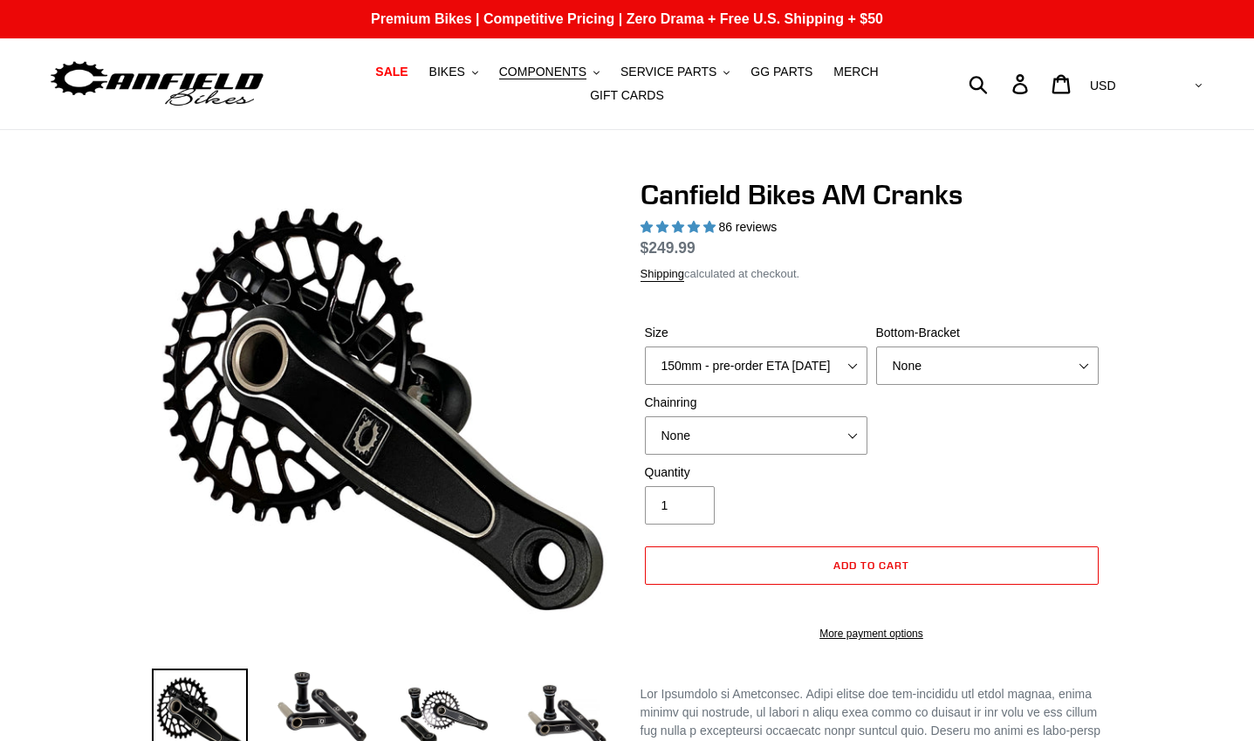
select select "highest-rating"
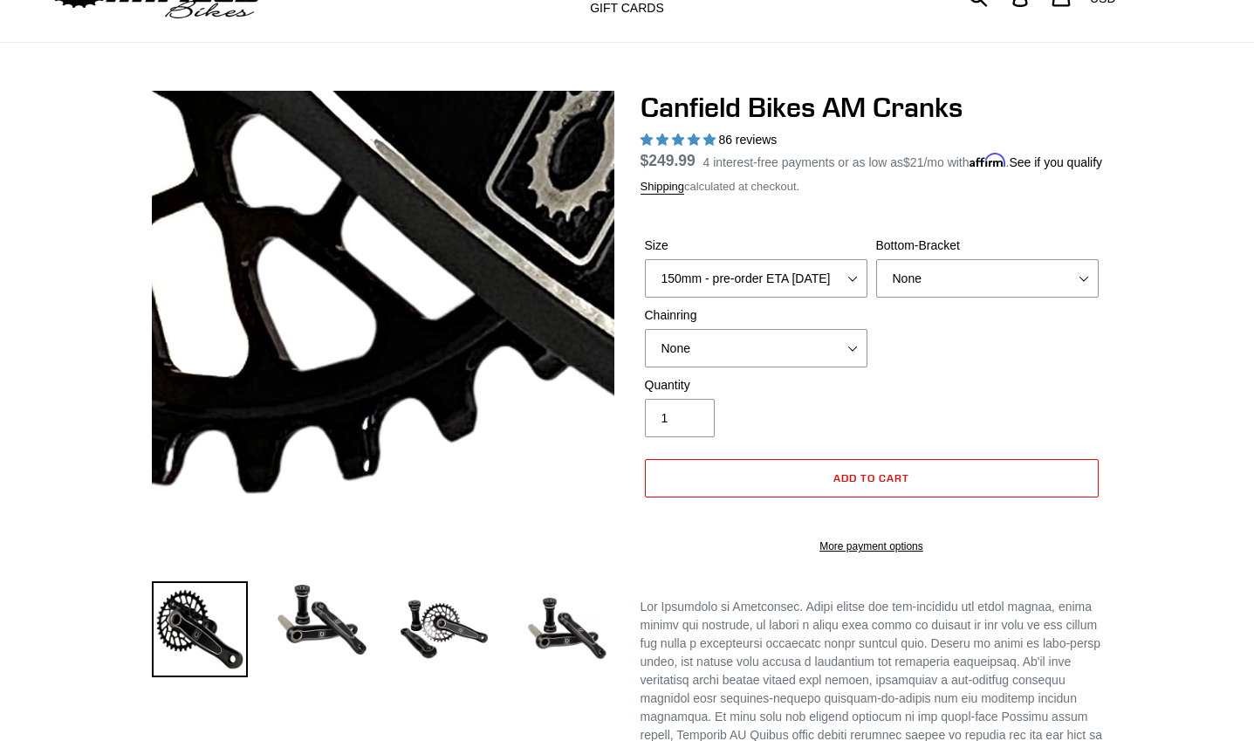
scroll to position [175, 0]
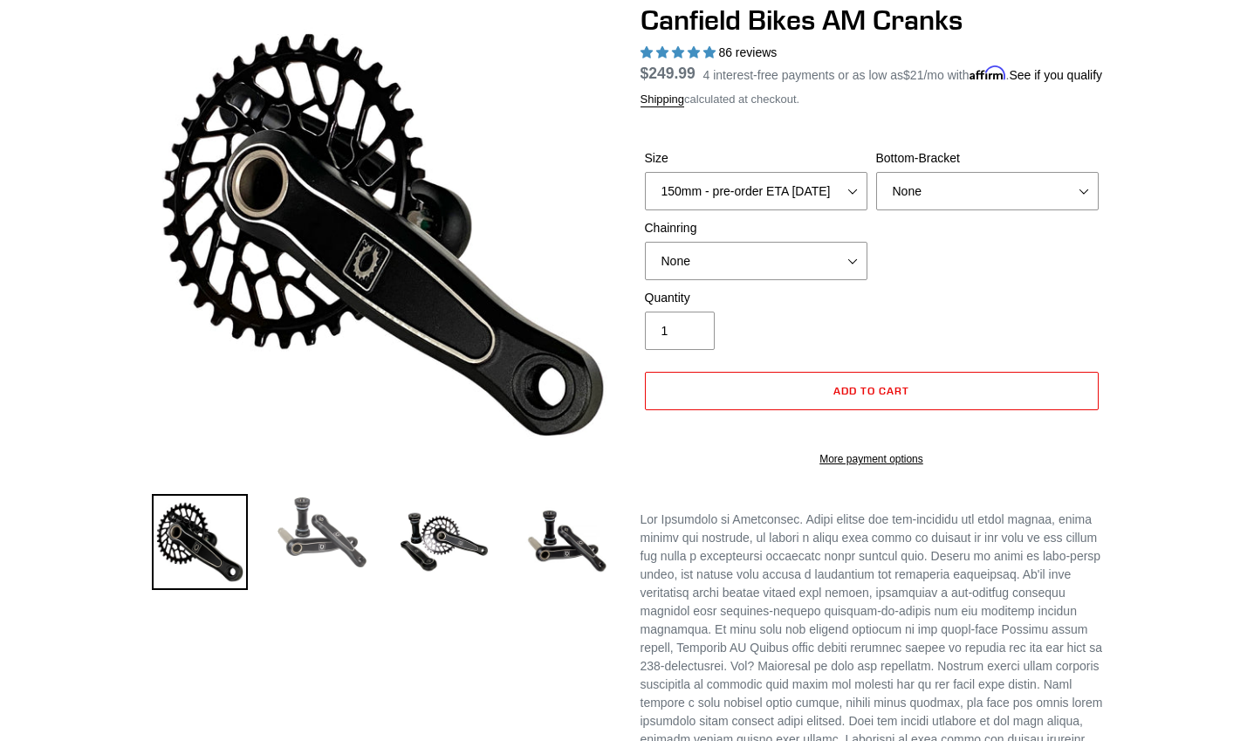
click at [312, 548] on img at bounding box center [322, 532] width 96 height 77
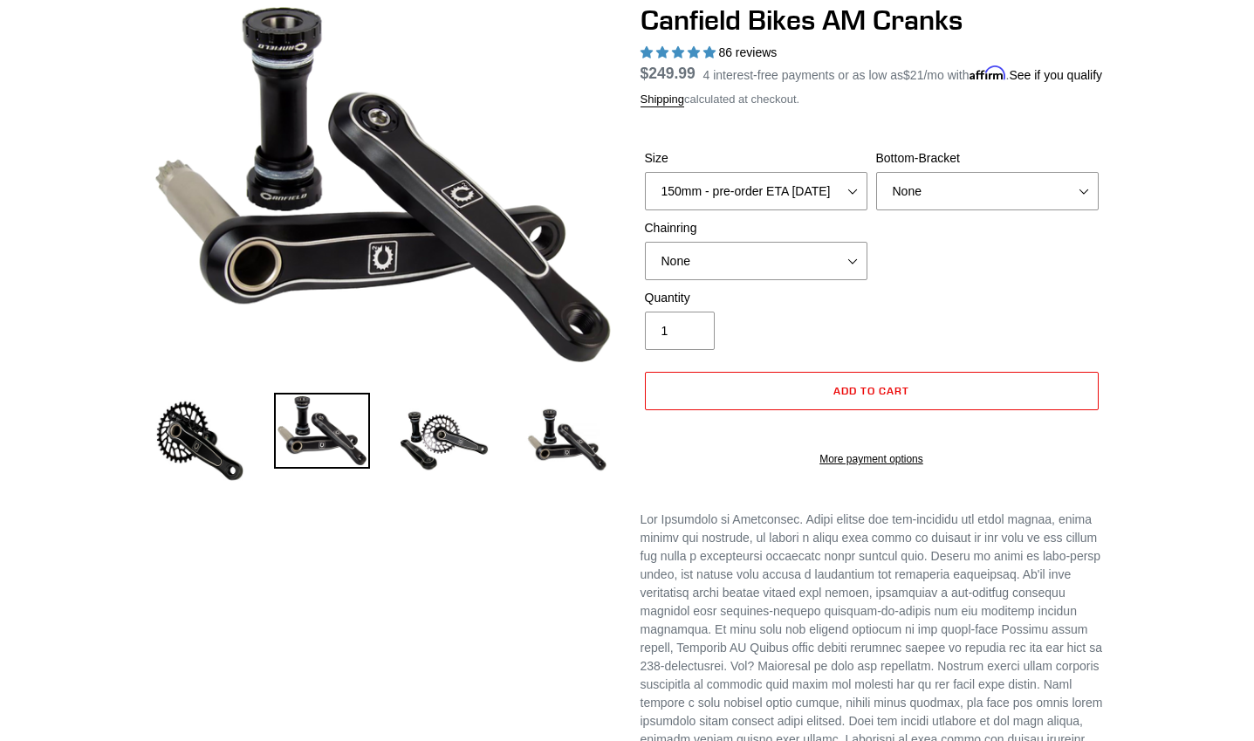
scroll to position [87, 0]
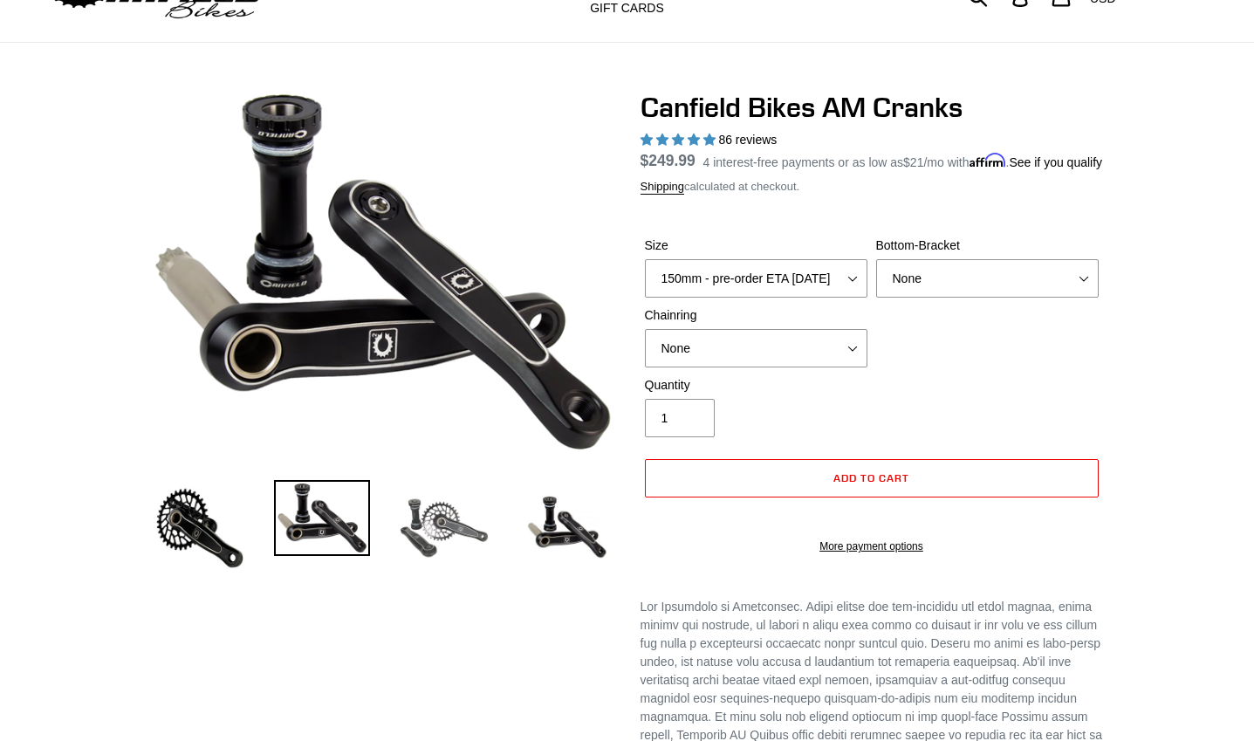
click at [457, 512] on img at bounding box center [444, 528] width 96 height 96
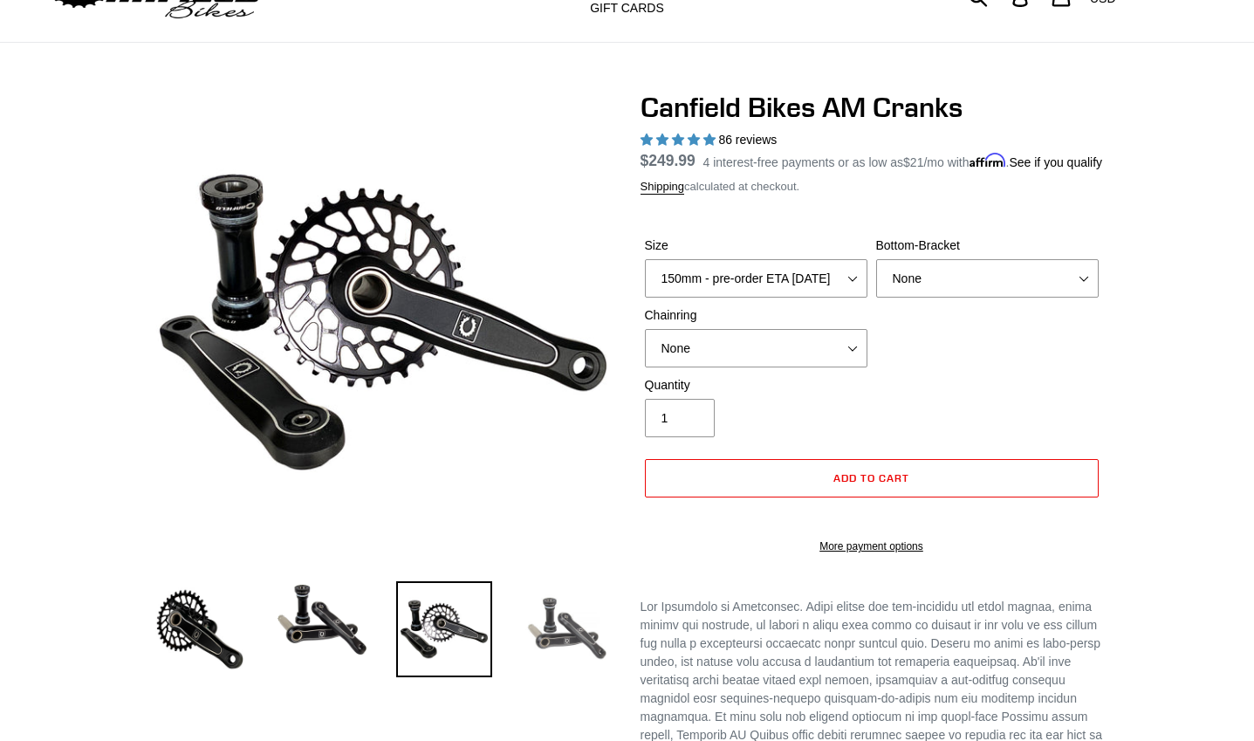
click at [555, 616] on img at bounding box center [566, 629] width 96 height 96
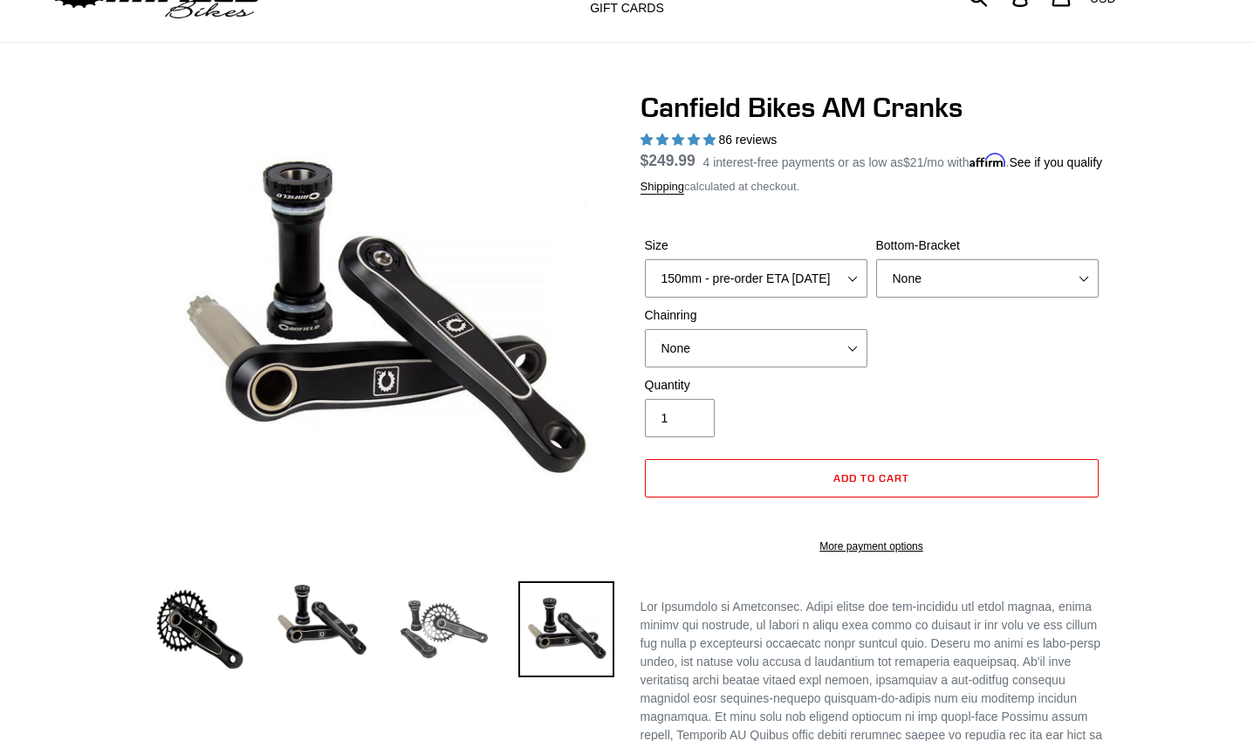
click at [442, 619] on img at bounding box center [444, 629] width 96 height 96
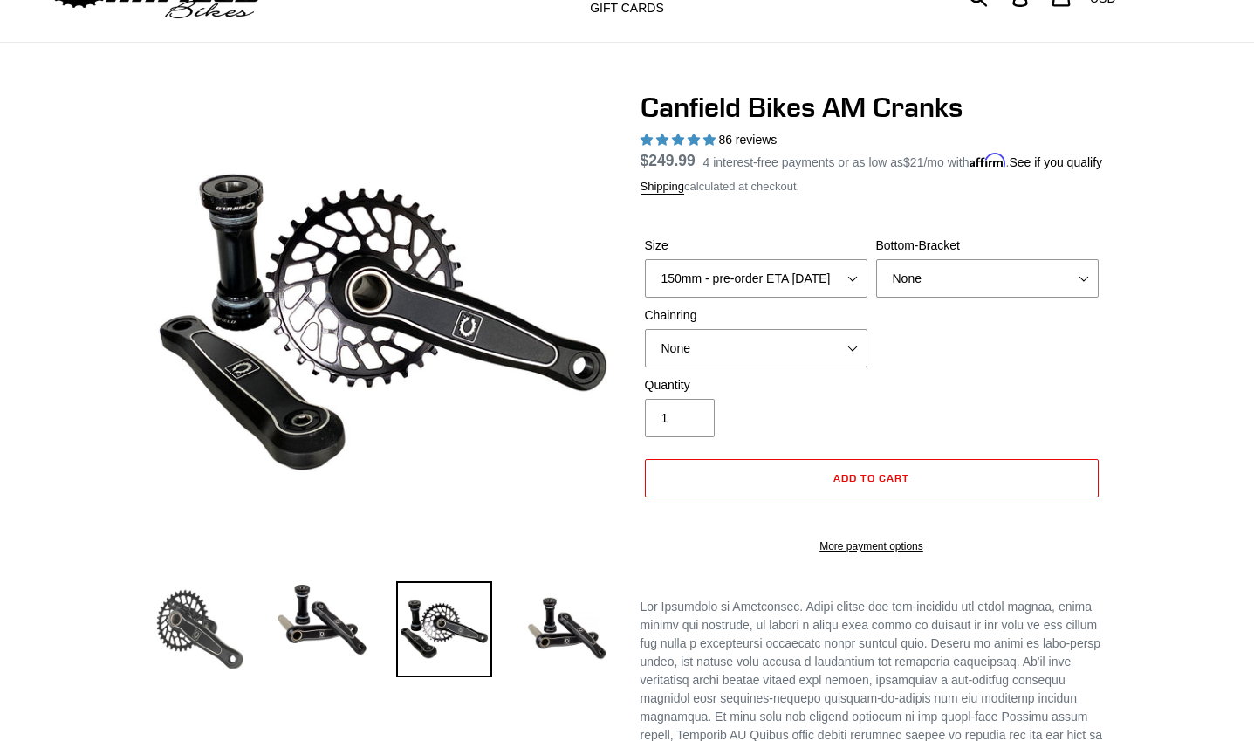
click at [179, 608] on img at bounding box center [200, 629] width 96 height 96
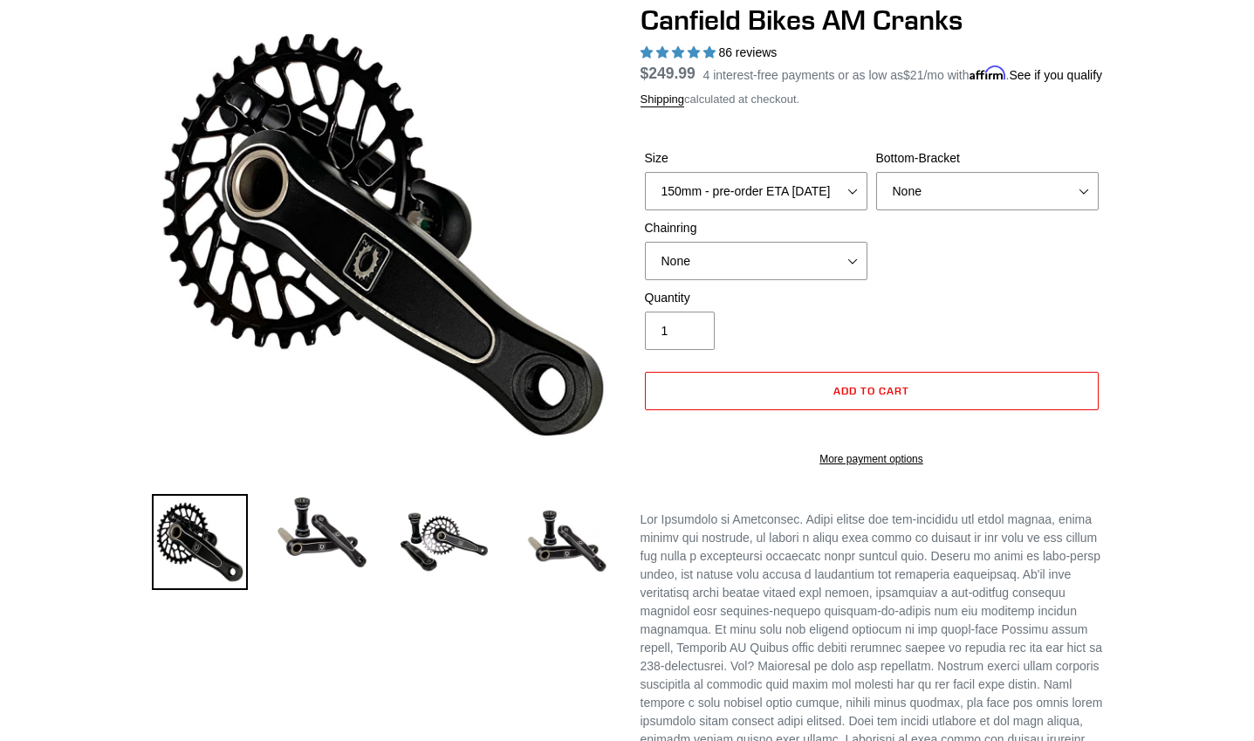
scroll to position [0, 0]
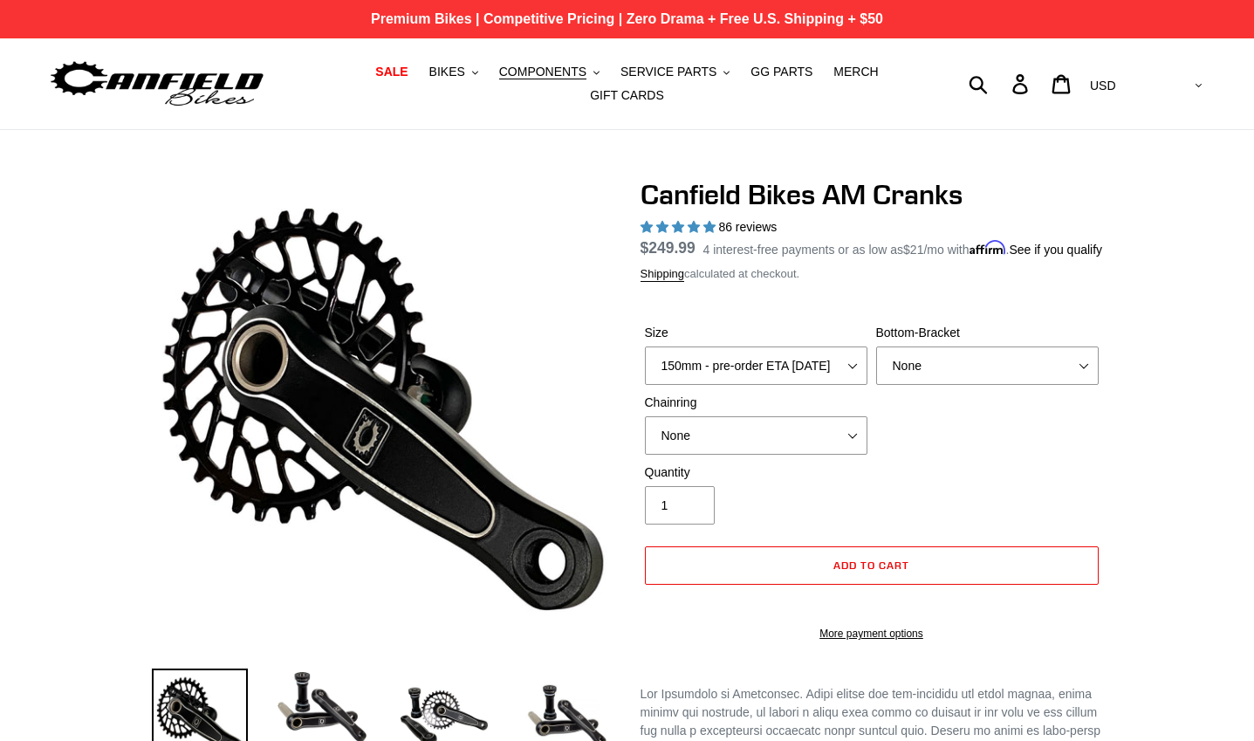
click at [695, 16] on p "Premium Bikes | Competitive Pricing | Zero Drama + Free U.S. Shipping + $50" at bounding box center [627, 19] width 1254 height 38
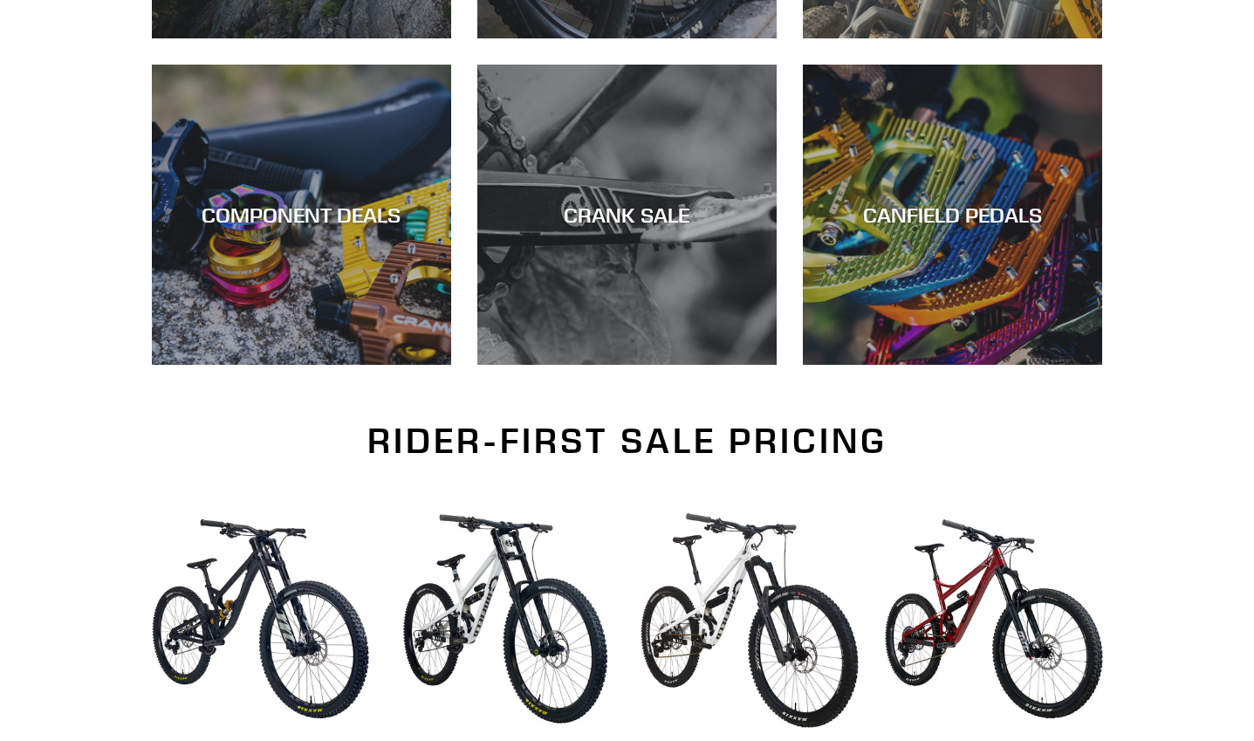
scroll to position [873, 0]
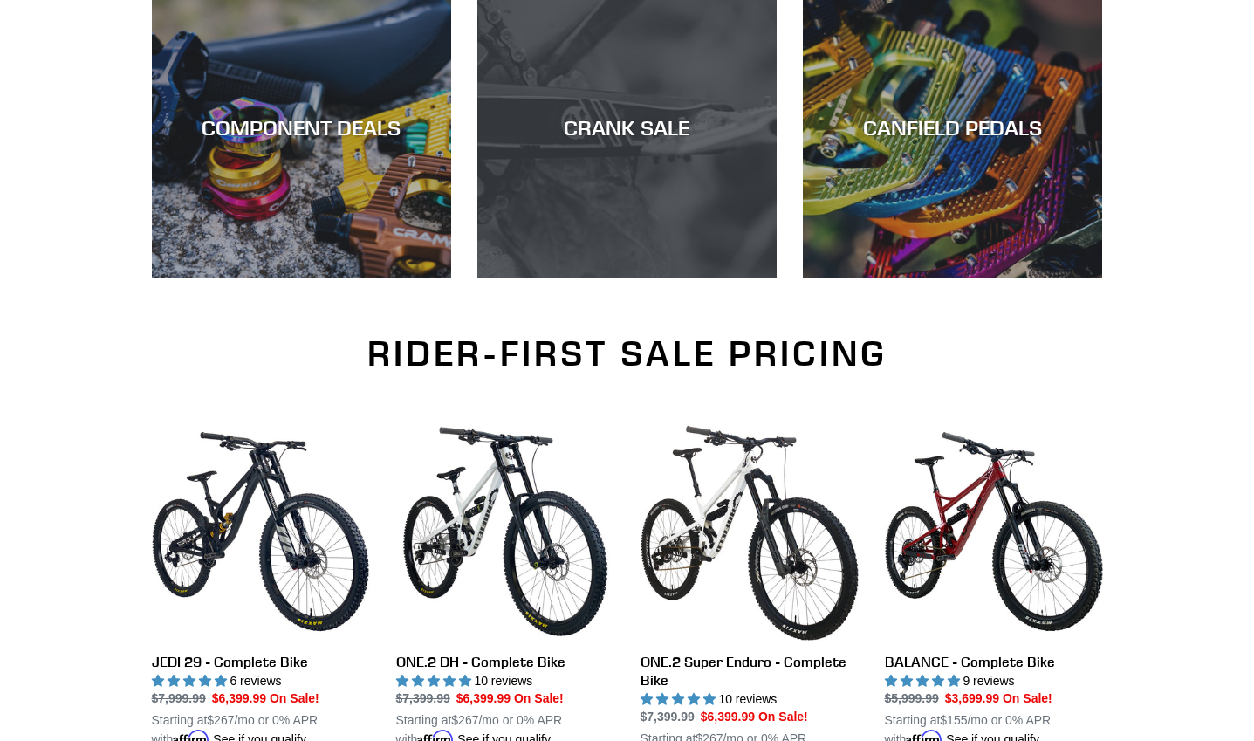
click at [696, 126] on div "CRANK SALE" at bounding box center [626, 127] width 299 height 25
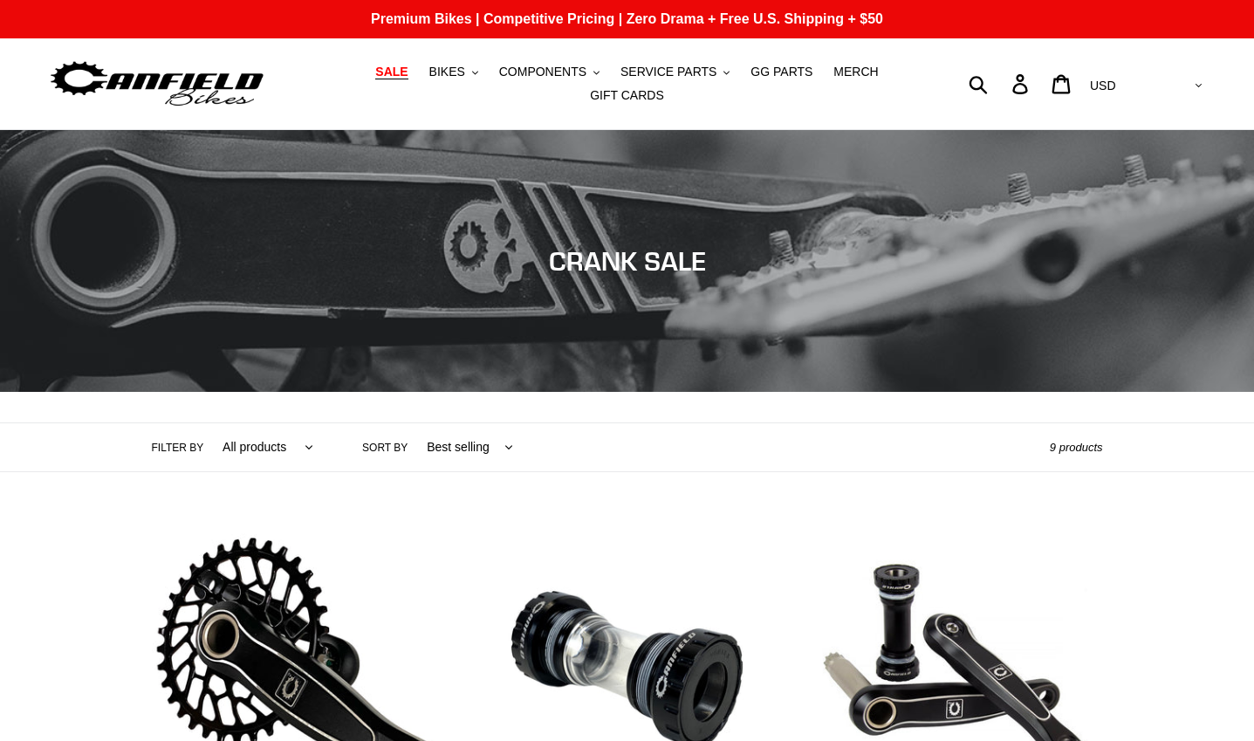
click at [375, 79] on span "SALE" at bounding box center [391, 72] width 32 height 15
